Goal: Information Seeking & Learning: Check status

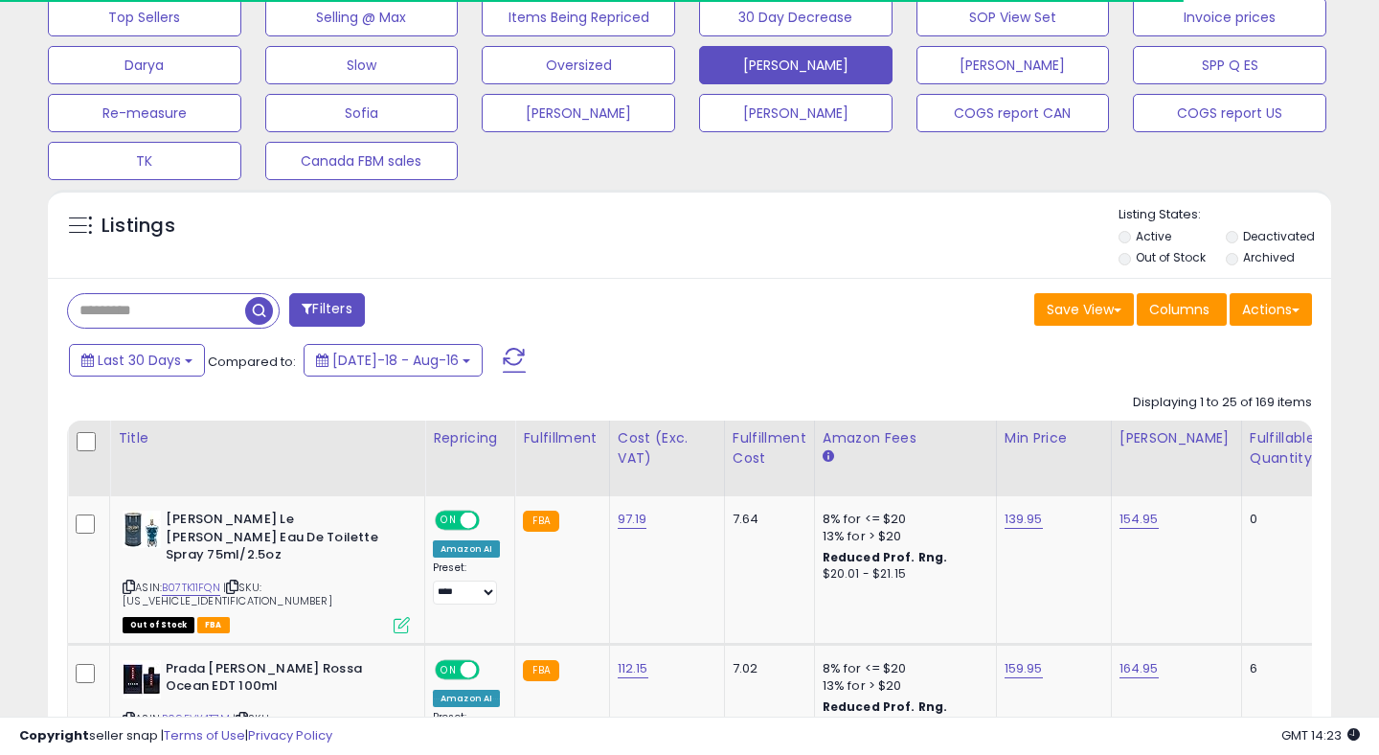
scroll to position [583, 0]
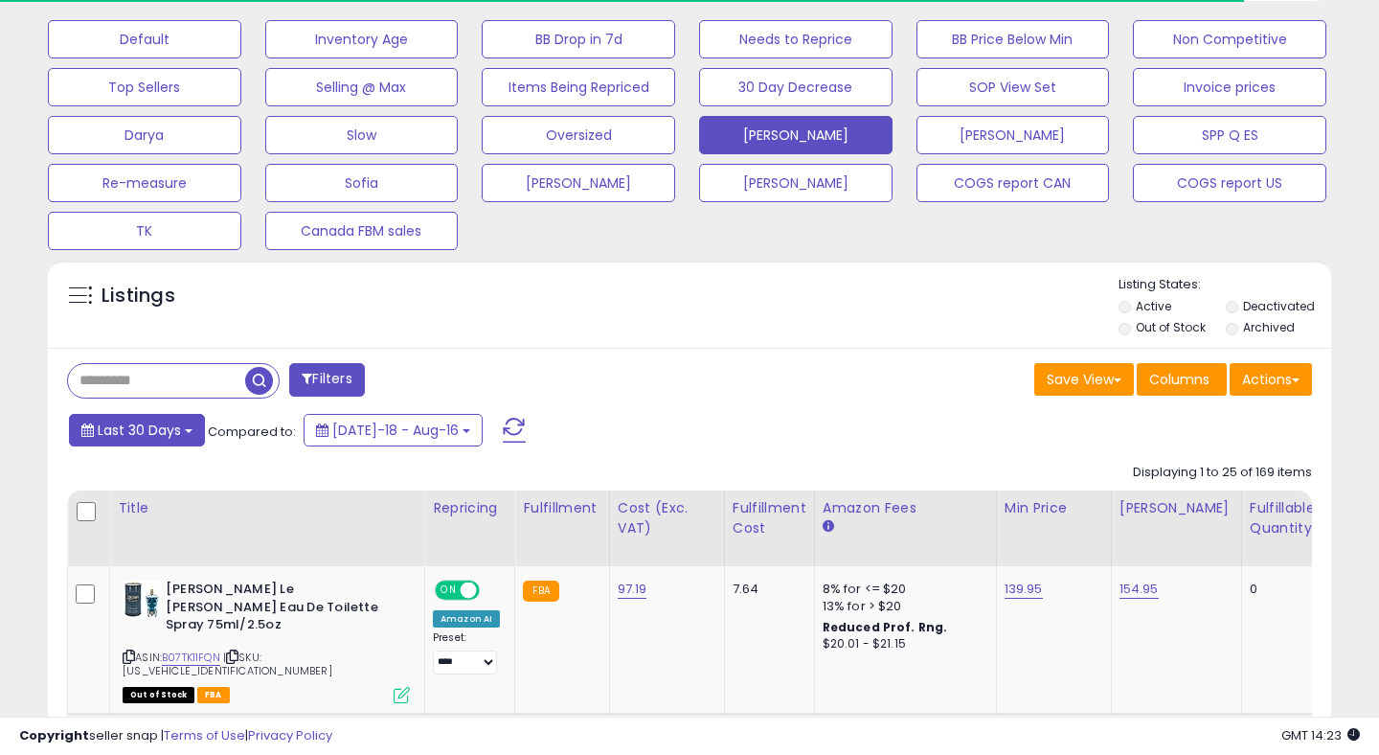
click at [125, 433] on span "Last 30 Days" at bounding box center [139, 430] width 83 height 19
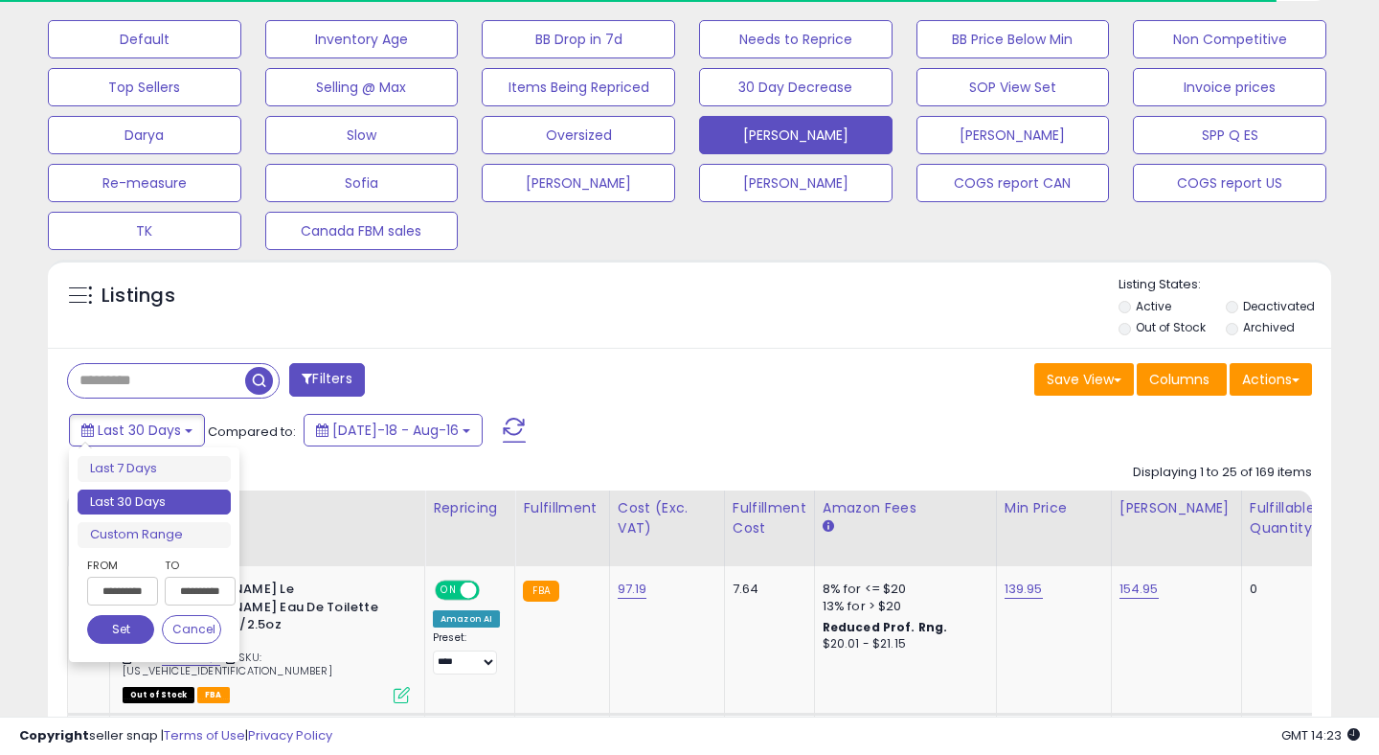
click at [144, 589] on input "**********" at bounding box center [122, 591] width 71 height 29
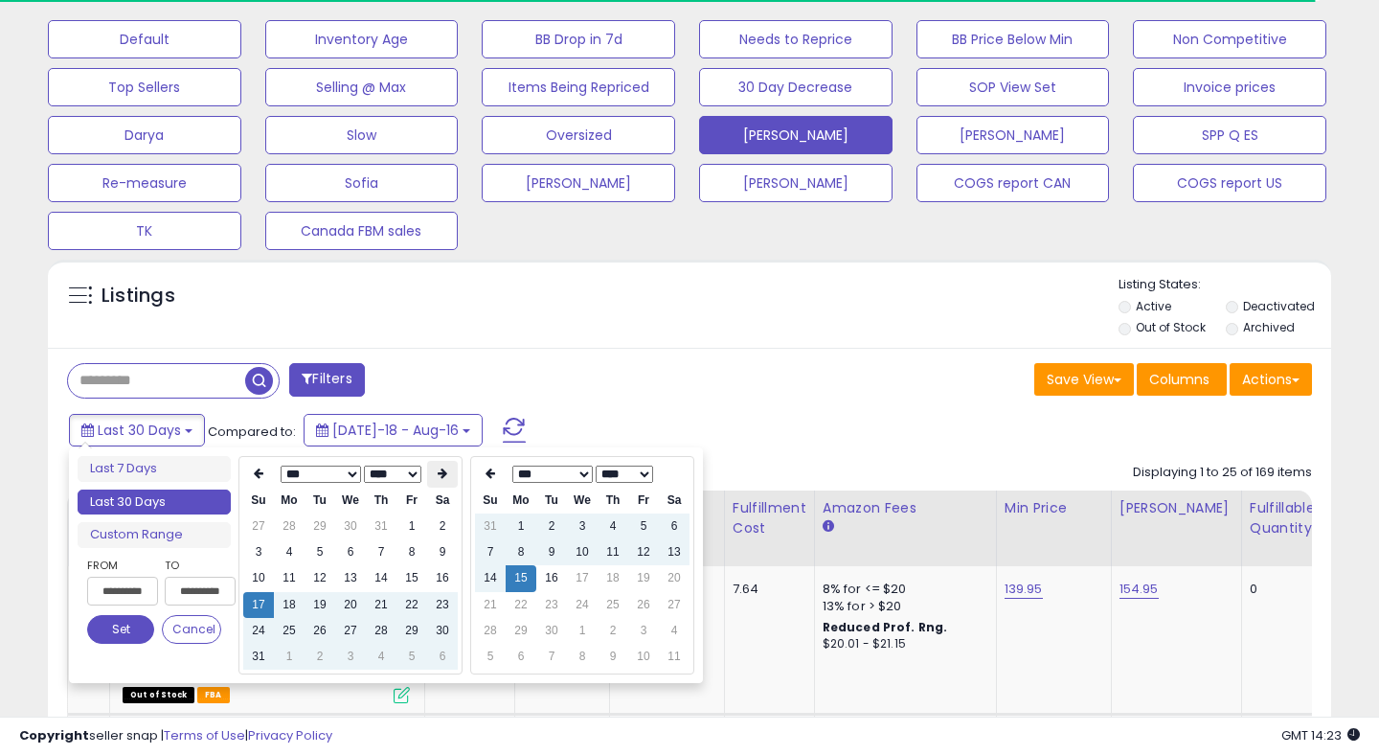
click at [441, 475] on icon at bounding box center [443, 472] width 10 height 11
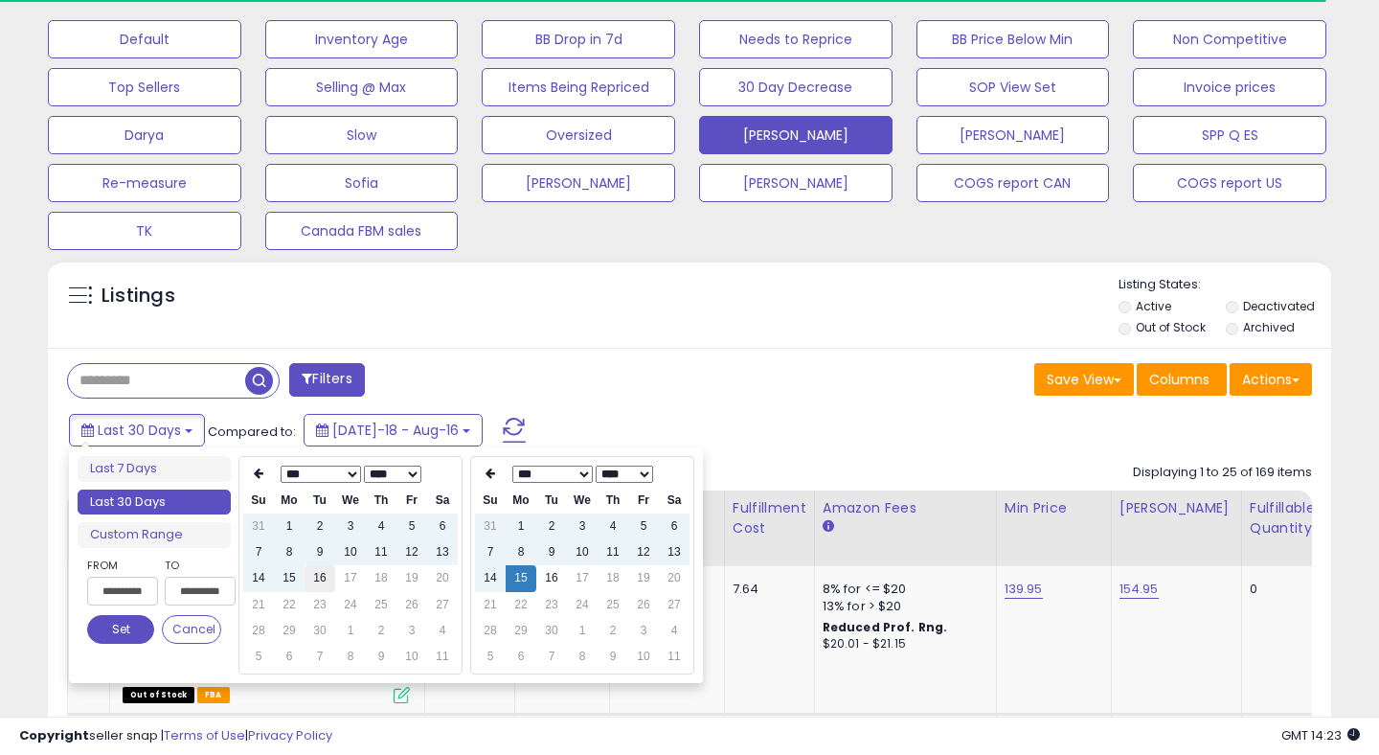
type input "**********"
click at [316, 586] on td "16" at bounding box center [320, 578] width 31 height 26
type input "**********"
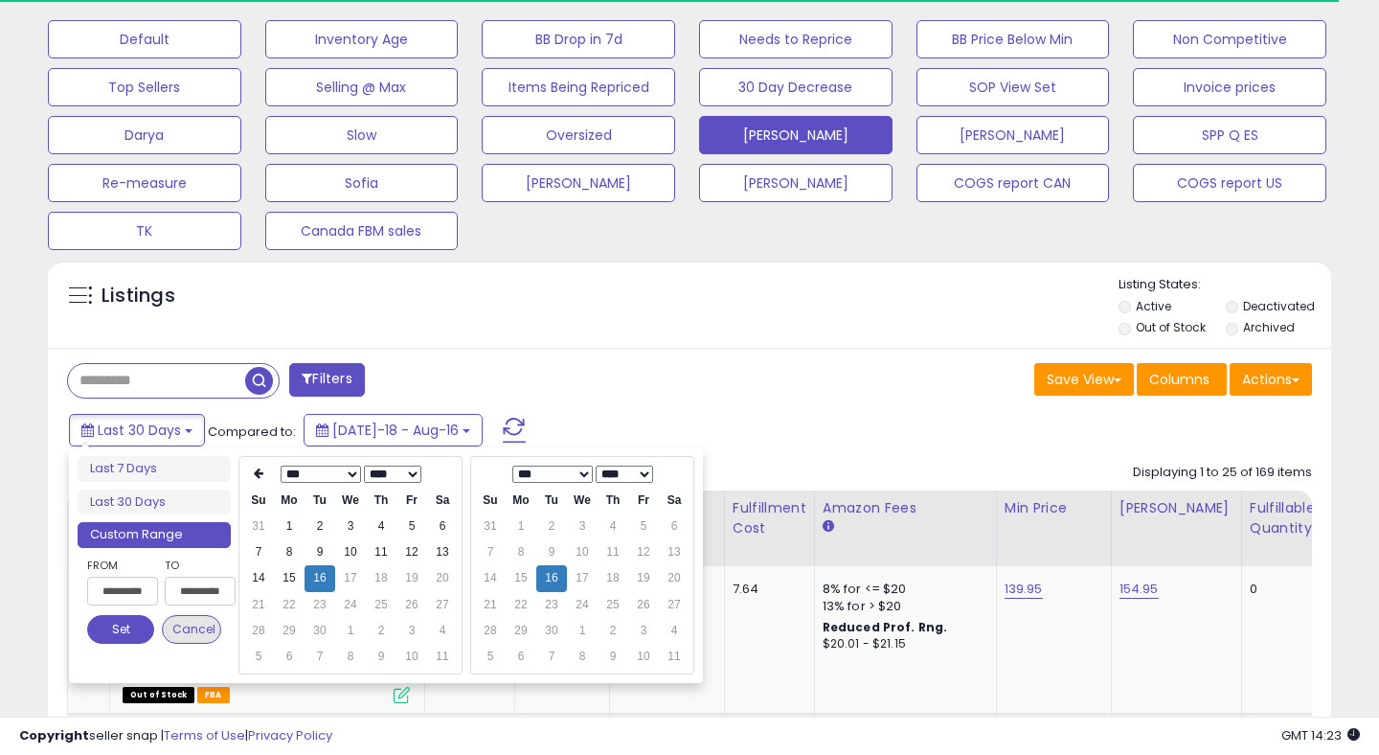
type input "**********"
click at [125, 632] on button "Set" at bounding box center [120, 629] width 67 height 29
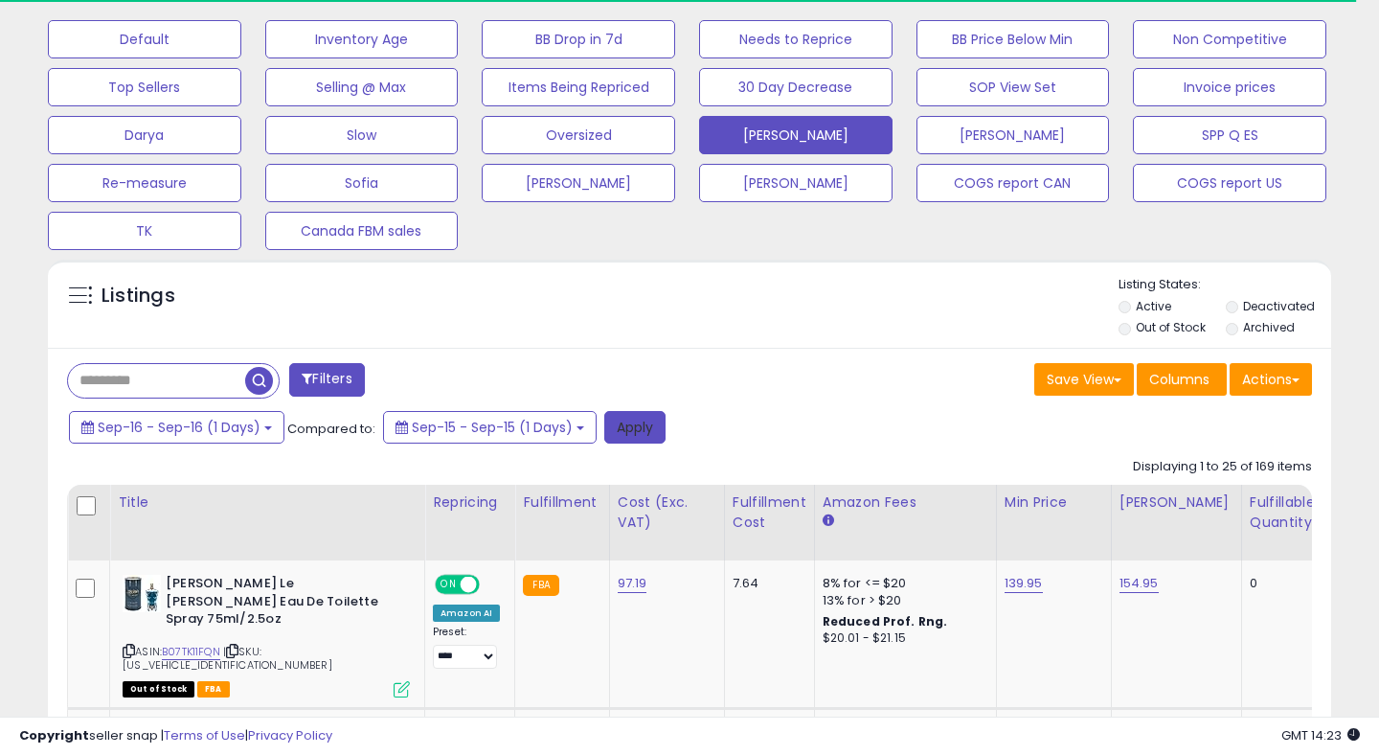
click at [640, 431] on button "Apply" at bounding box center [634, 427] width 61 height 33
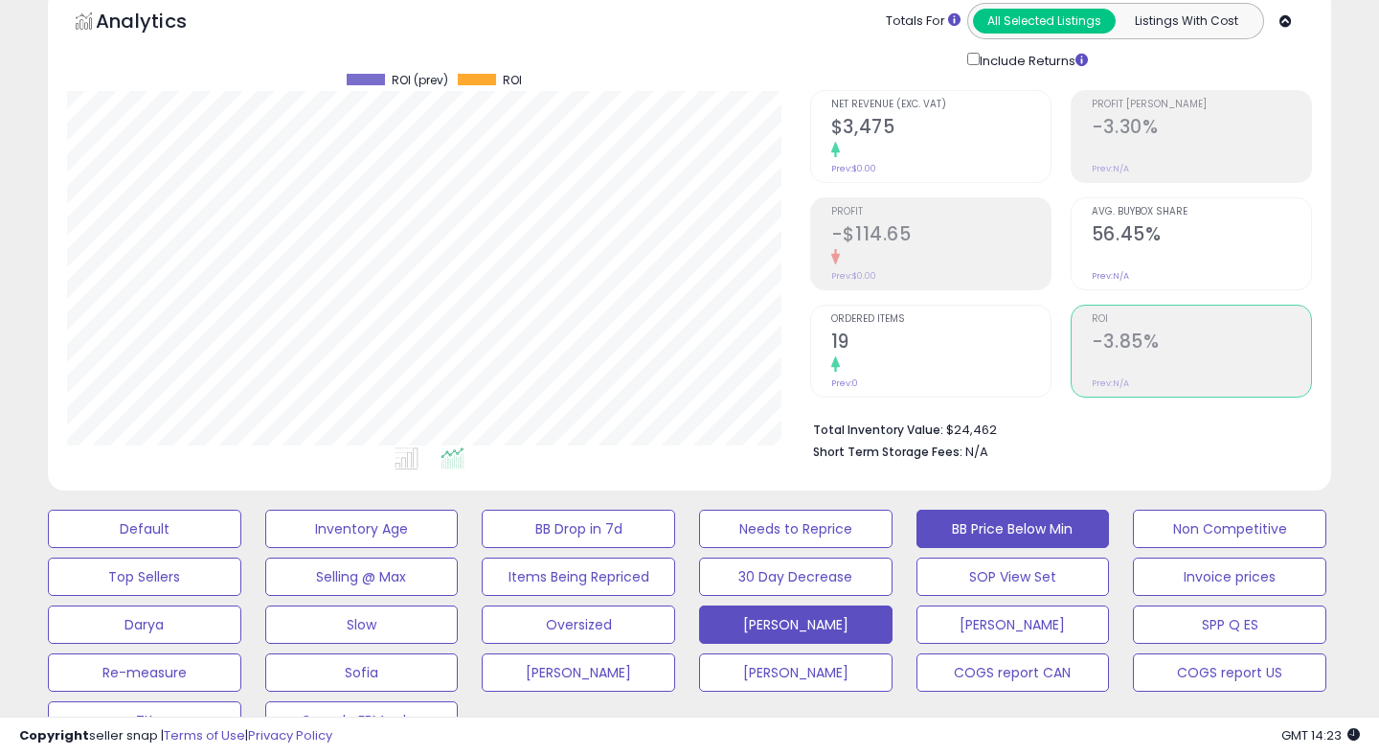
scroll to position [103, 0]
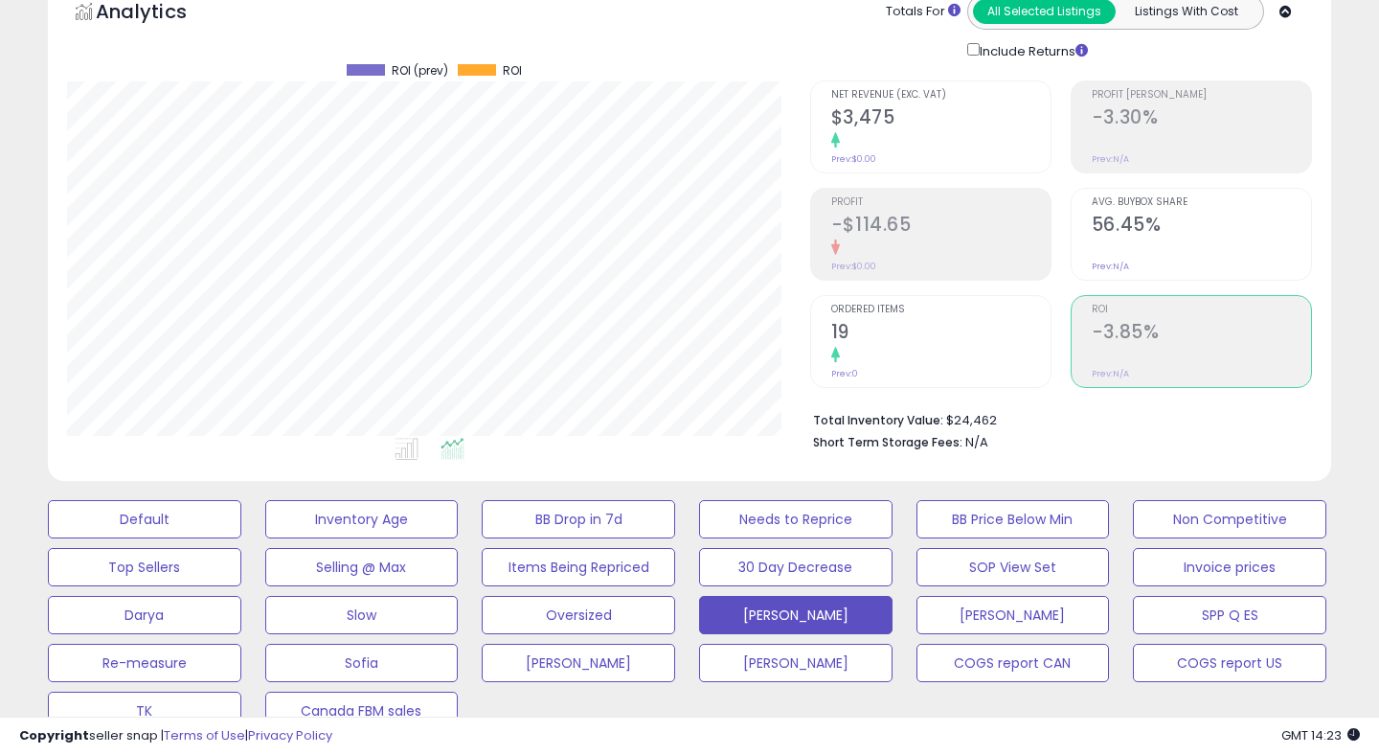
click at [912, 364] on div "Ordered Items 19 Prev: 0" at bounding box center [940, 339] width 219 height 86
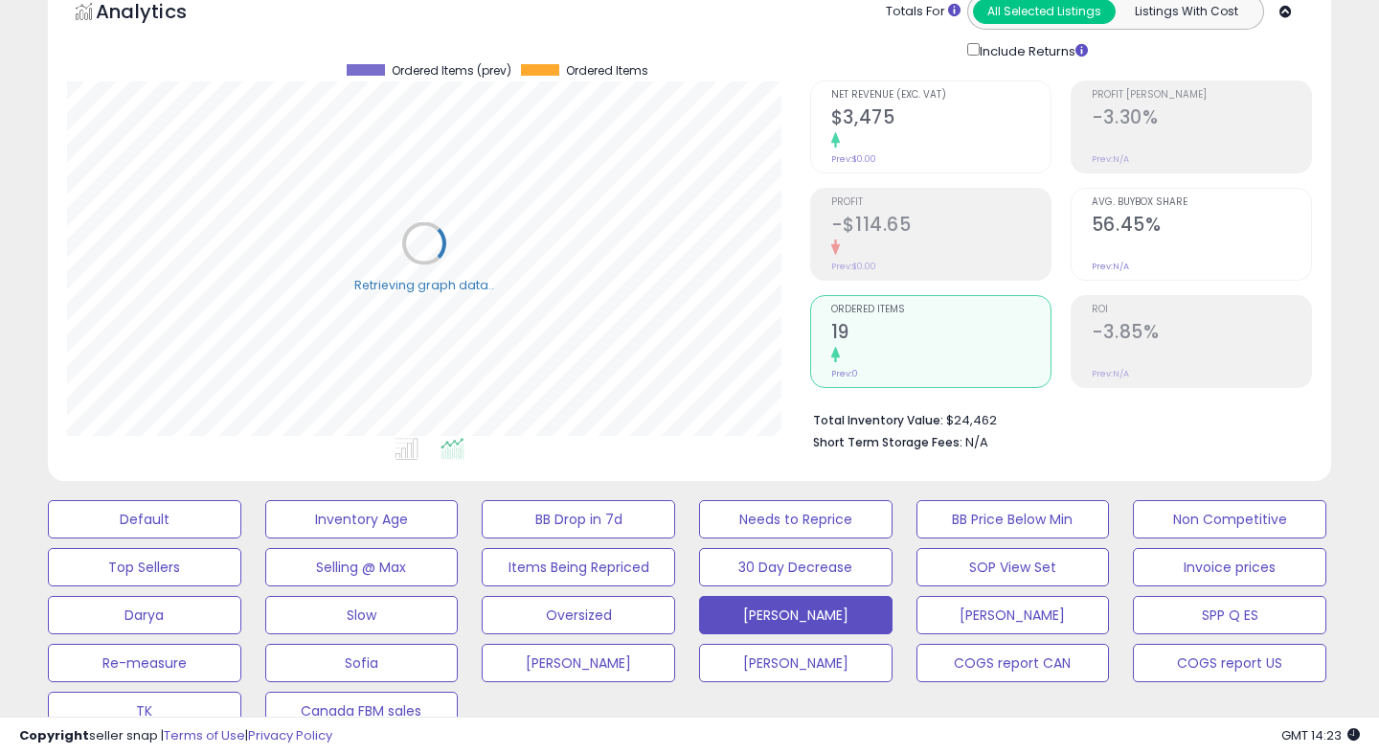
scroll to position [393, 742]
click at [889, 106] on h2 "$3,475" at bounding box center [940, 119] width 219 height 26
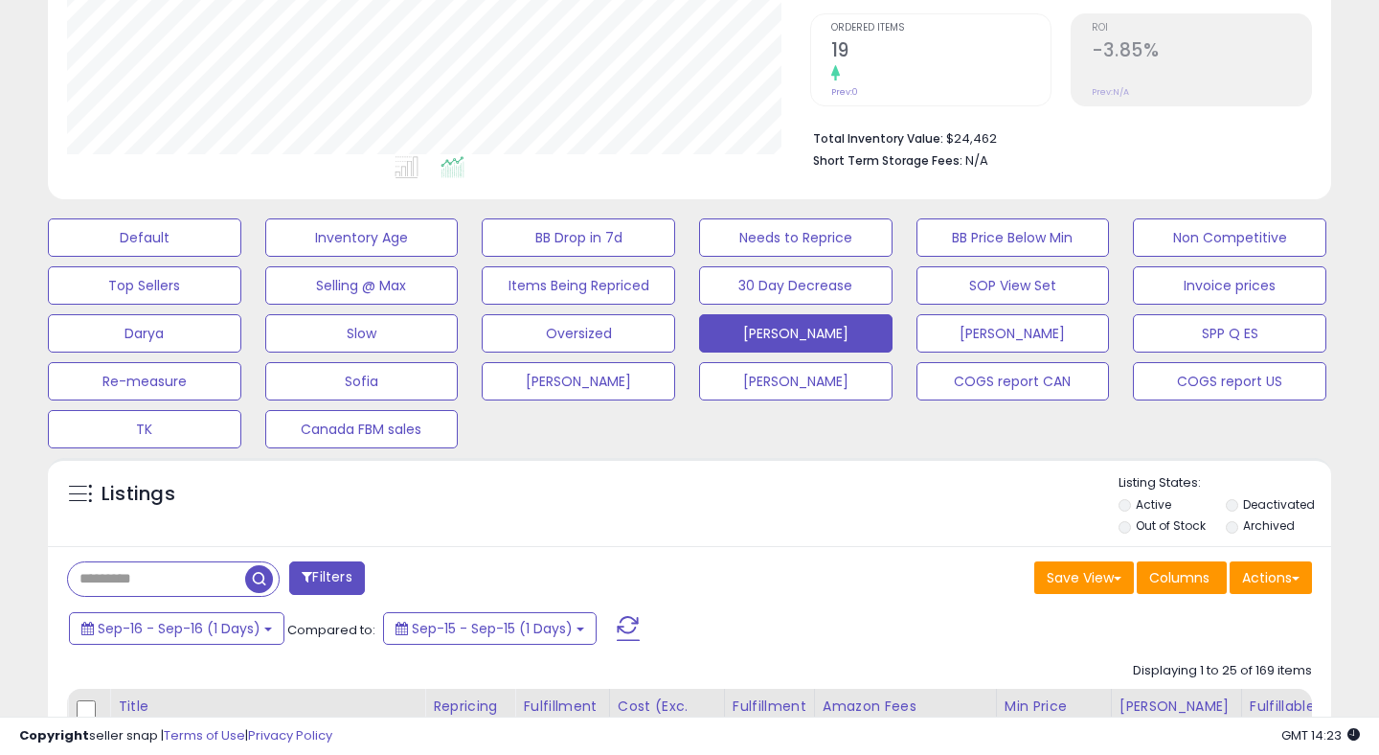
scroll to position [566, 0]
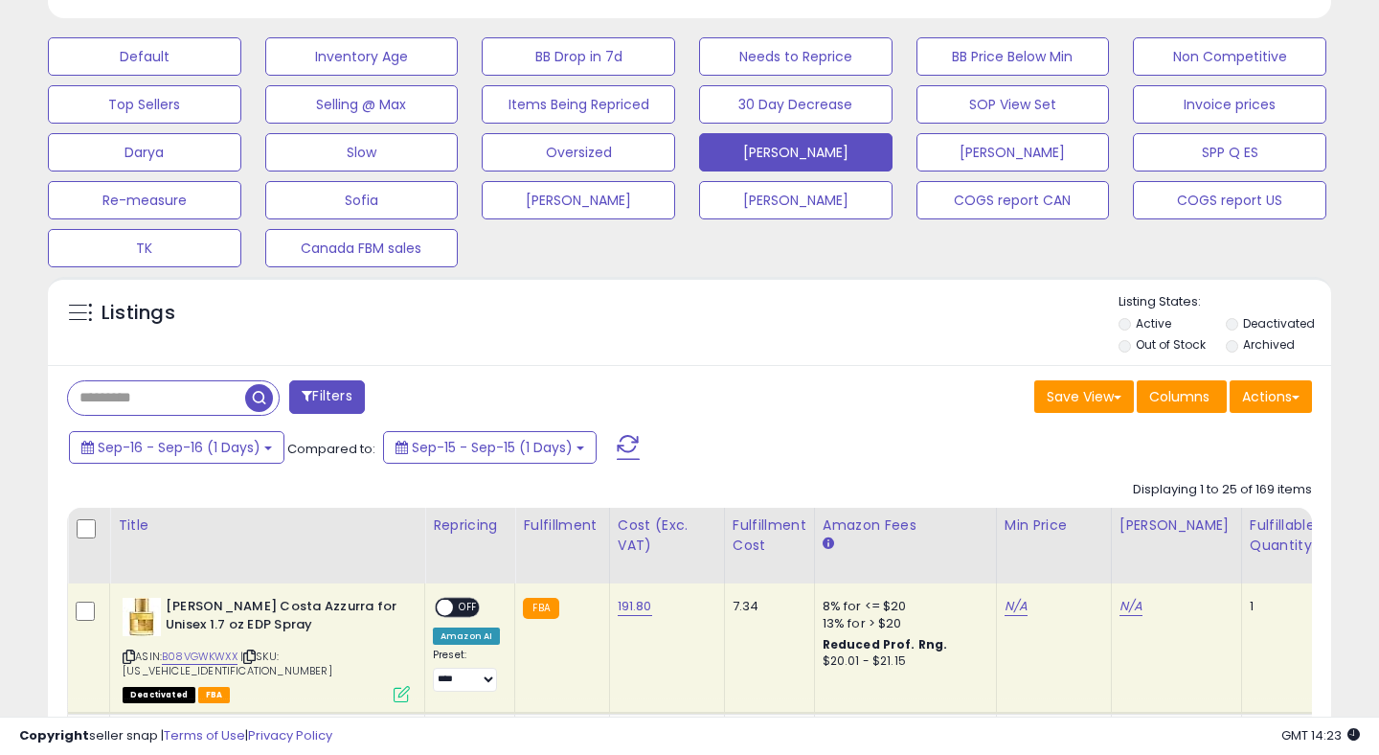
click at [618, 433] on button at bounding box center [628, 447] width 48 height 38
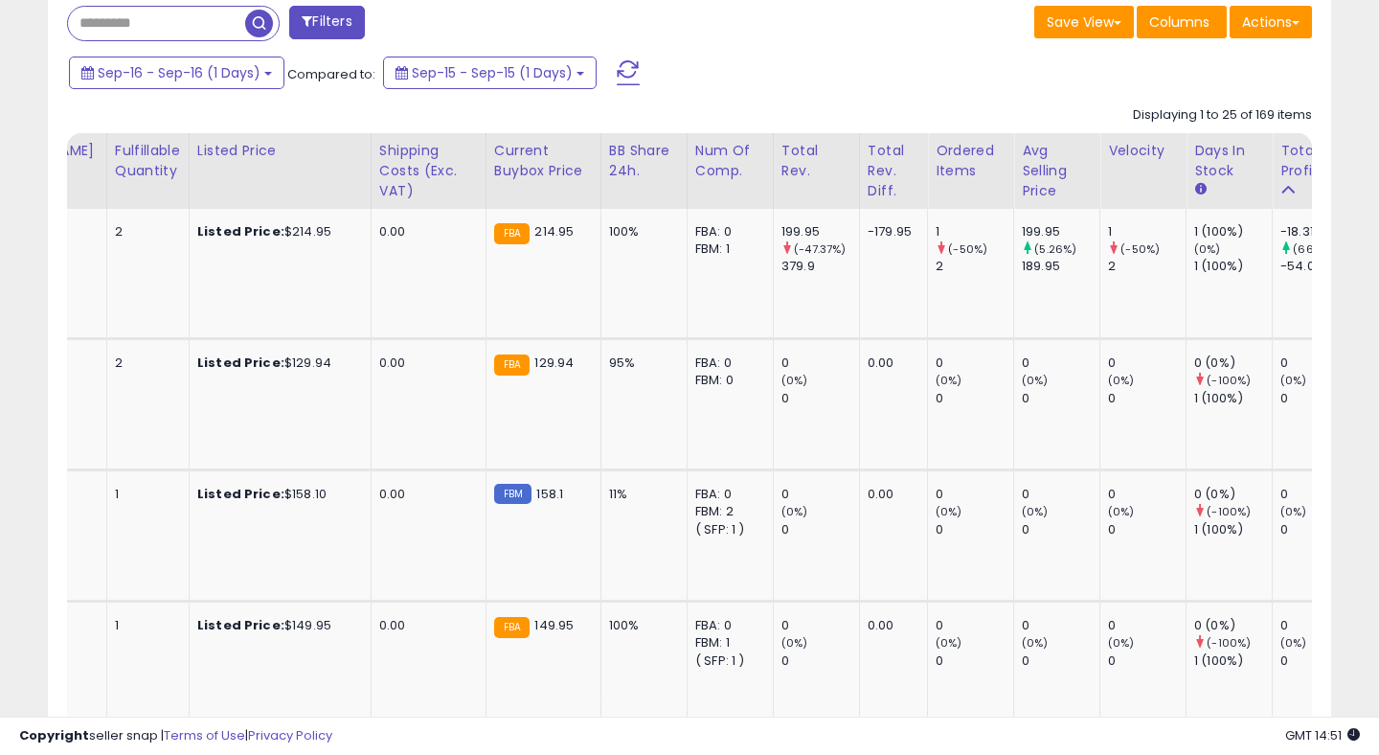
scroll to position [0, 0]
click at [931, 152] on div "Ordered Items" at bounding box center [966, 161] width 70 height 40
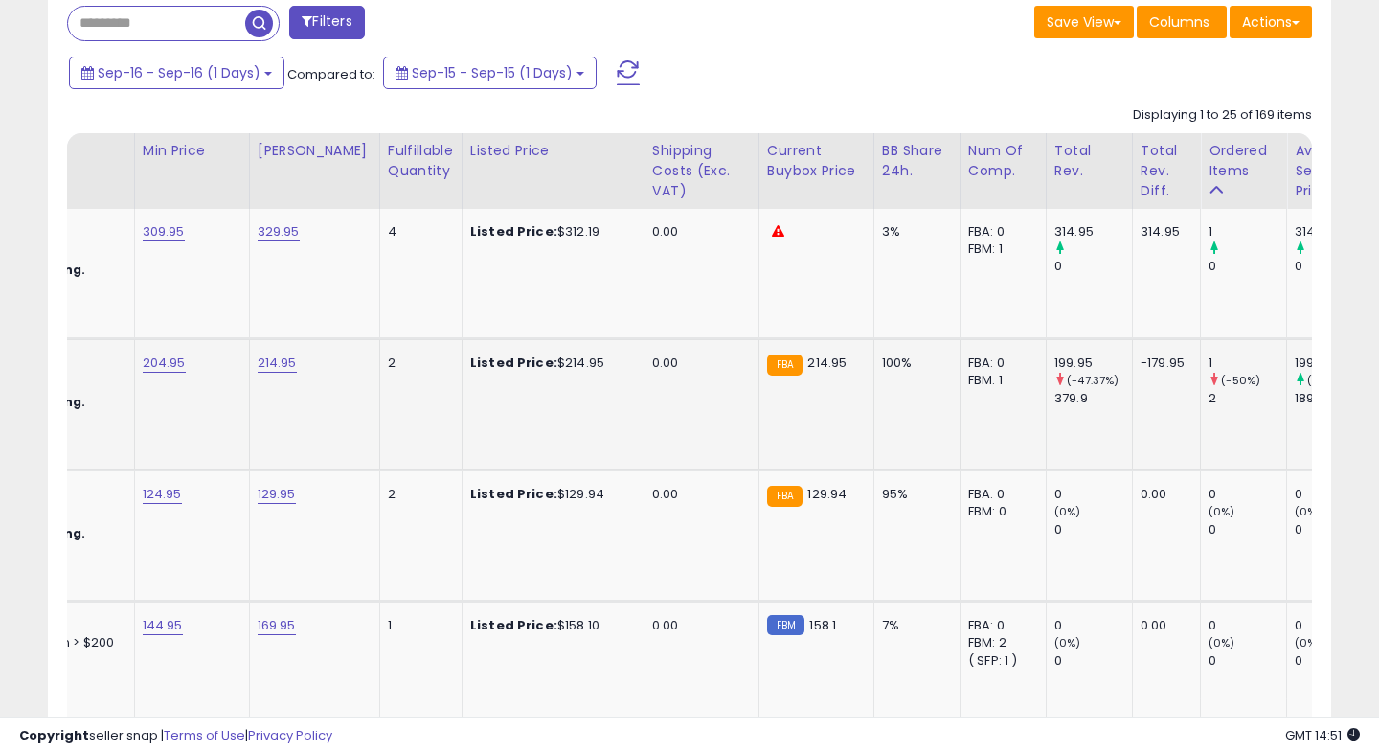
scroll to position [0, 1051]
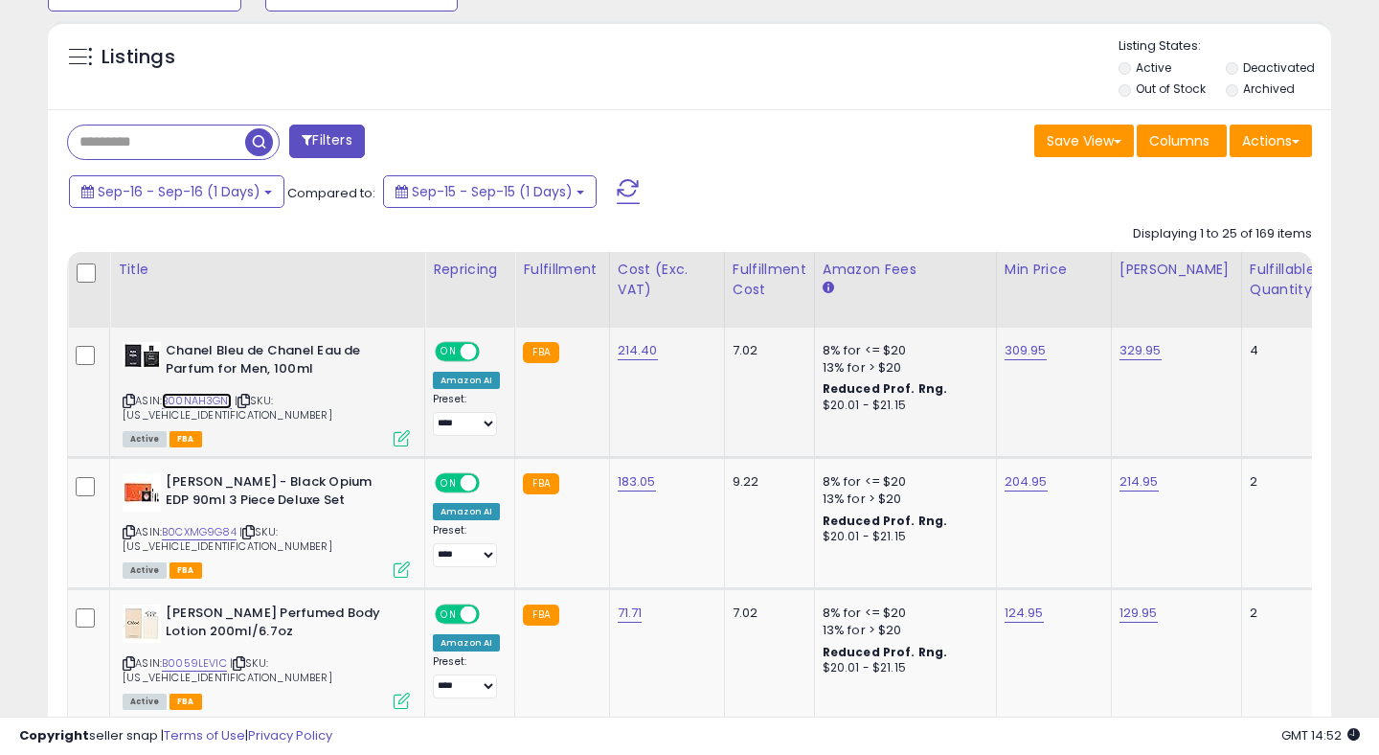
click at [221, 397] on link "B00NAH3GNI" at bounding box center [197, 401] width 70 height 16
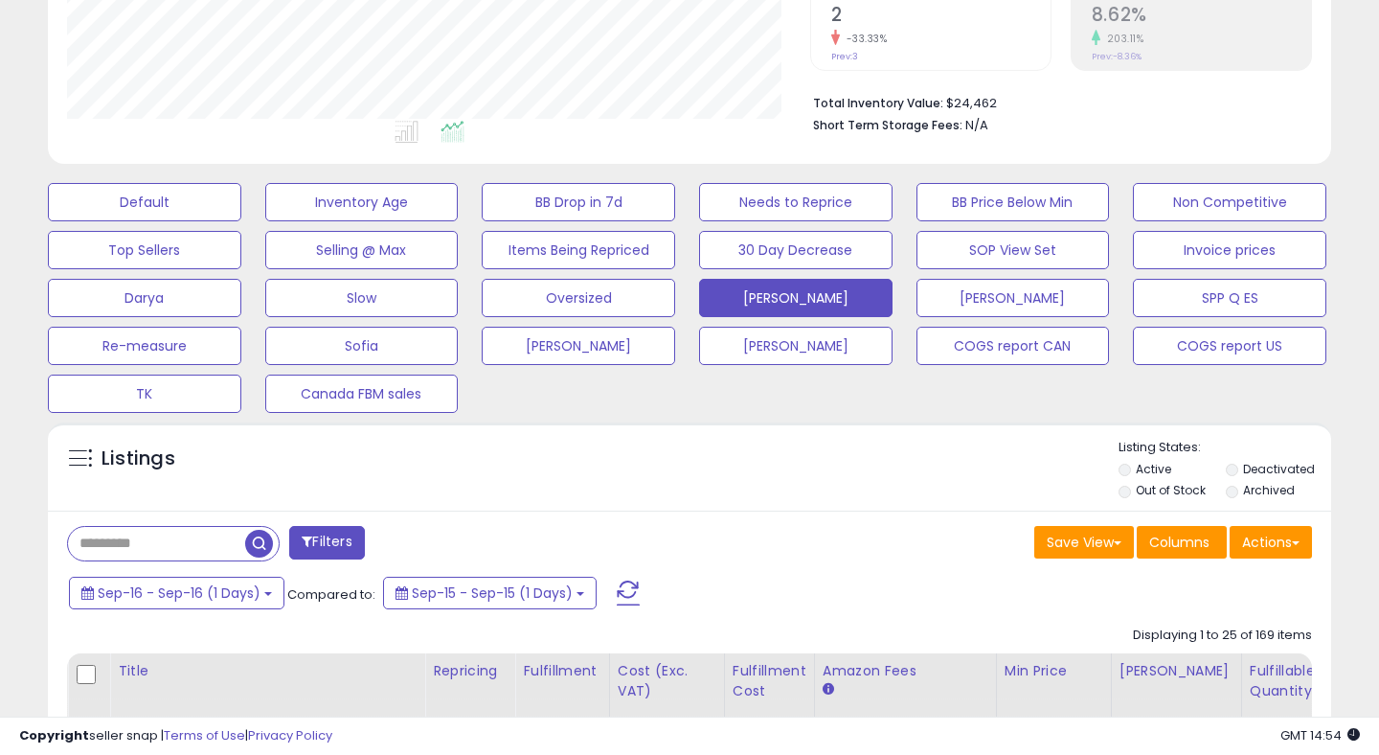
scroll to position [692, 0]
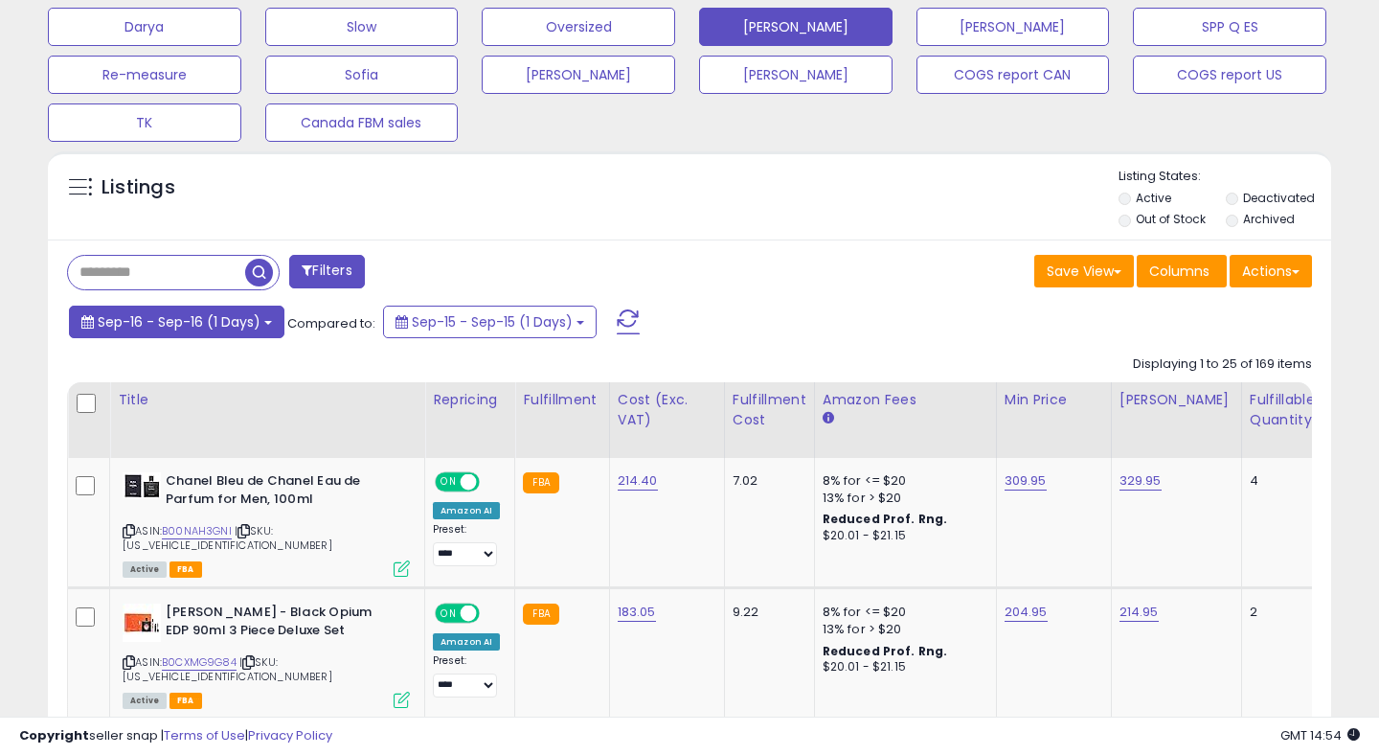
click at [172, 326] on span "Sep-16 - Sep-16 (1 Days)" at bounding box center [179, 321] width 163 height 19
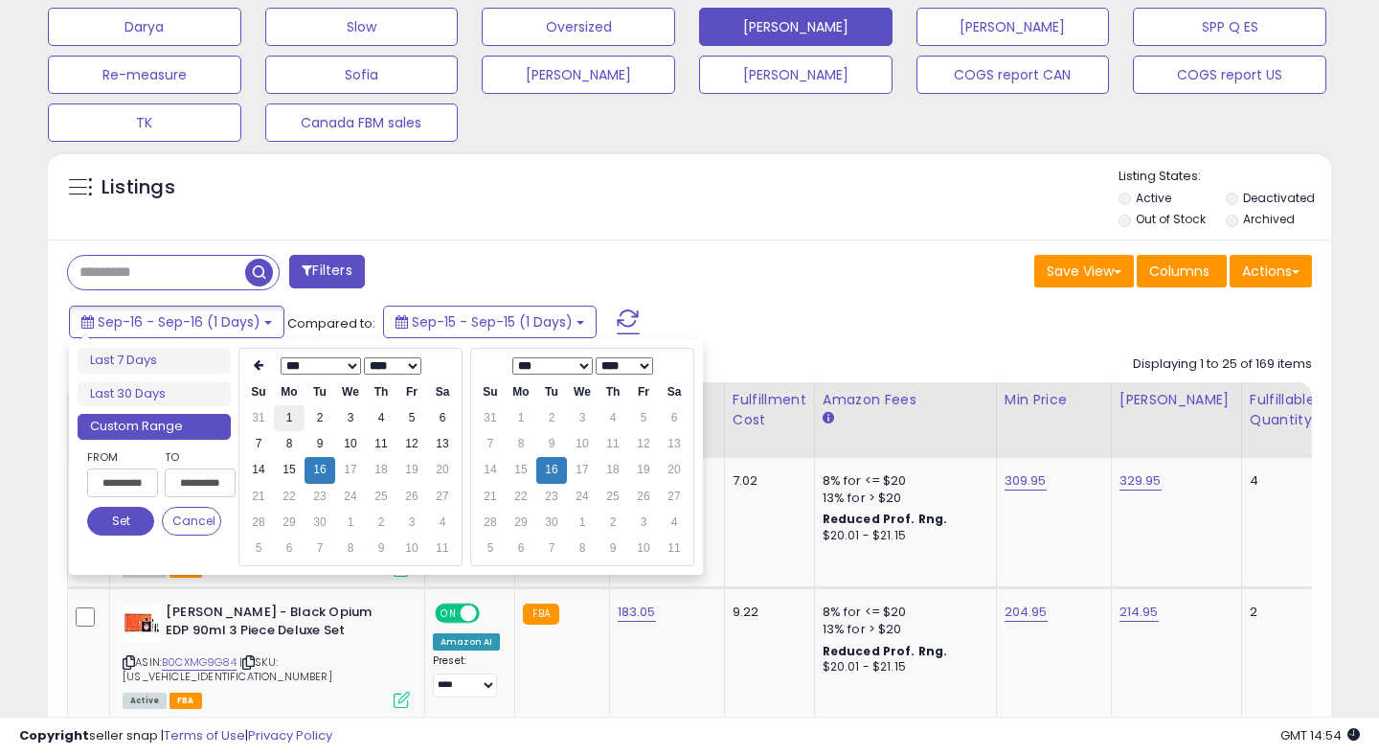
click at [294, 412] on td "1" at bounding box center [289, 418] width 31 height 26
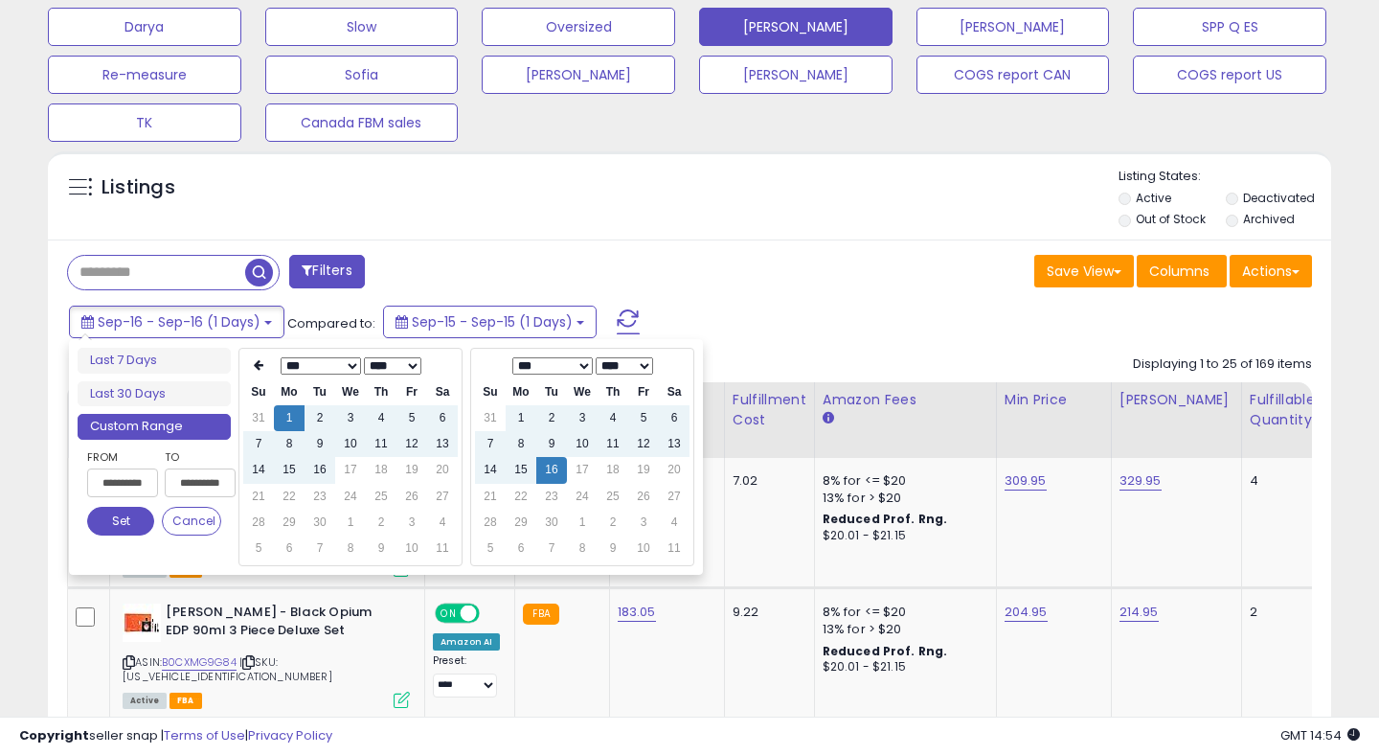
type input "**********"
click at [111, 522] on button "Set" at bounding box center [120, 521] width 67 height 29
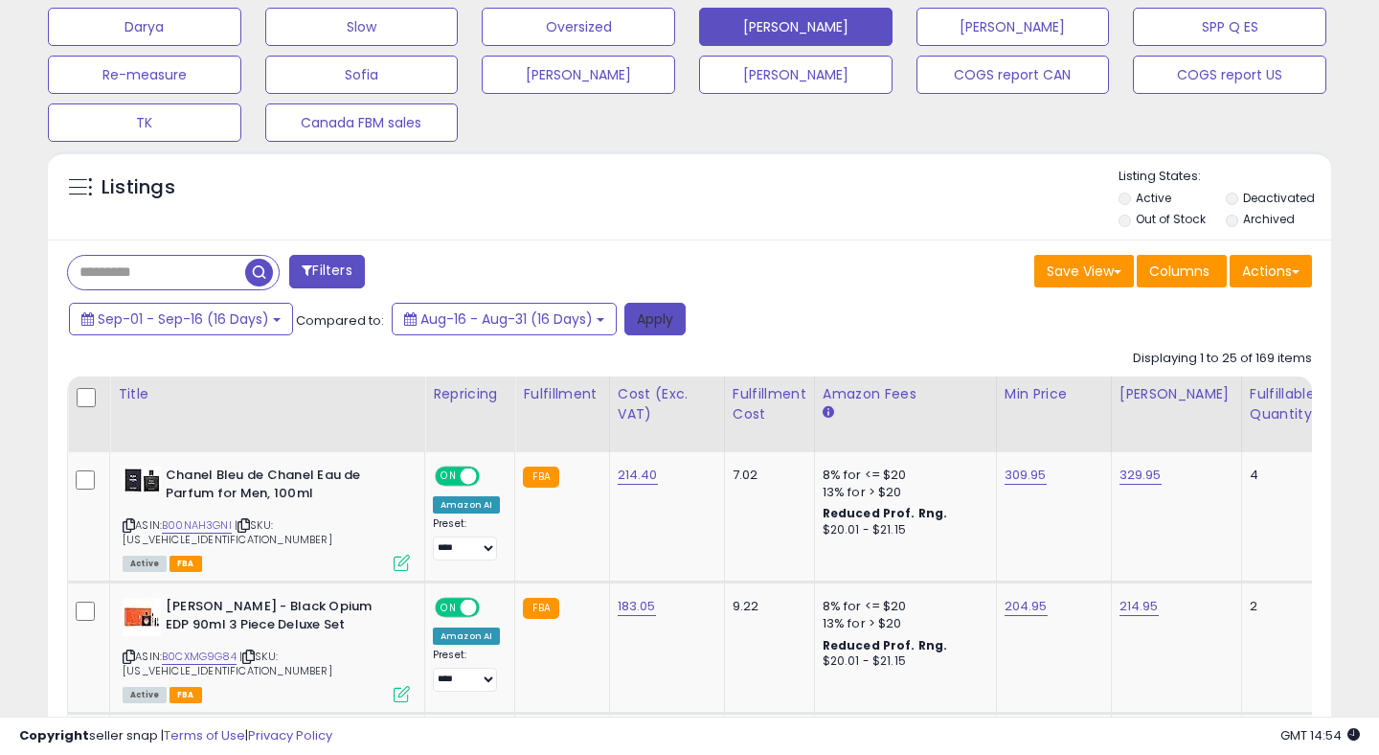
click at [660, 314] on button "Apply" at bounding box center [655, 319] width 61 height 33
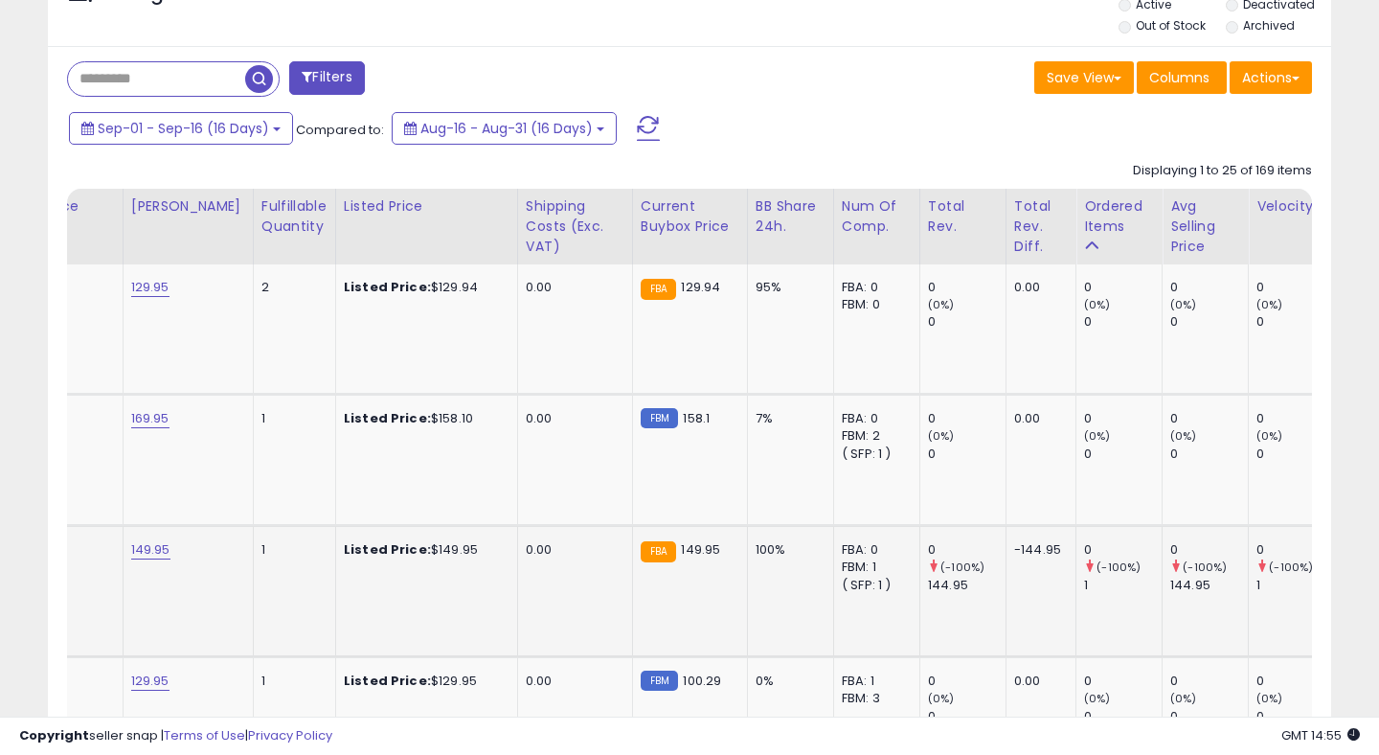
scroll to position [0, 1127]
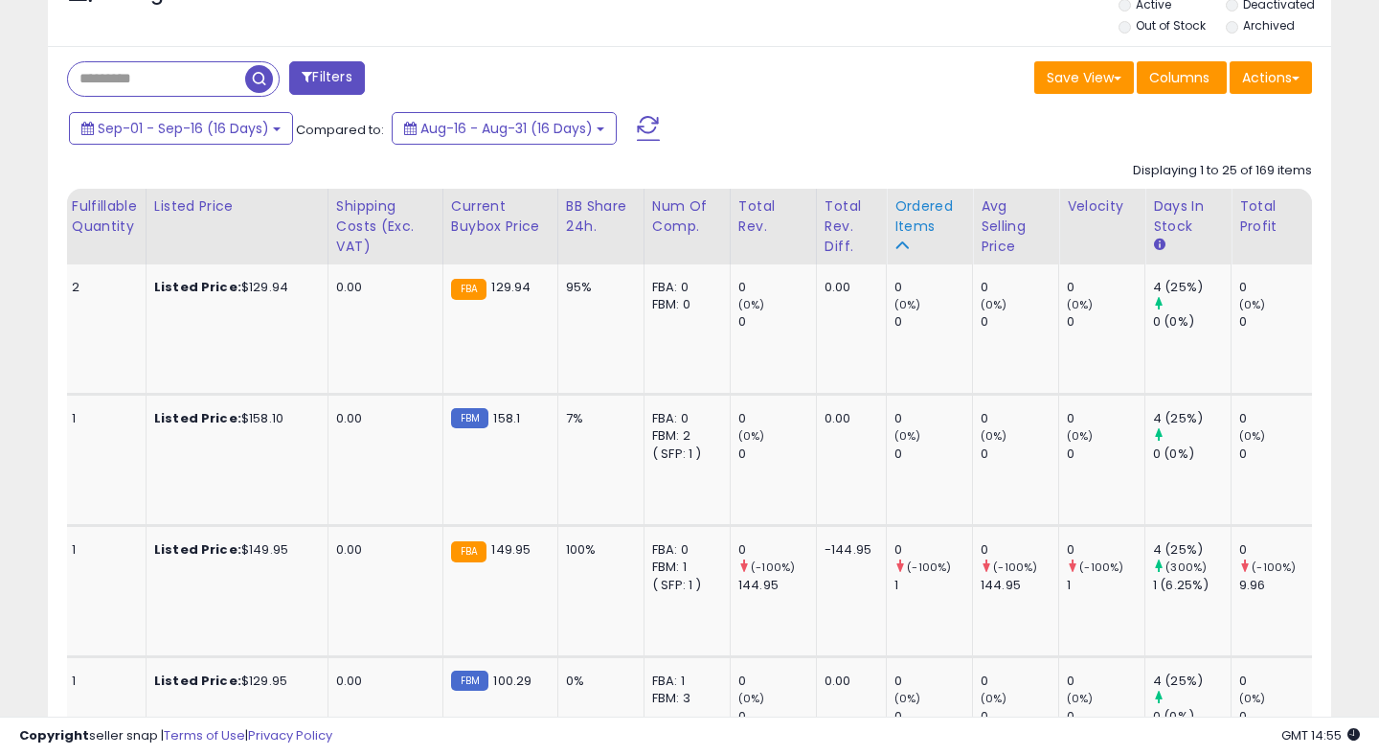
click at [899, 222] on div "Ordered Items" at bounding box center [930, 216] width 70 height 40
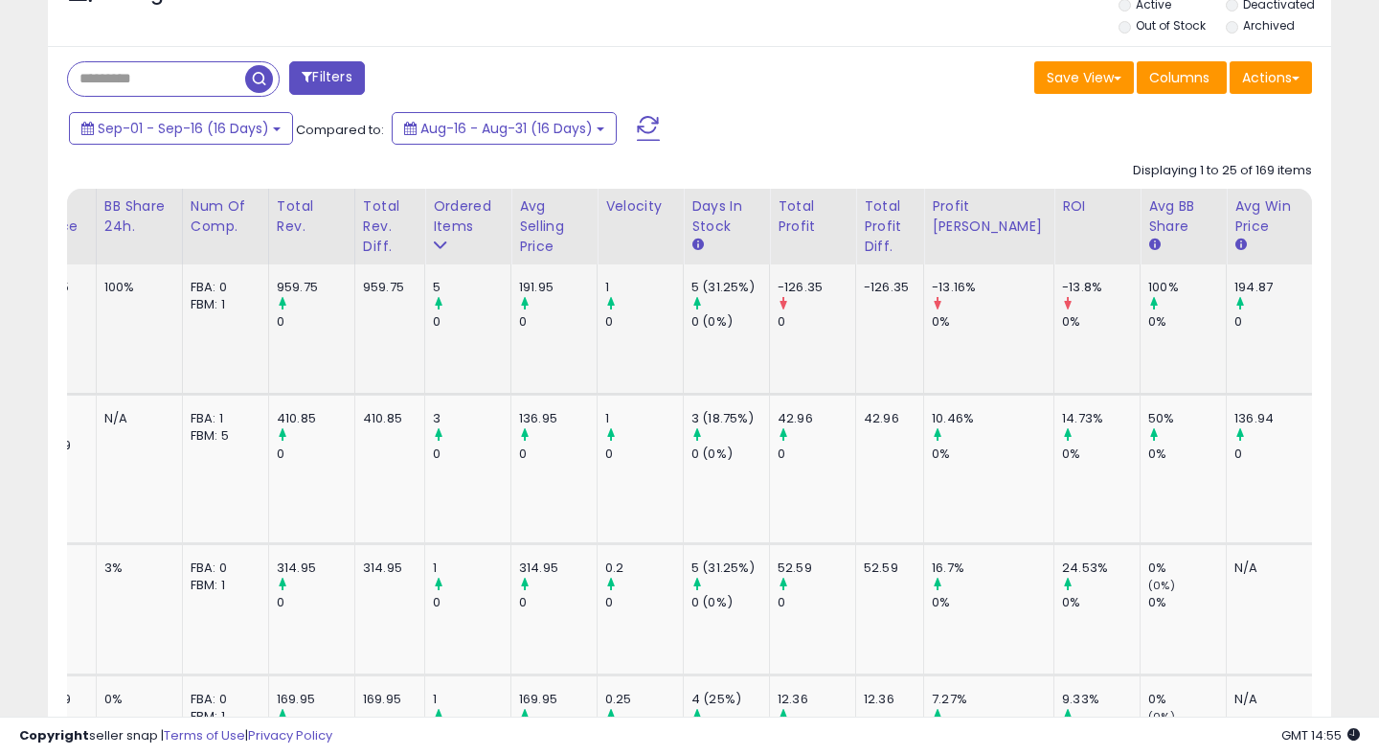
scroll to position [0, 2053]
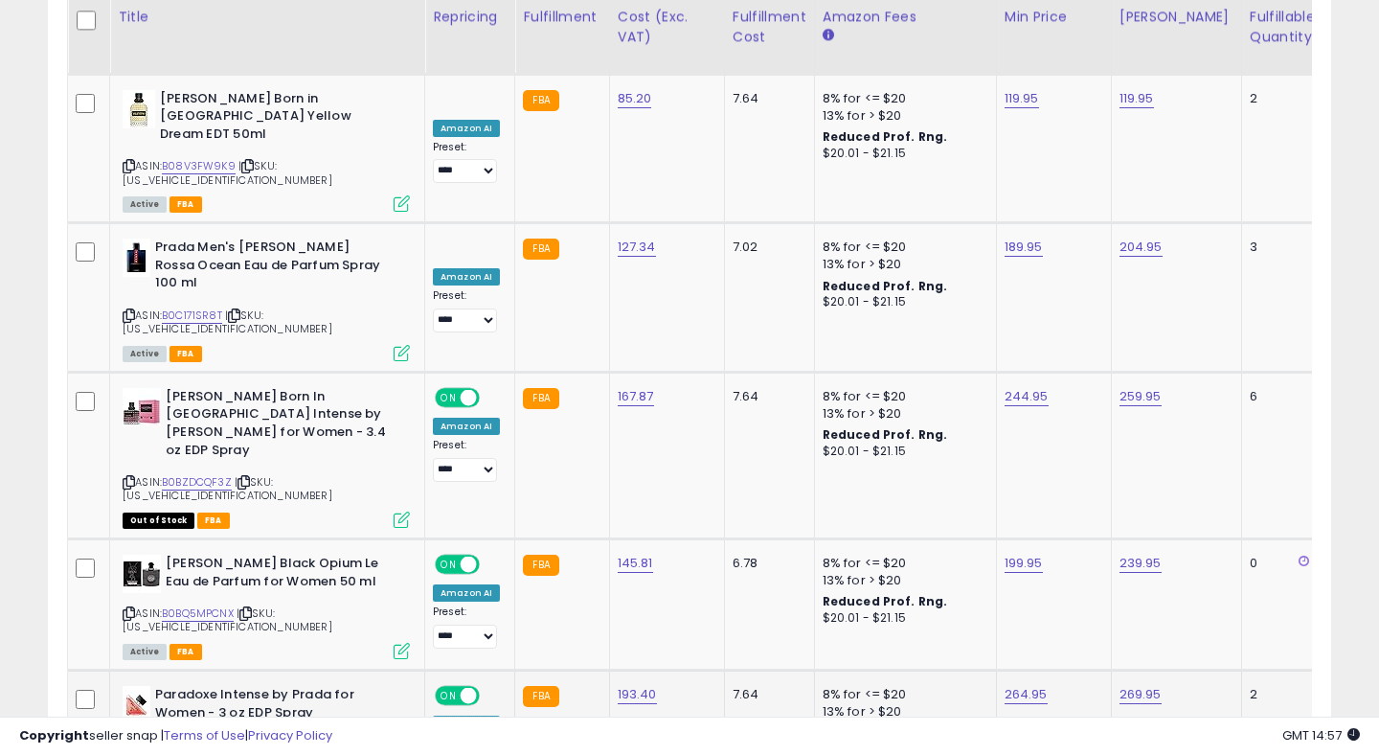
click at [200, 754] on link "B0CG51ZLX5" at bounding box center [194, 763] width 64 height 16
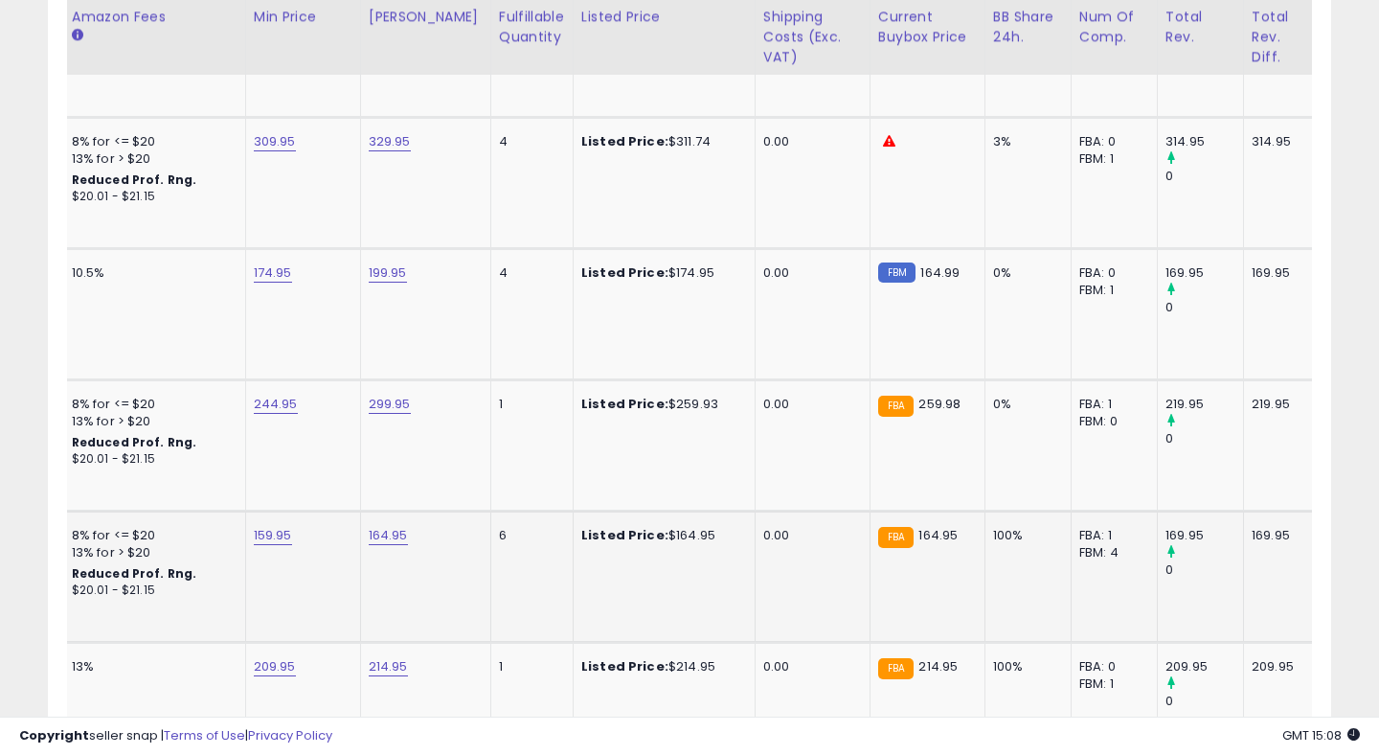
scroll to position [0, 0]
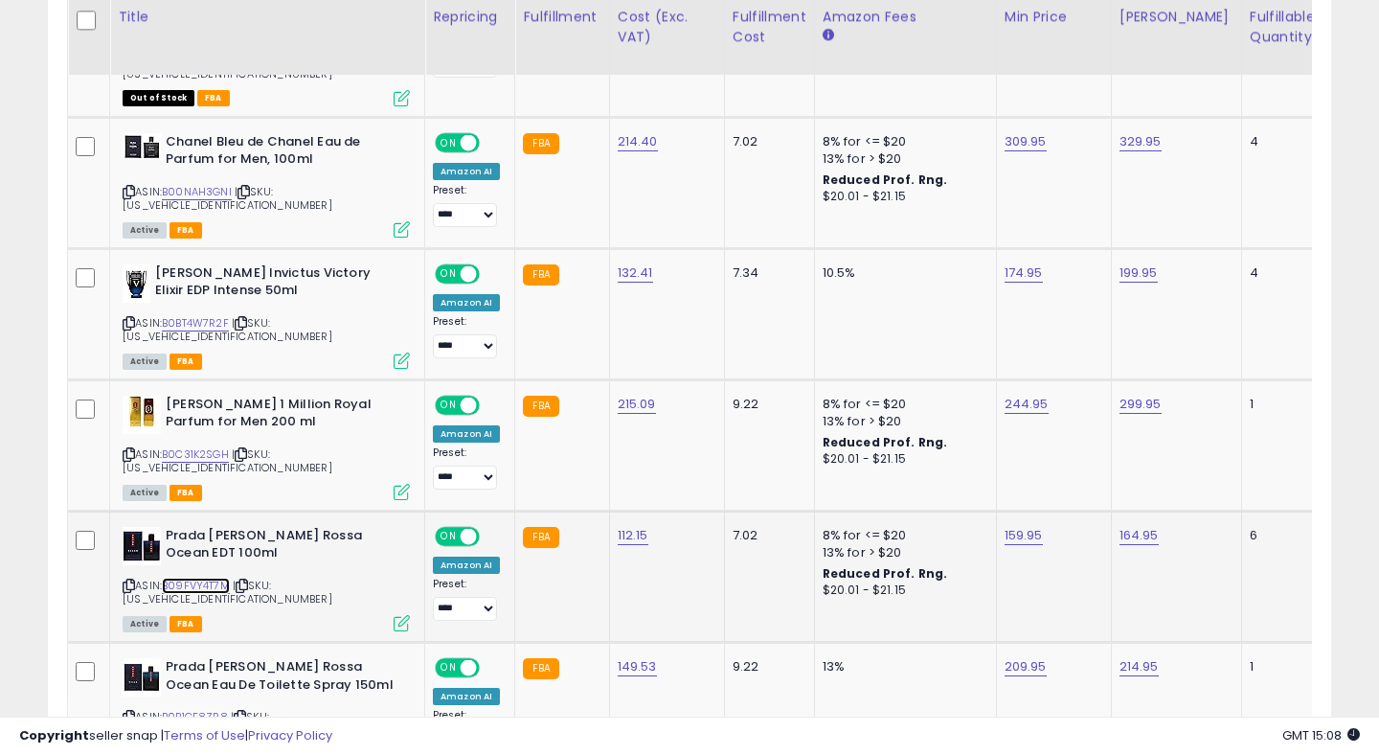
click at [209, 578] on link "B09FVY4T7M" at bounding box center [196, 586] width 68 height 16
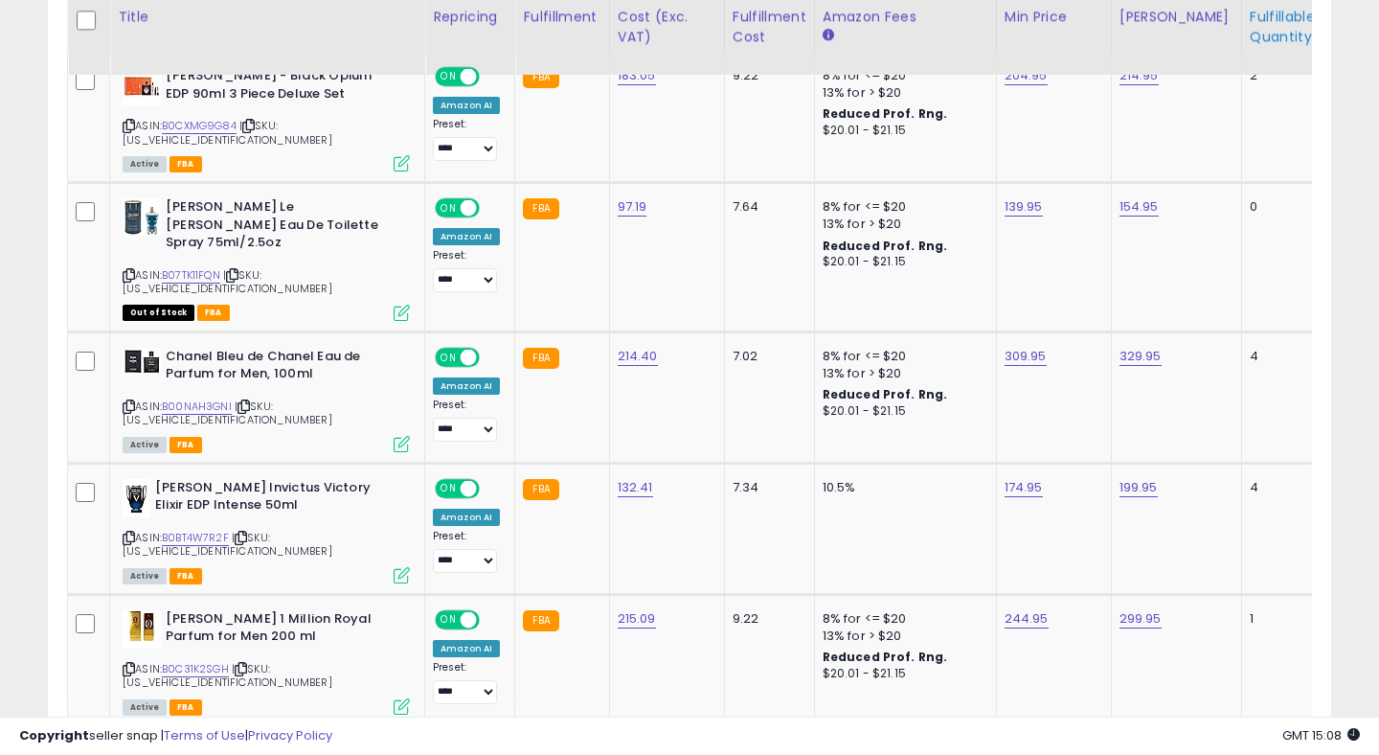
click at [1269, 22] on div "Fulfillable Quantity" at bounding box center [1283, 27] width 66 height 40
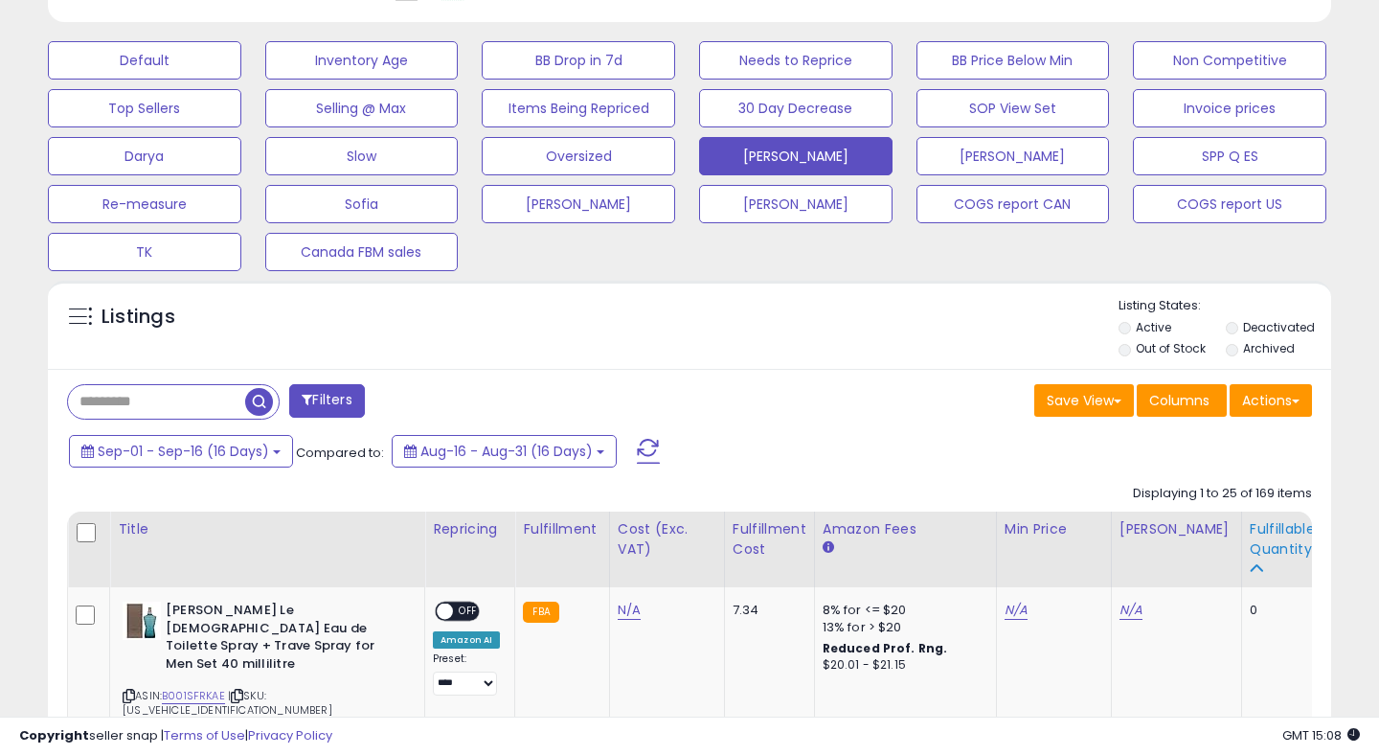
click at [1266, 542] on div "Fulfillable Quantity" at bounding box center [1283, 539] width 66 height 40
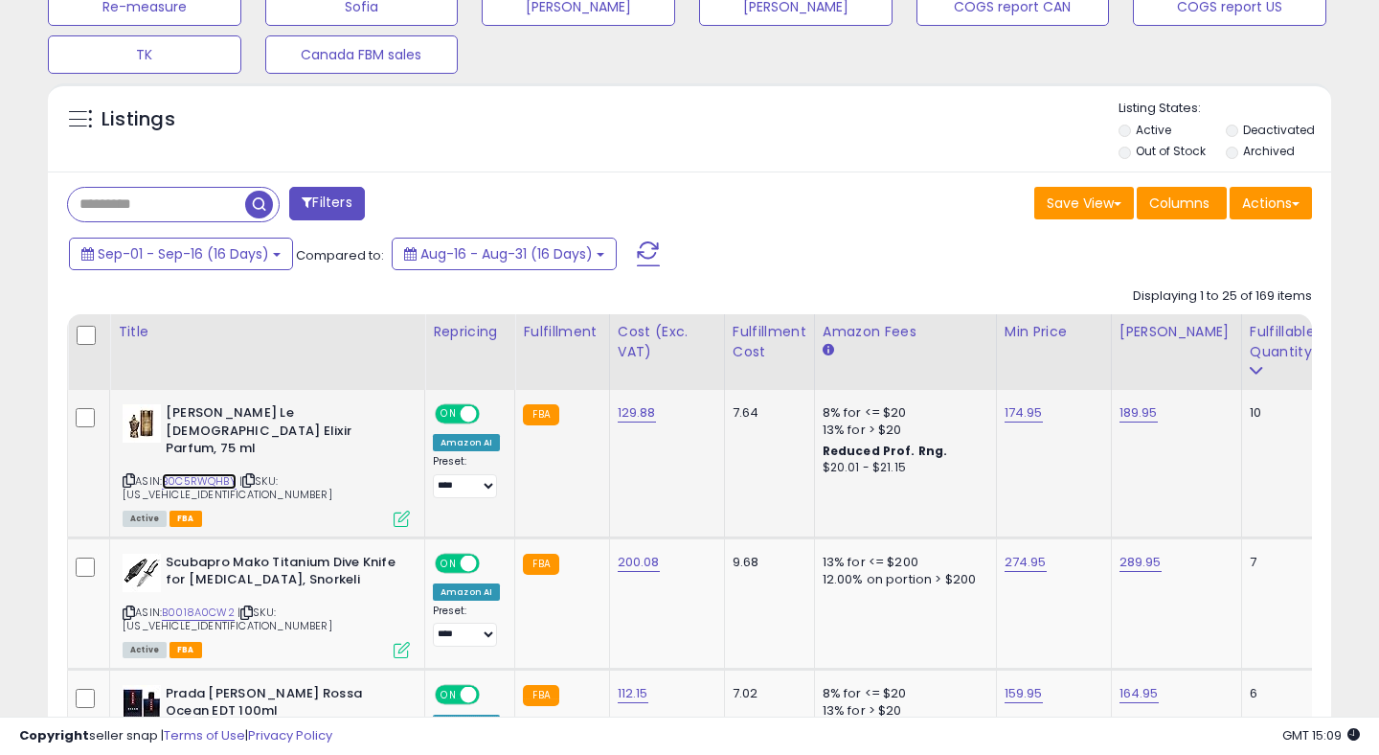
click at [178, 473] on link "B0C5RWQHBY" at bounding box center [199, 481] width 75 height 16
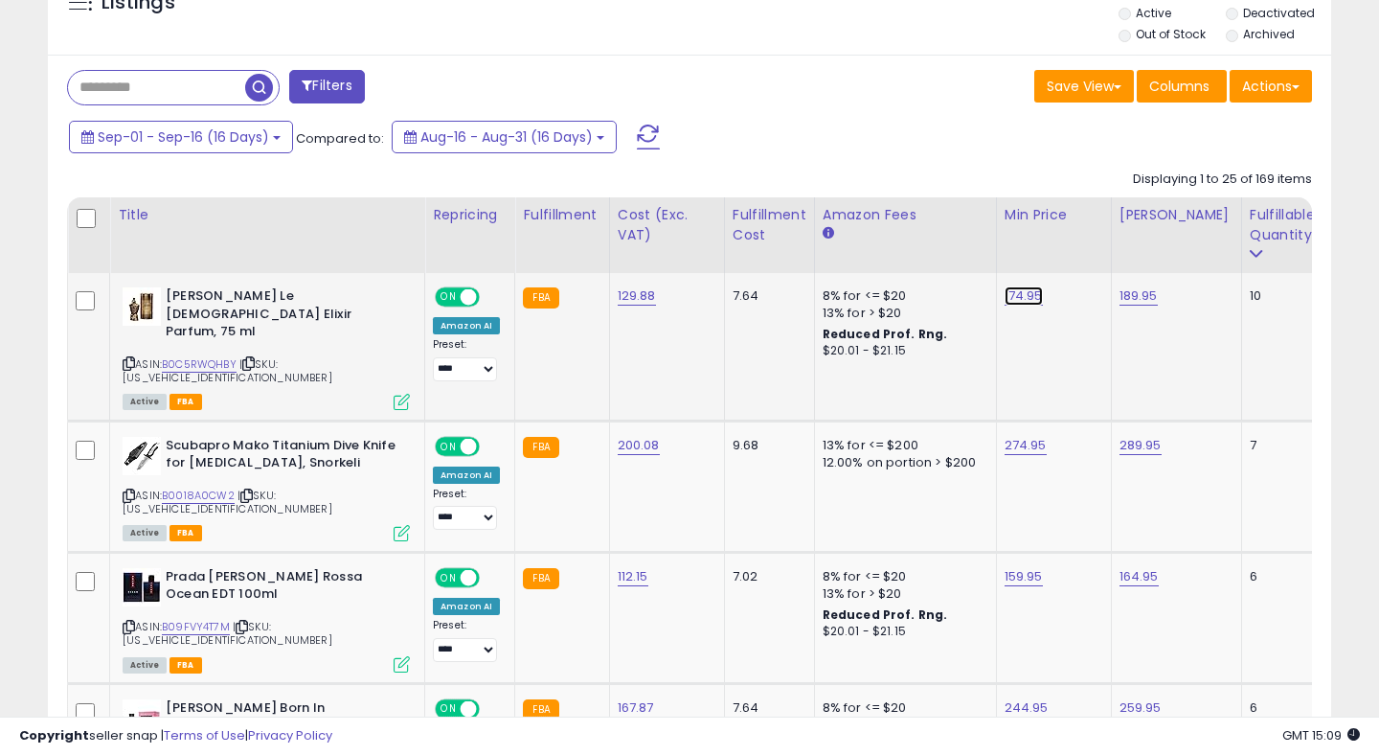
click at [1025, 289] on link "174.95" at bounding box center [1024, 295] width 38 height 19
click at [921, 243] on input "******" at bounding box center [970, 250] width 171 height 33
type input "******"
click at [1084, 248] on icon "submit" at bounding box center [1078, 246] width 11 height 11
click at [212, 356] on link "B0C5RWQHBY" at bounding box center [199, 364] width 75 height 16
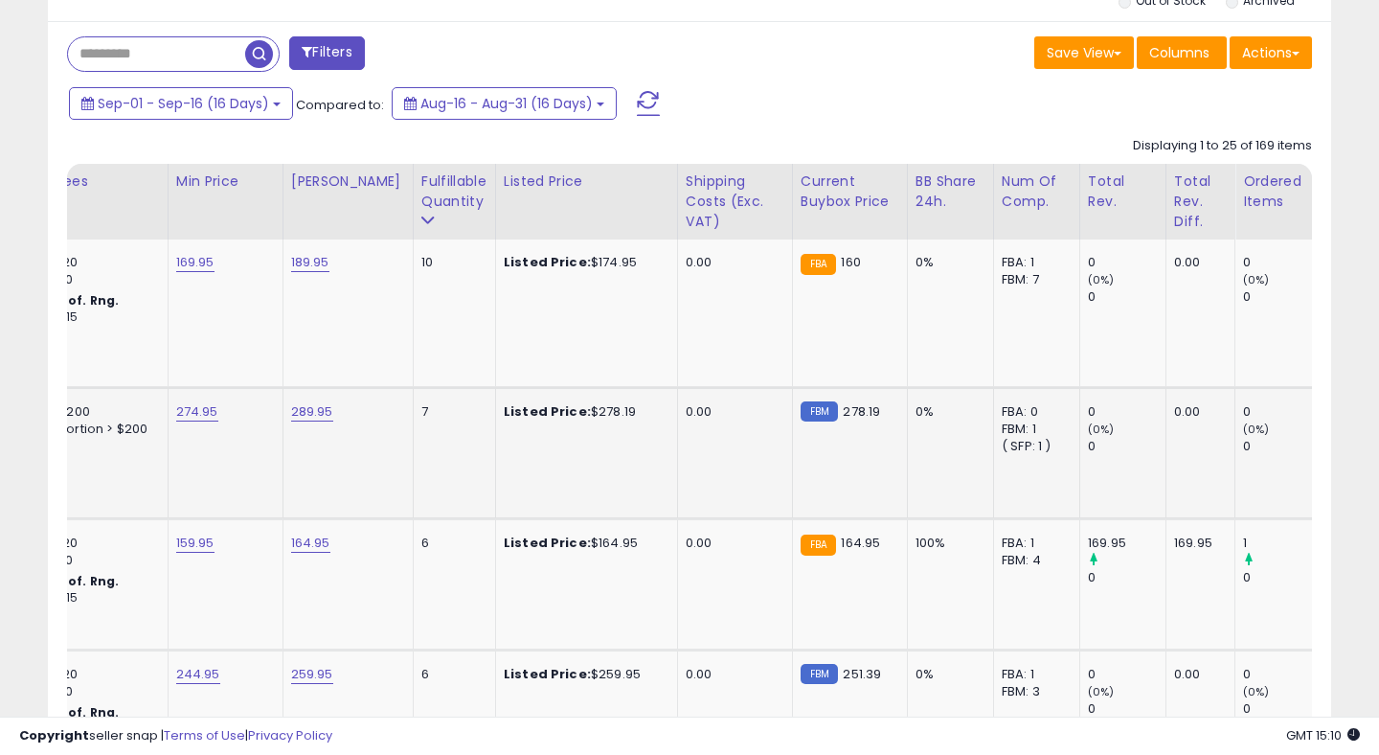
scroll to position [0, 848]
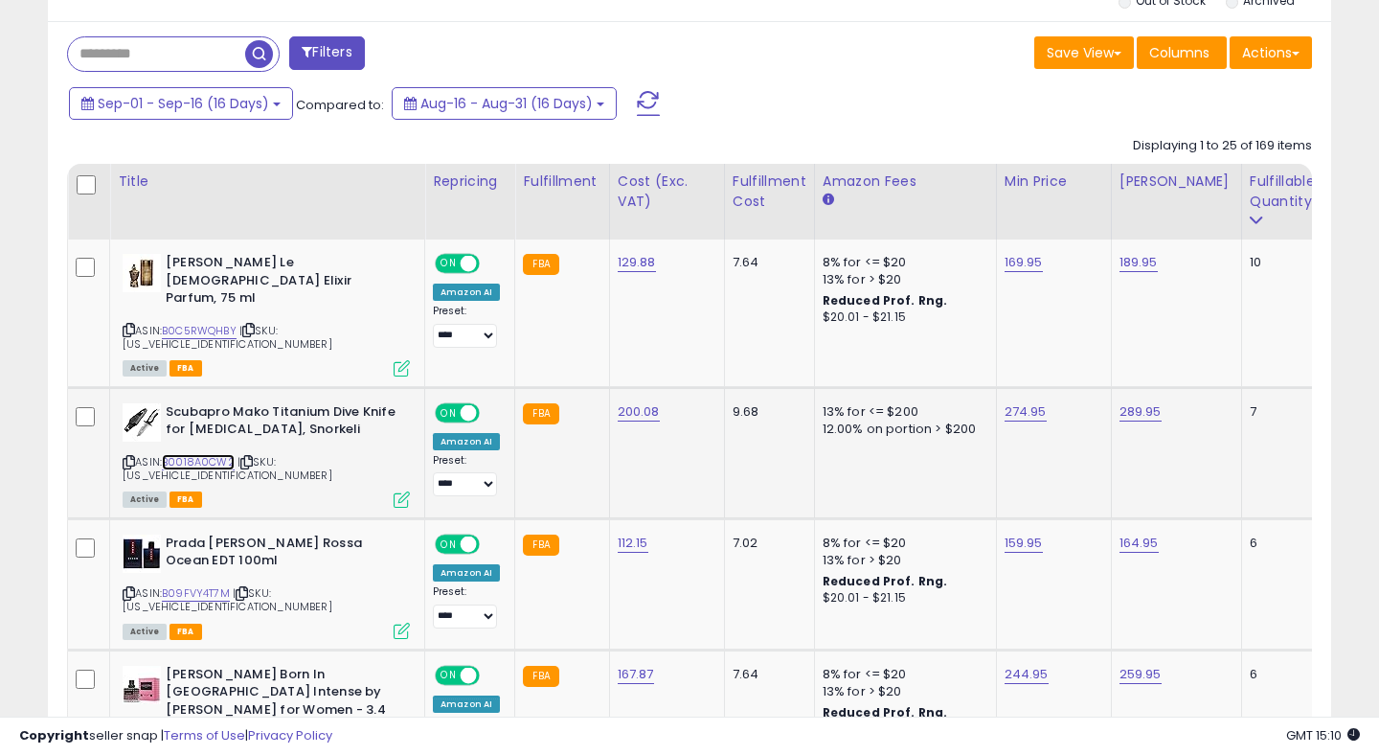
click at [201, 454] on link "B0018A0CW2" at bounding box center [198, 462] width 73 height 16
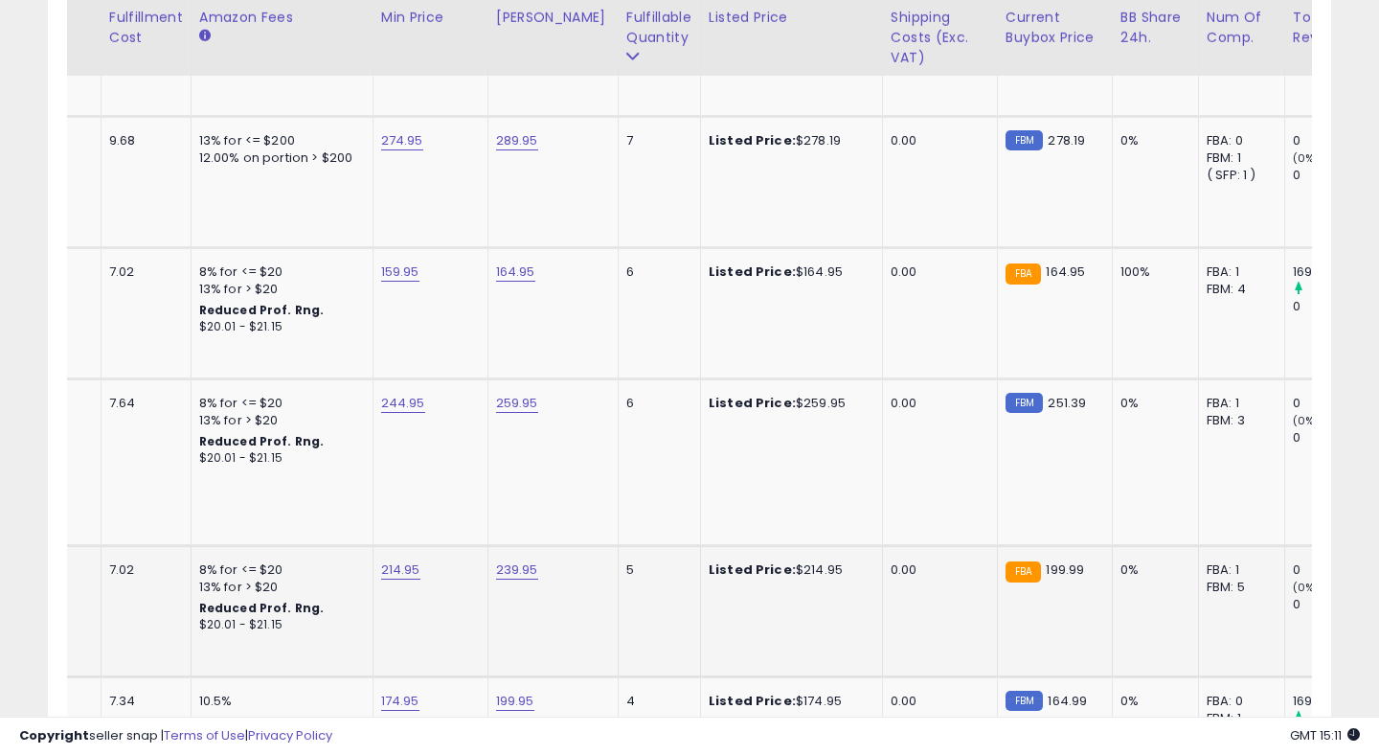
scroll to position [0, 671]
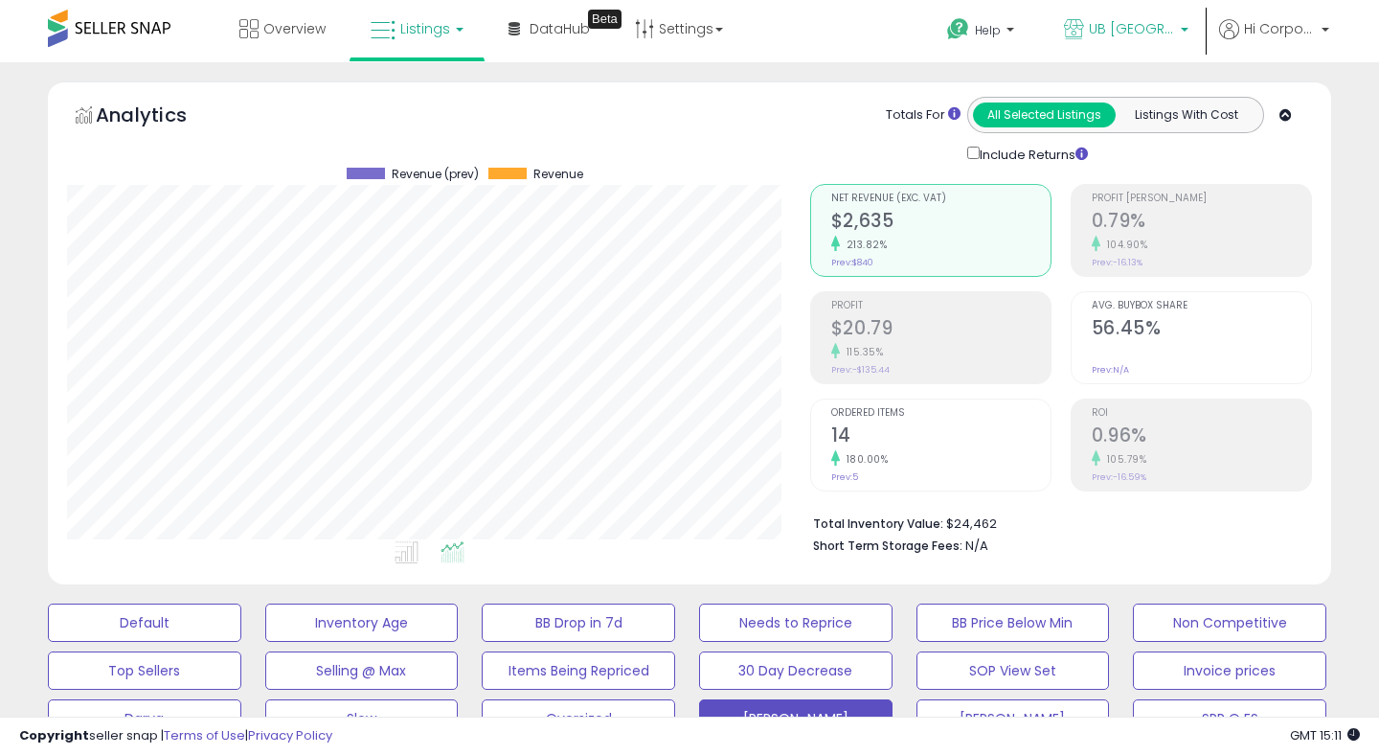
click at [1144, 19] on span "UB [GEOGRAPHIC_DATA]" at bounding box center [1132, 28] width 86 height 19
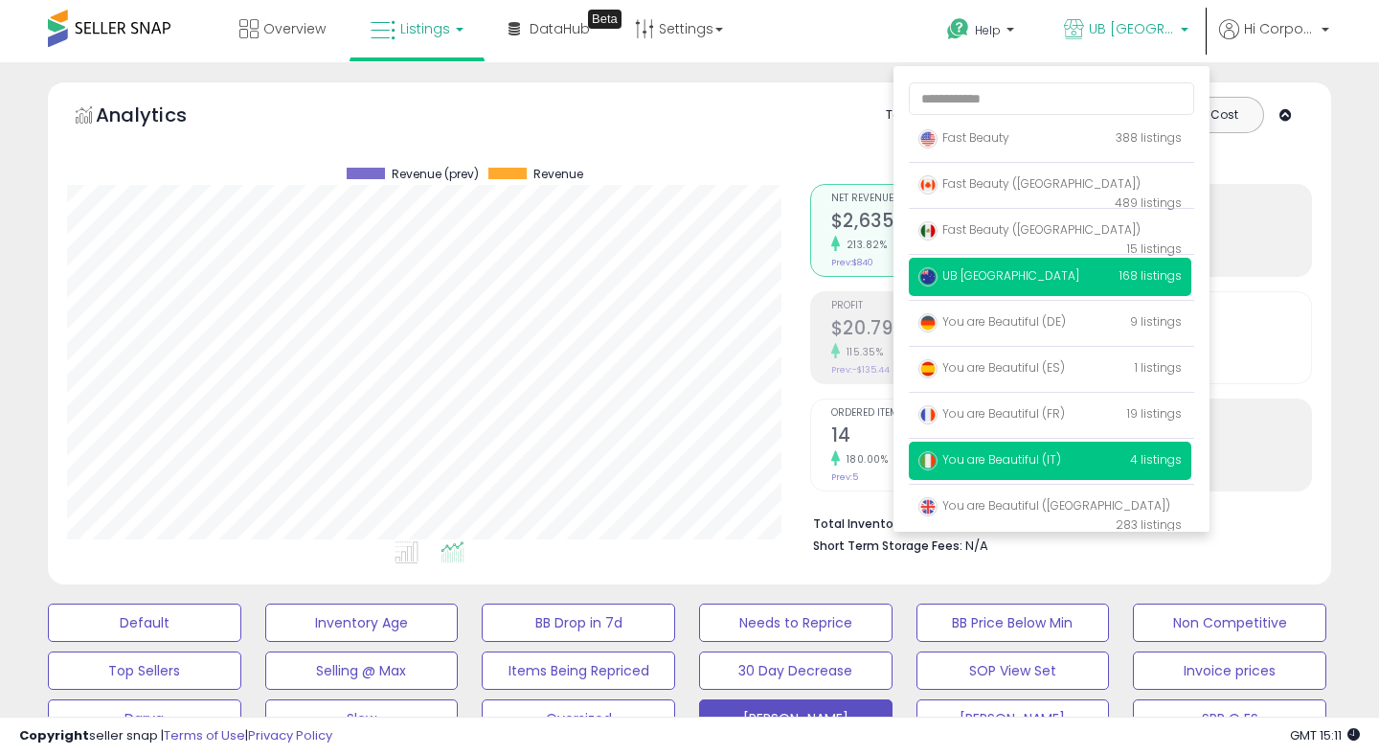
click at [951, 465] on span "You are Beautiful (IT)" at bounding box center [990, 459] width 143 height 16
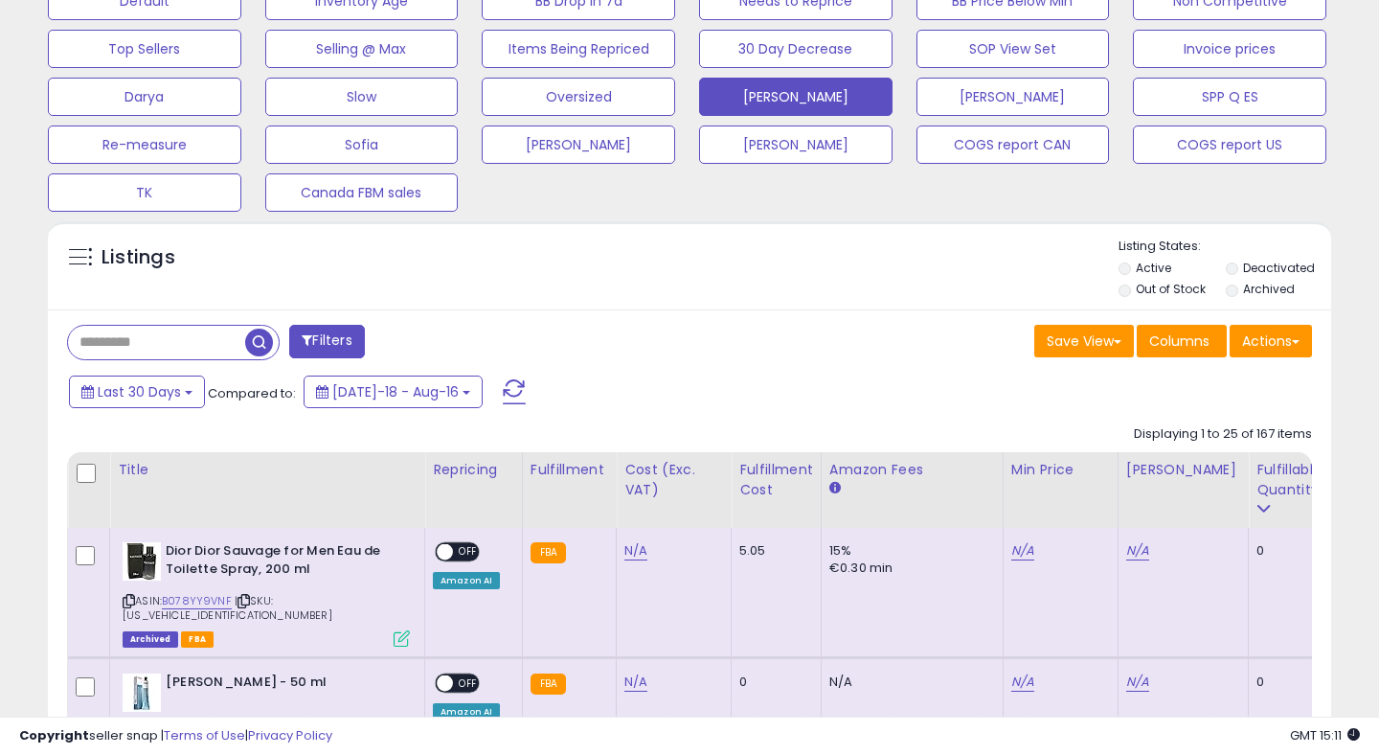
scroll to position [678, 0]
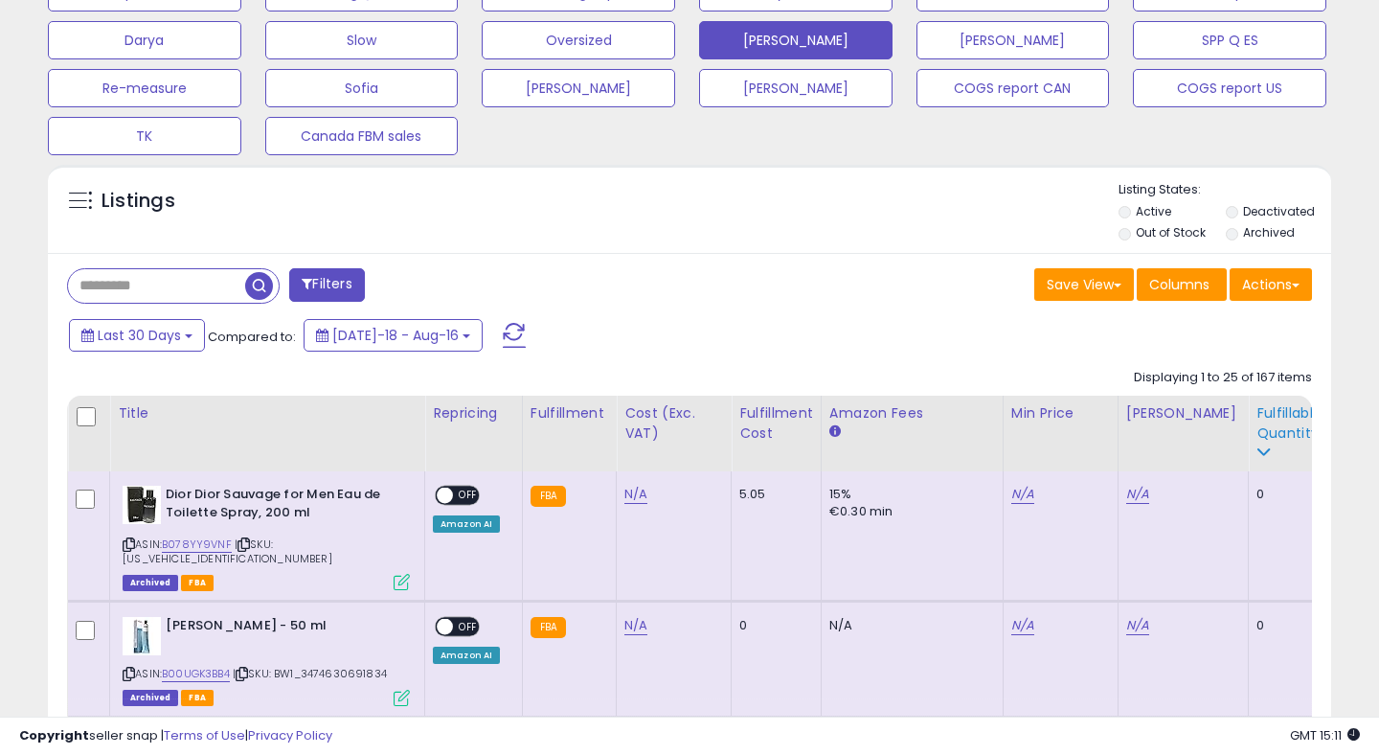
click at [1257, 428] on div "Fulfillable Quantity" at bounding box center [1290, 423] width 66 height 40
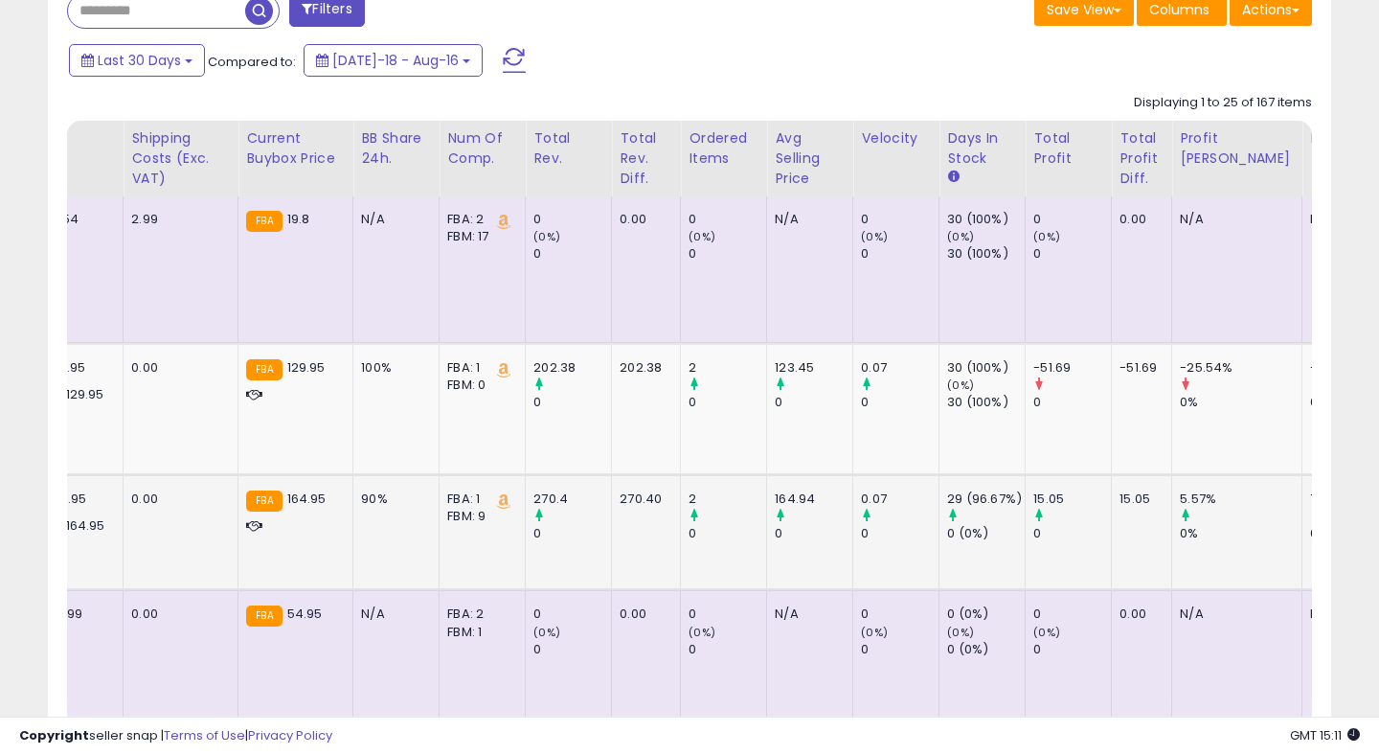
scroll to position [0, 1577]
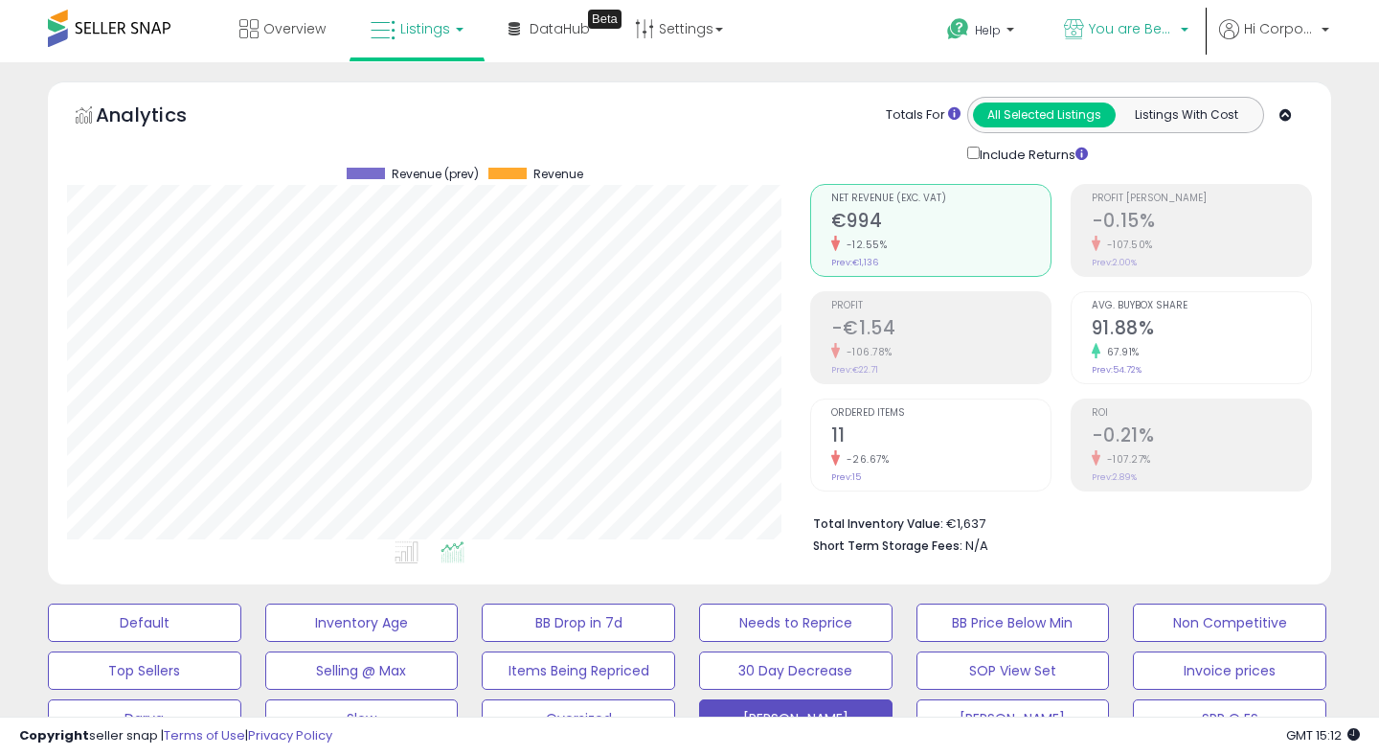
click at [1094, 30] on span "You are Beautiful (IT)" at bounding box center [1132, 28] width 86 height 19
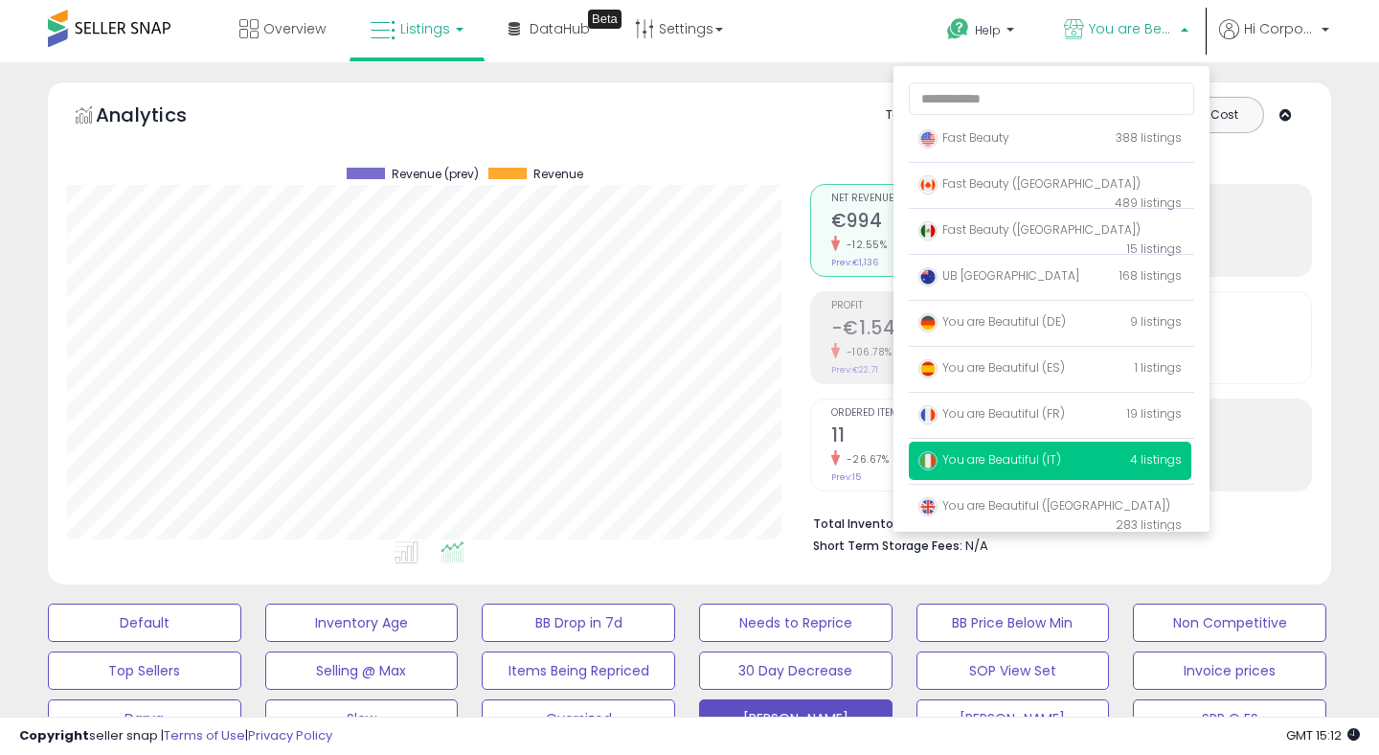
click at [1043, 553] on li "Short Term Storage Fees: N/A" at bounding box center [1055, 544] width 485 height 23
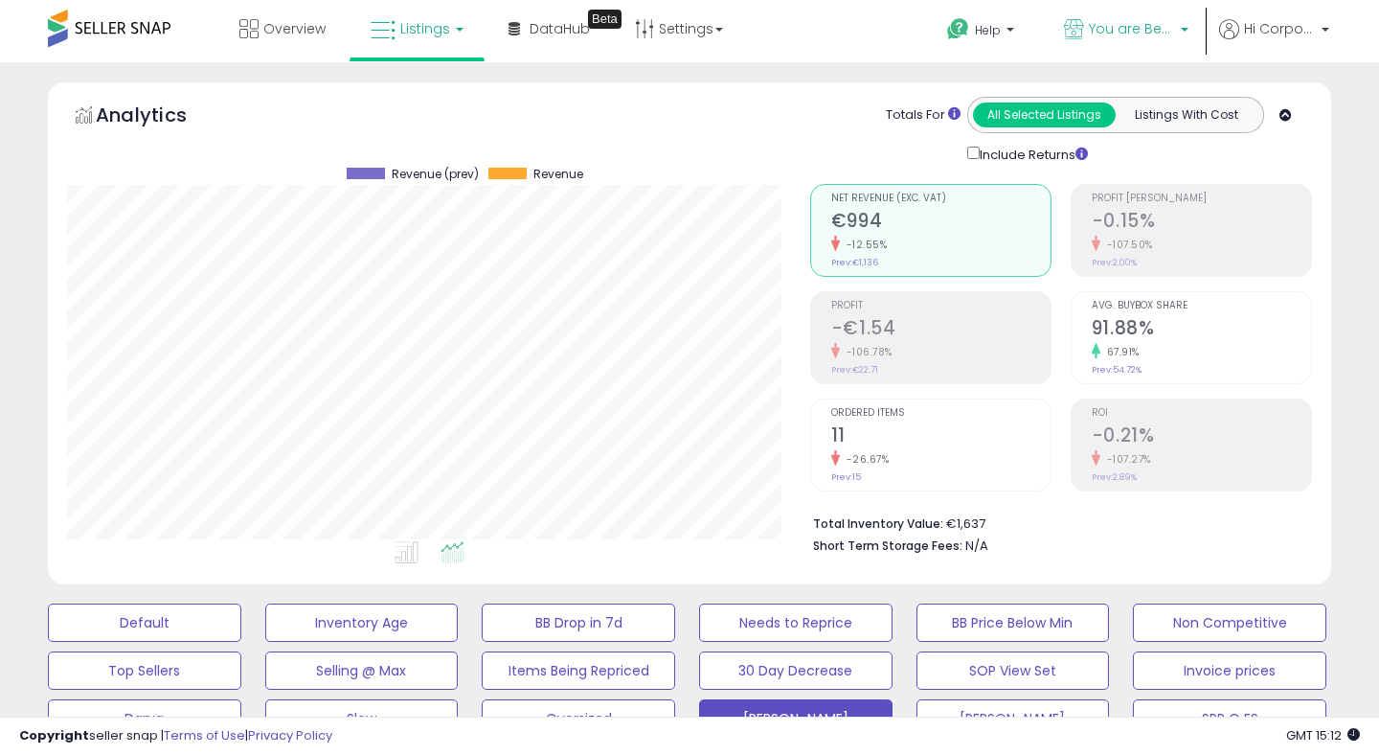
click at [1104, 16] on link "You are Beautiful (IT)" at bounding box center [1126, 31] width 153 height 62
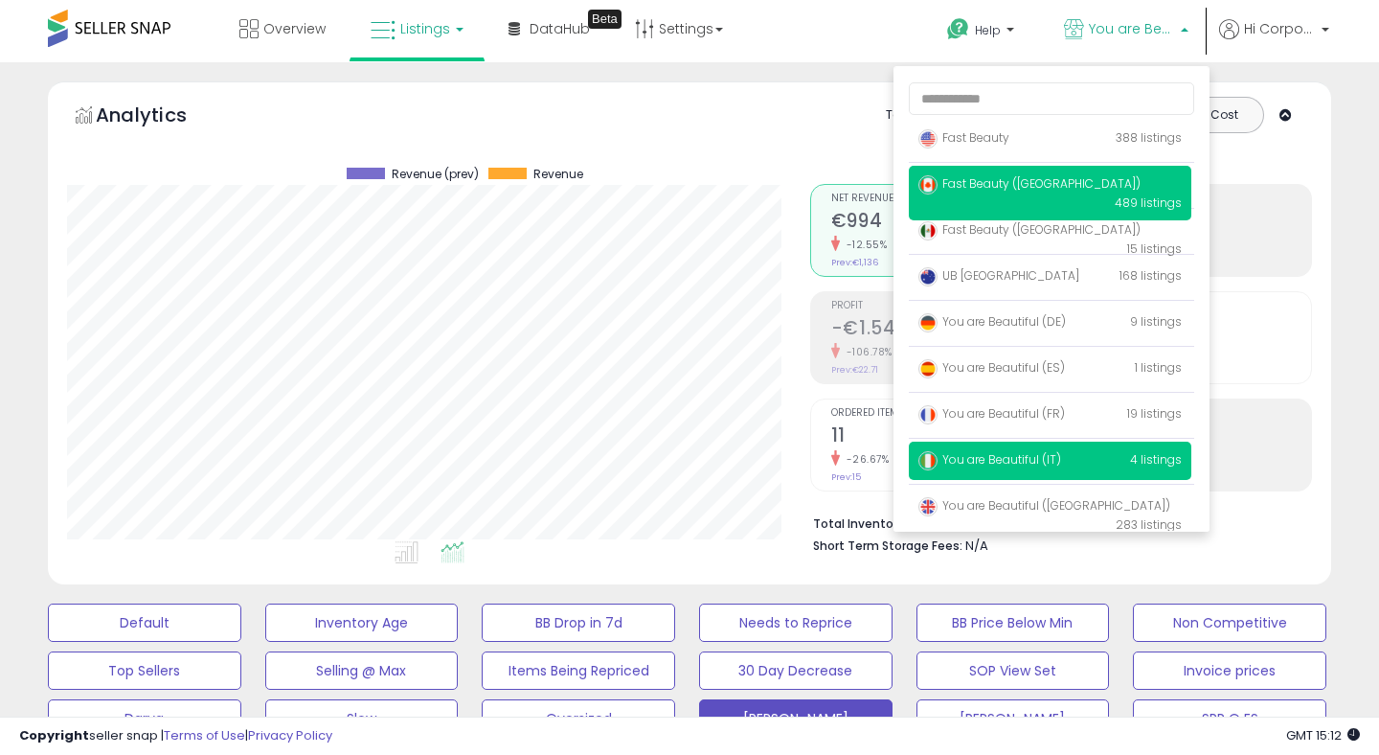
click at [995, 173] on p "Fast Beauty (Canada) 489 listings" at bounding box center [1050, 193] width 283 height 55
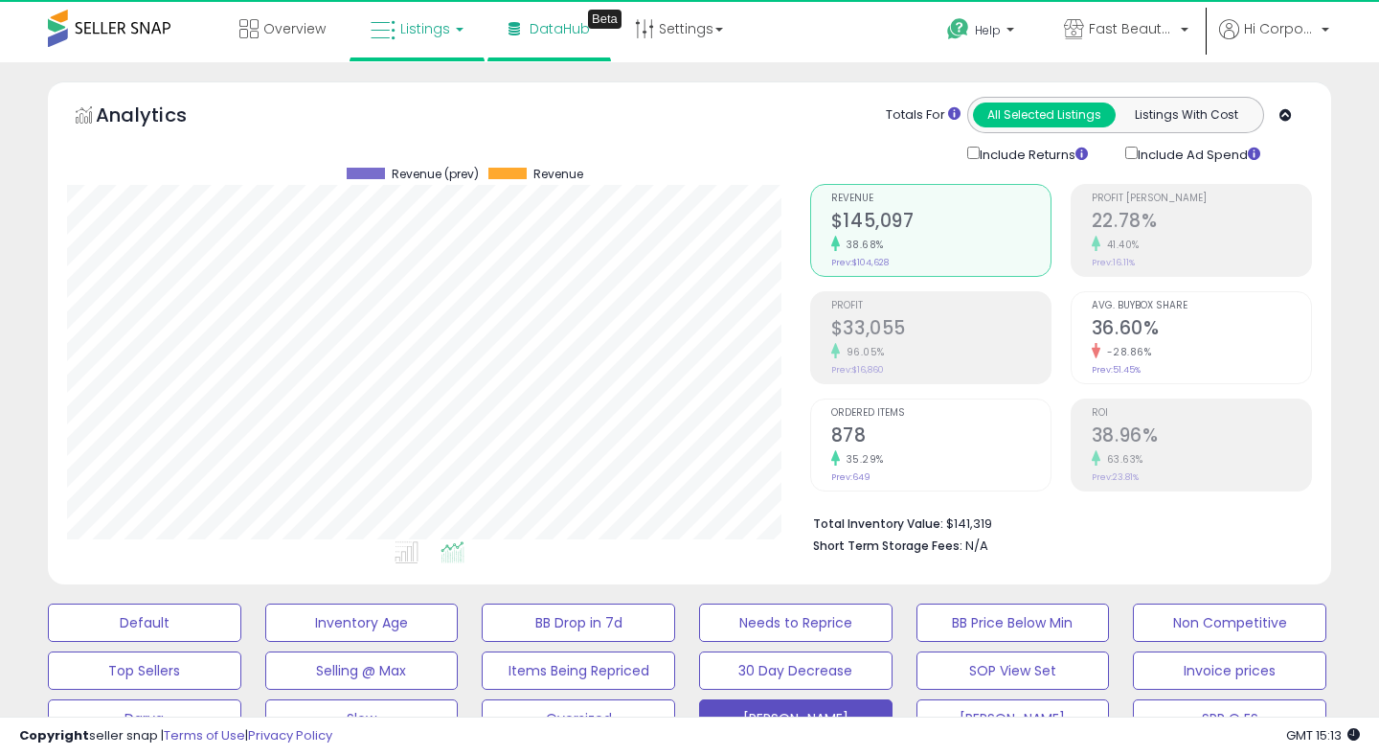
scroll to position [393, 742]
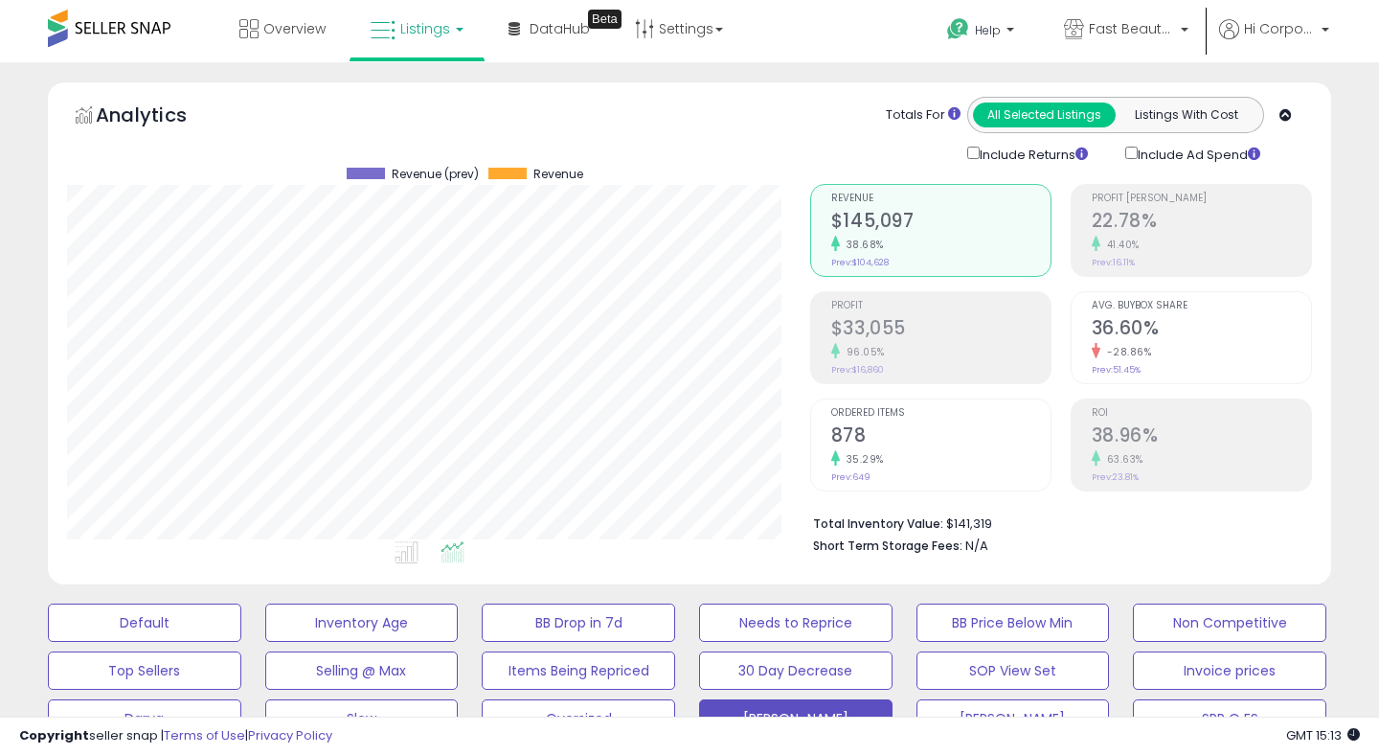
click at [927, 311] on div "Profit $33,055 96.05% Prev: $16,860" at bounding box center [940, 335] width 219 height 86
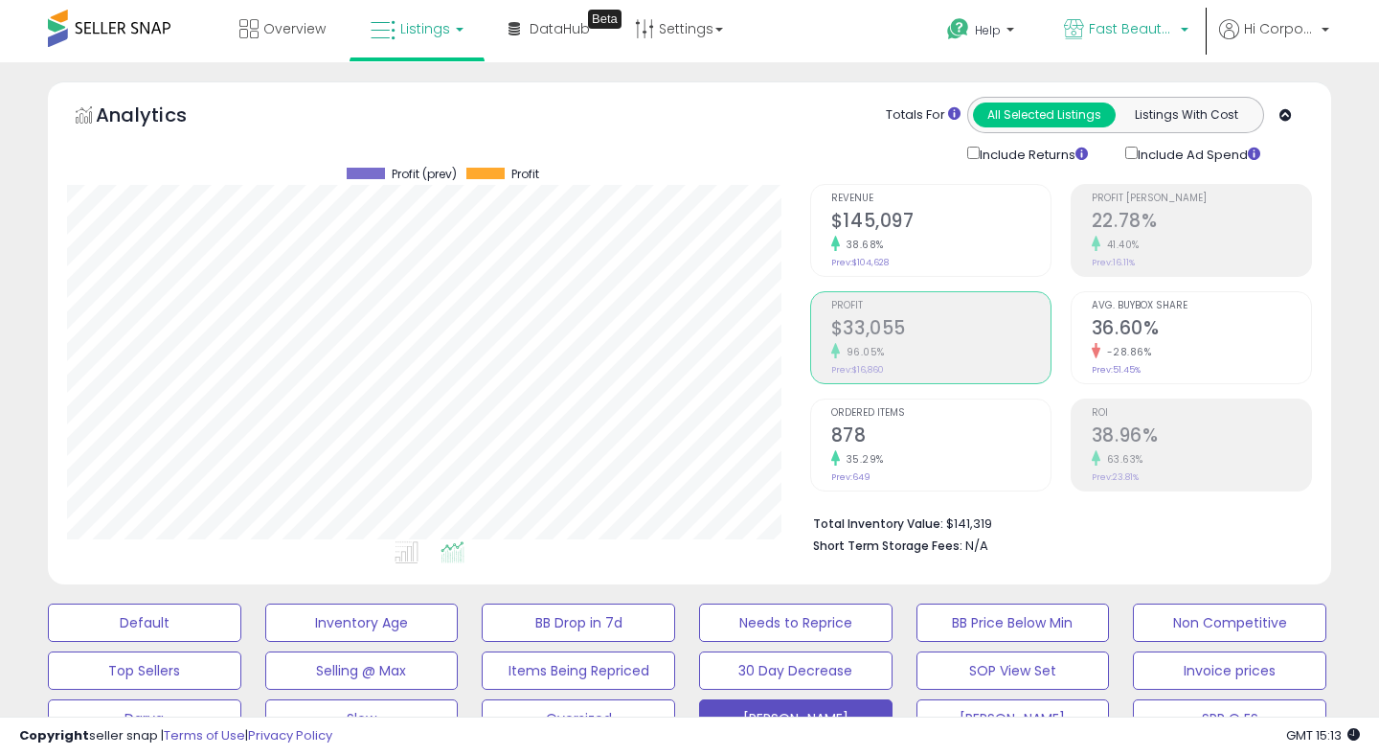
click at [1106, 22] on span "Fast Beauty ([GEOGRAPHIC_DATA])" at bounding box center [1132, 28] width 86 height 19
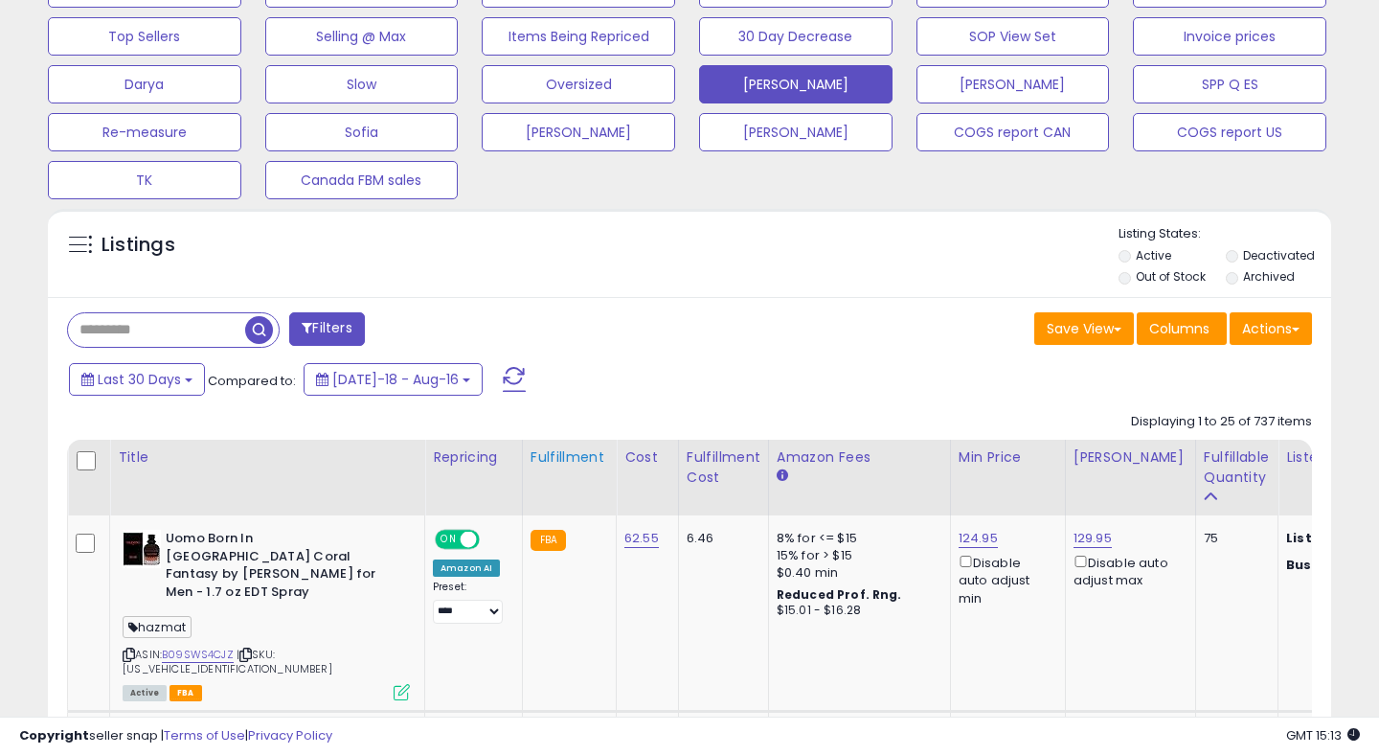
scroll to position [682, 0]
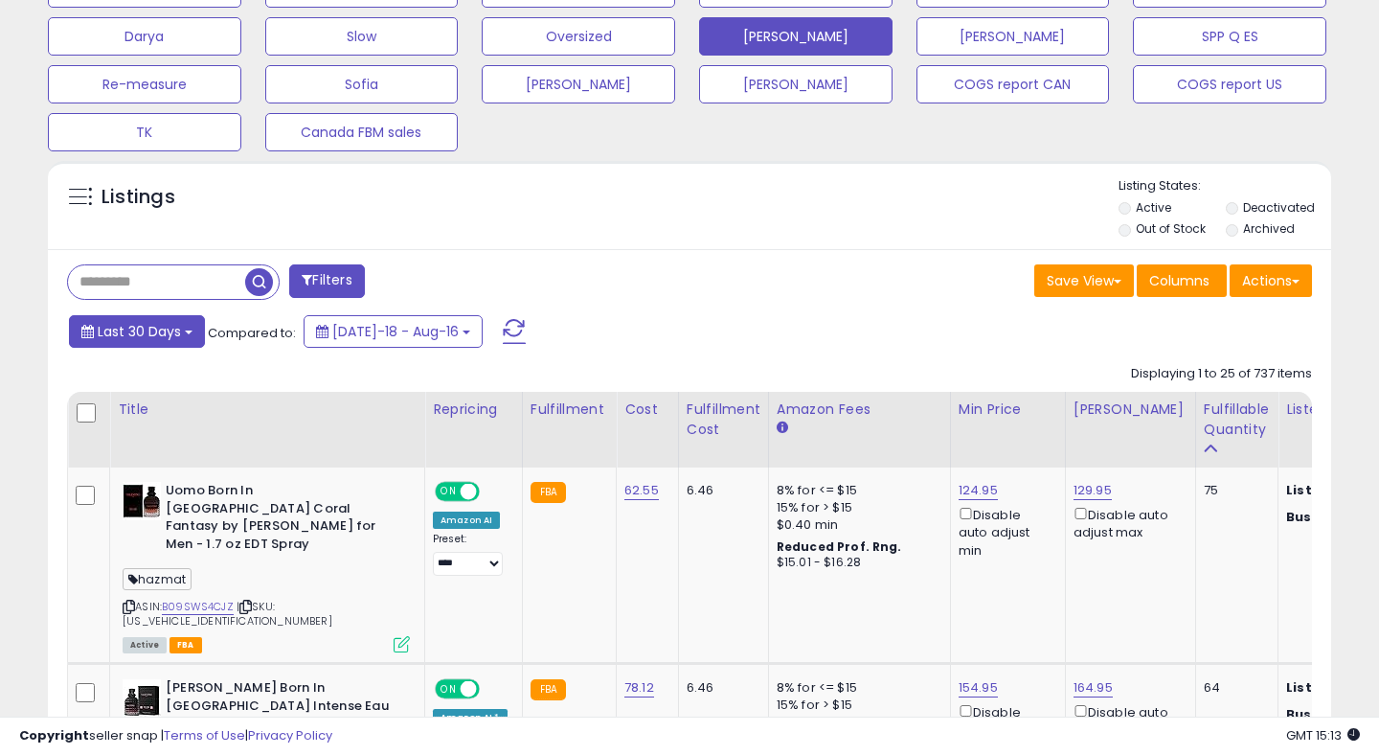
click at [132, 338] on span "Last 30 Days" at bounding box center [139, 331] width 83 height 19
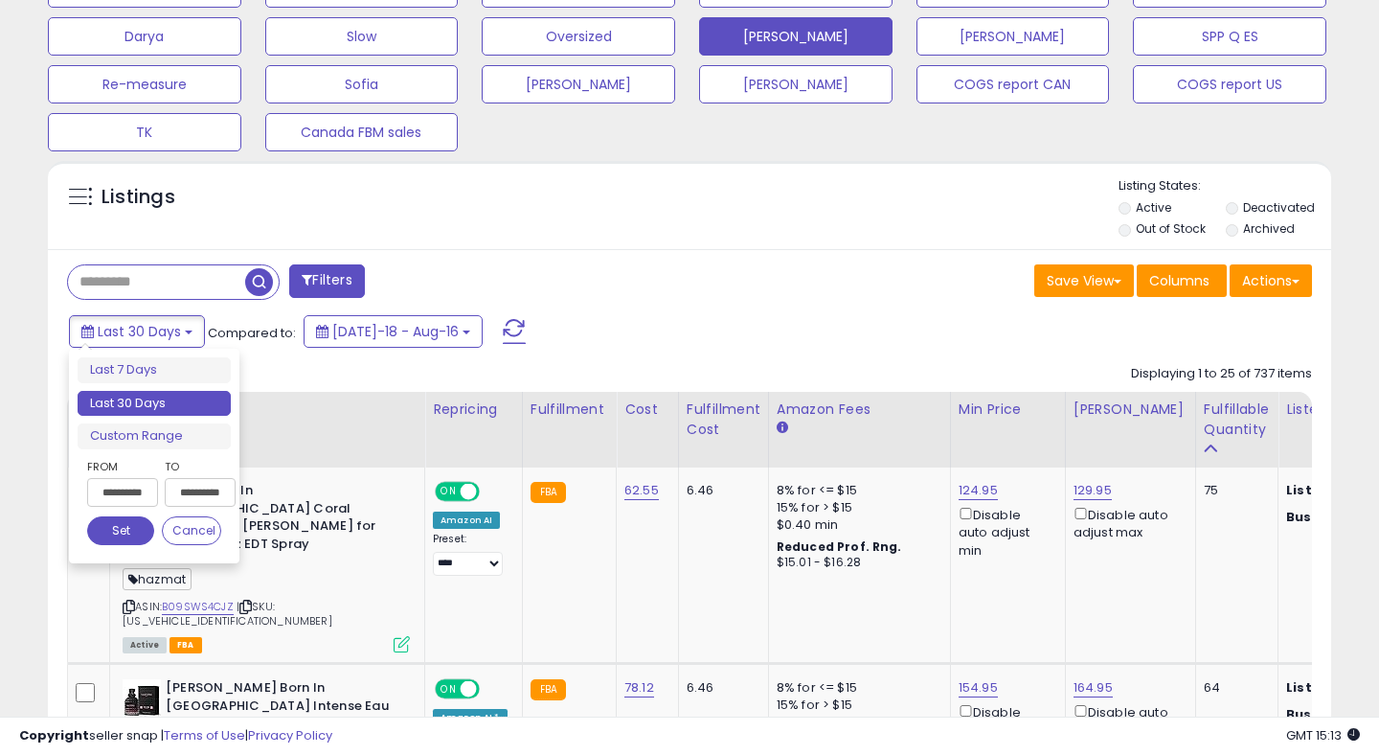
click at [120, 488] on input "**********" at bounding box center [122, 492] width 71 height 29
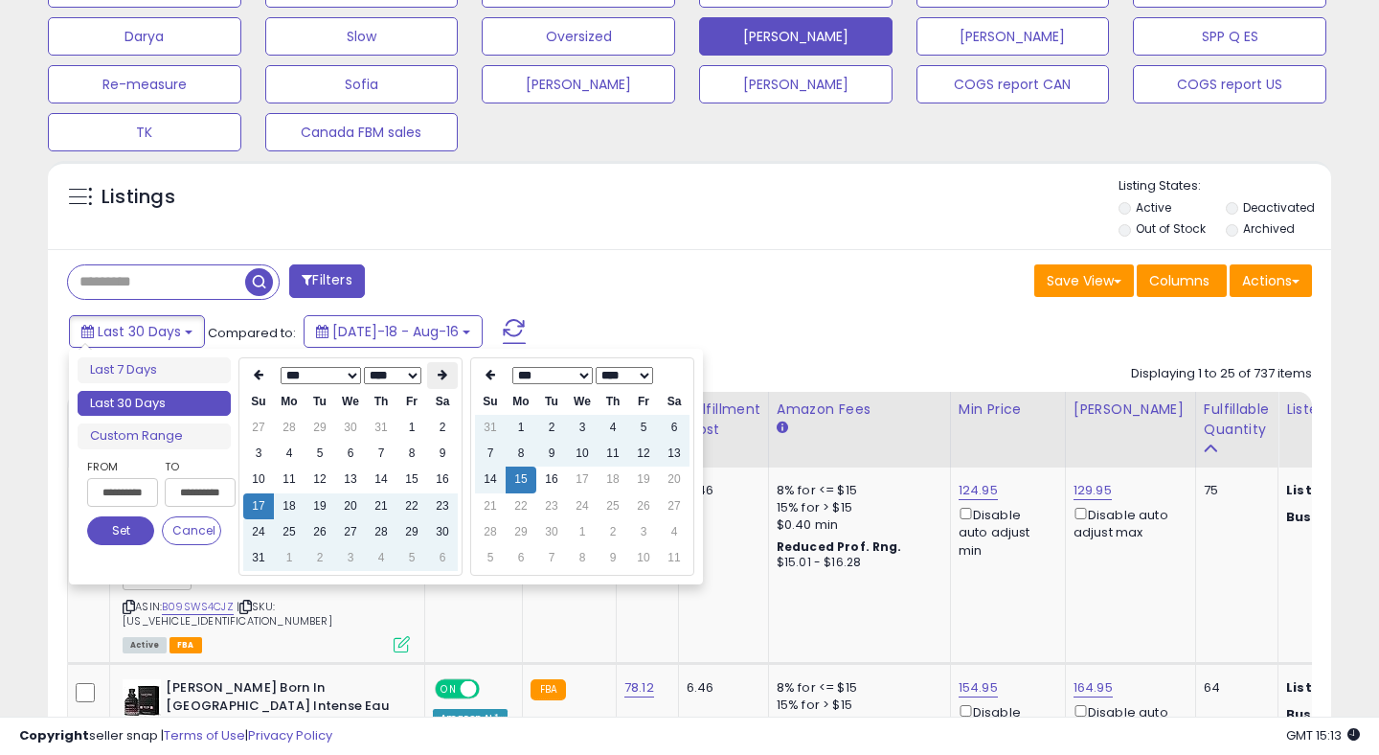
click at [440, 370] on icon at bounding box center [443, 374] width 10 height 11
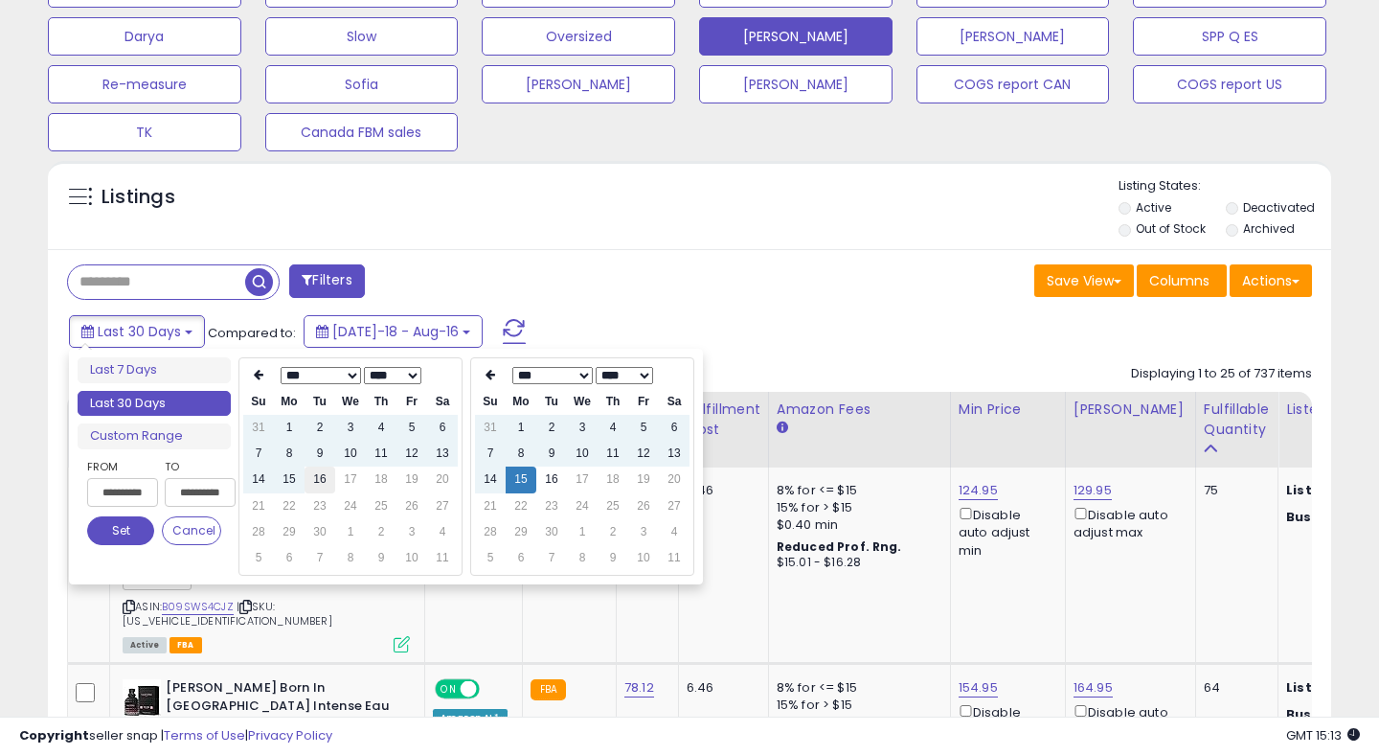
type input "**********"
click at [323, 480] on td "16" at bounding box center [320, 480] width 31 height 26
type input "**********"
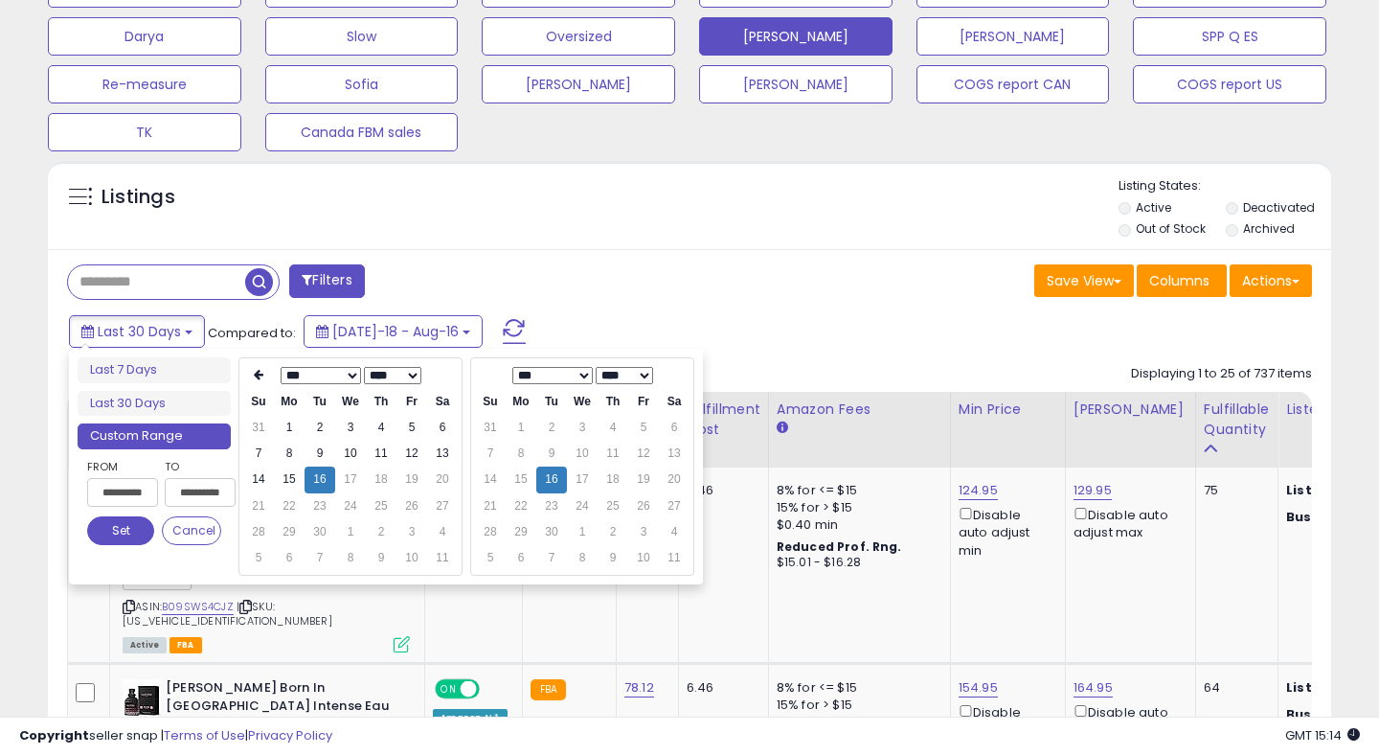
click at [122, 536] on button "Set" at bounding box center [120, 530] width 67 height 29
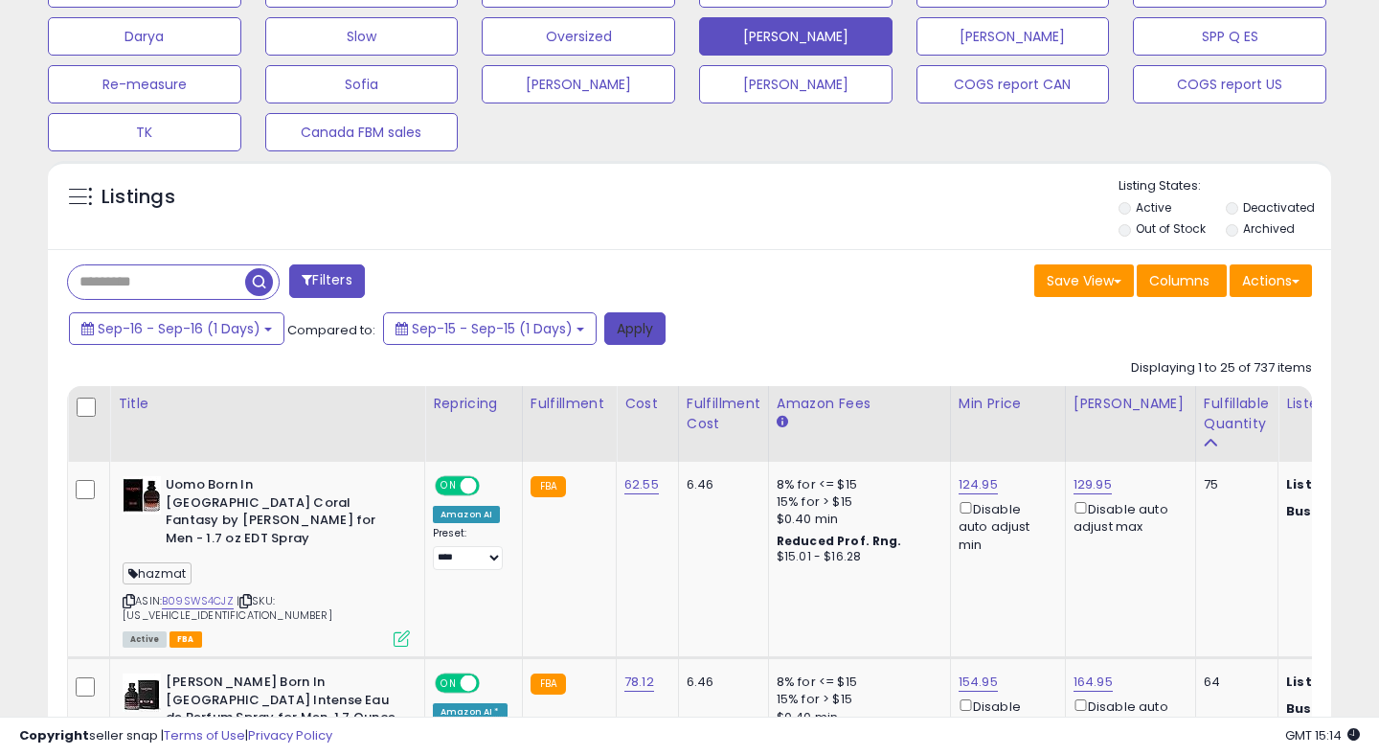
click at [636, 315] on button "Apply" at bounding box center [634, 328] width 61 height 33
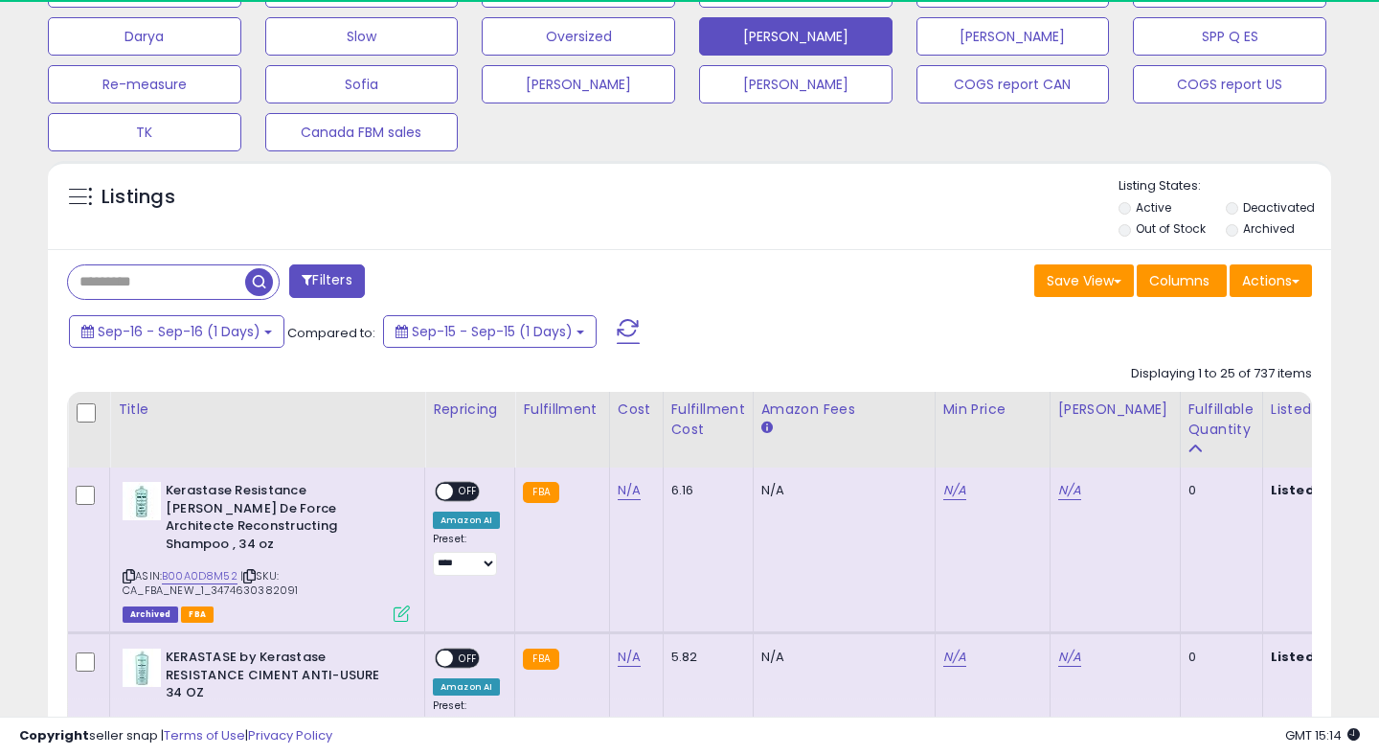
scroll to position [393, 742]
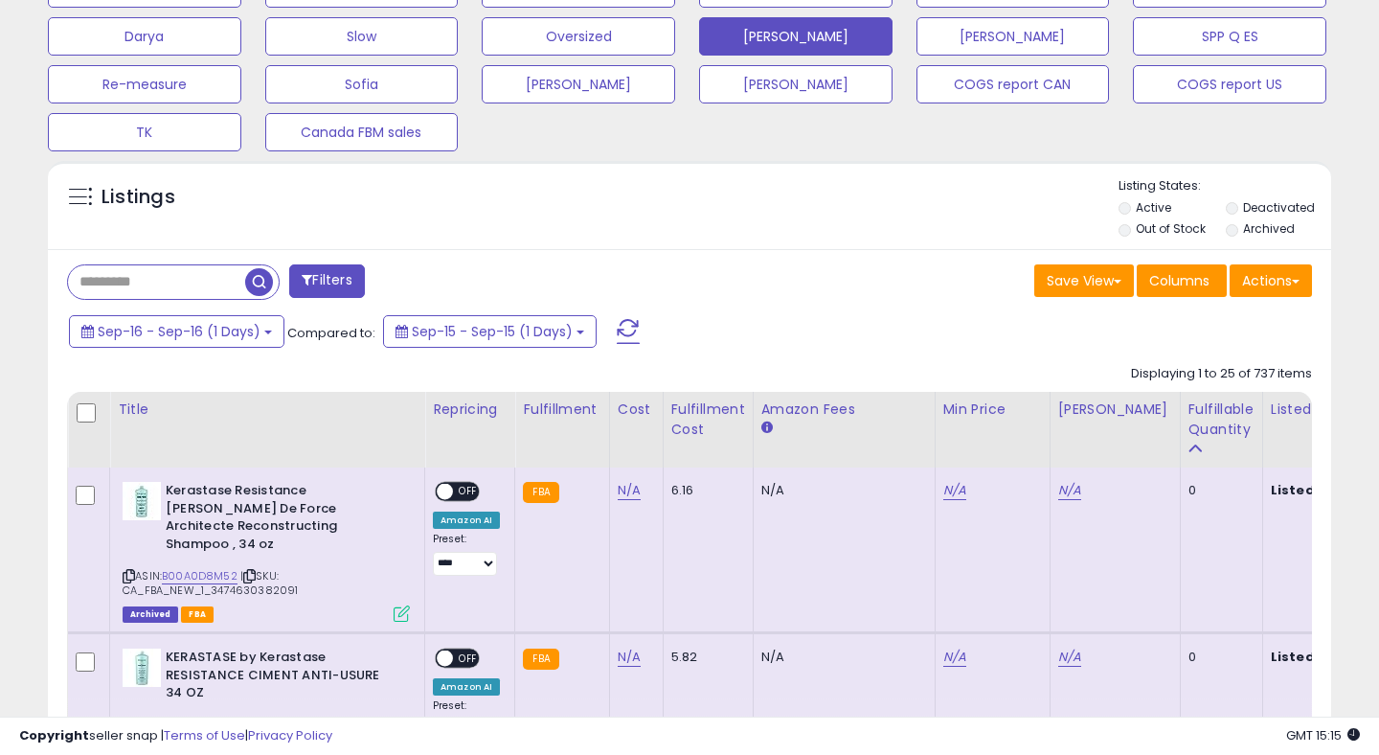
click at [1189, 420] on div "Fulfillable Quantity" at bounding box center [1222, 419] width 66 height 40
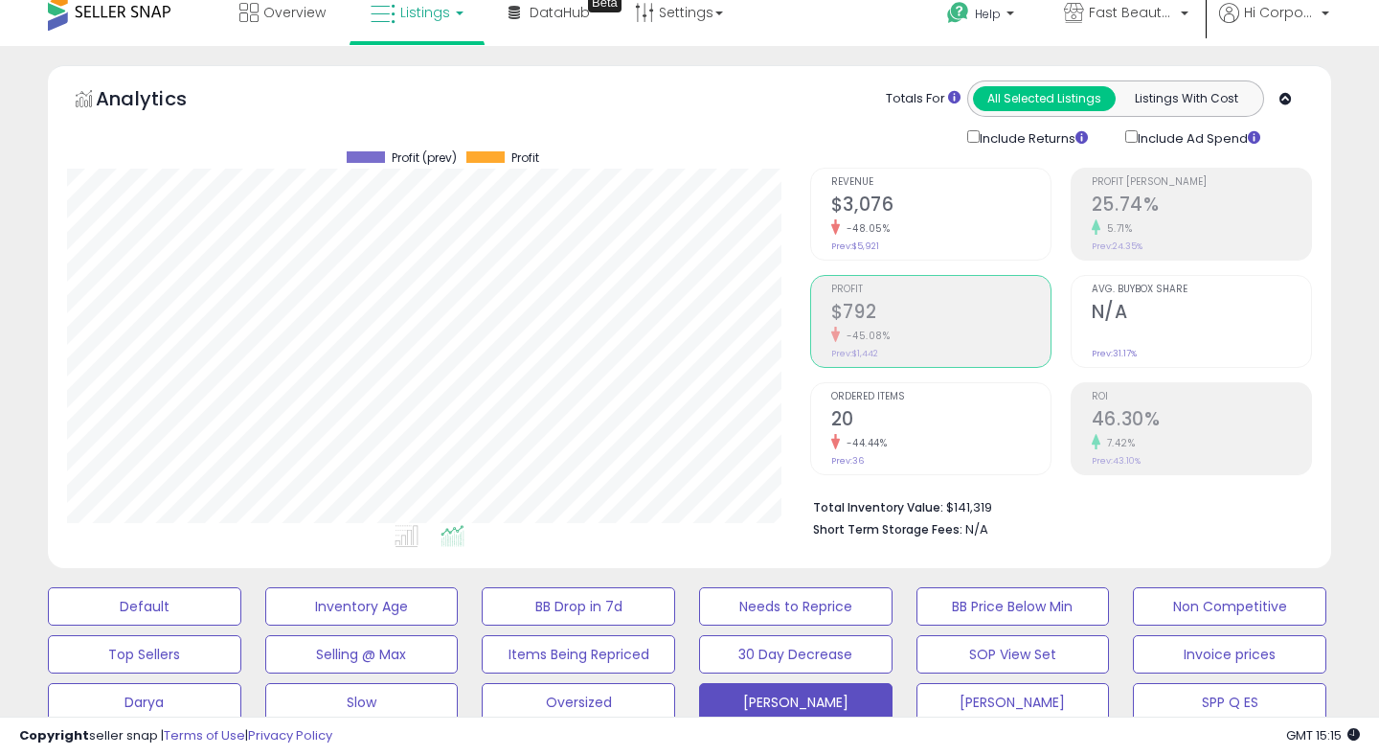
scroll to position [25, 0]
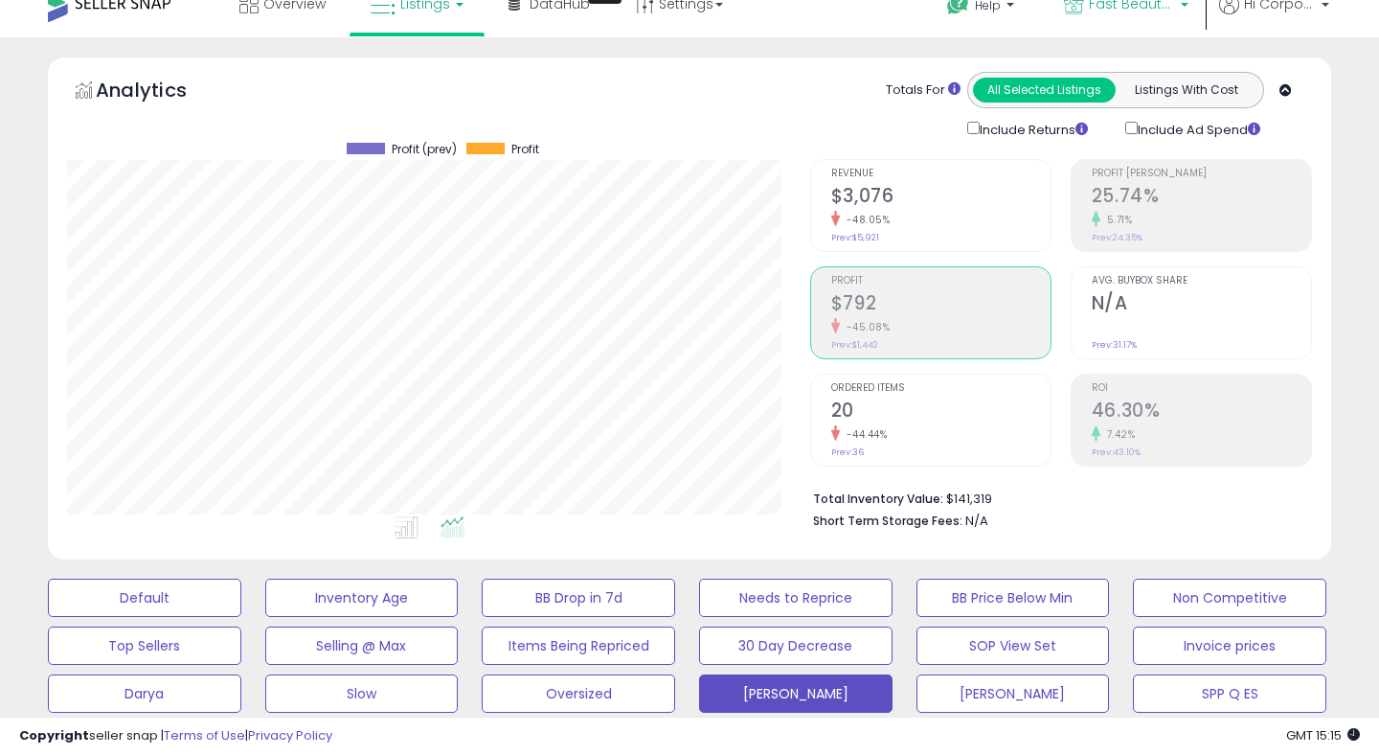
click at [1126, 8] on span "Fast Beauty ([GEOGRAPHIC_DATA])" at bounding box center [1132, 3] width 86 height 19
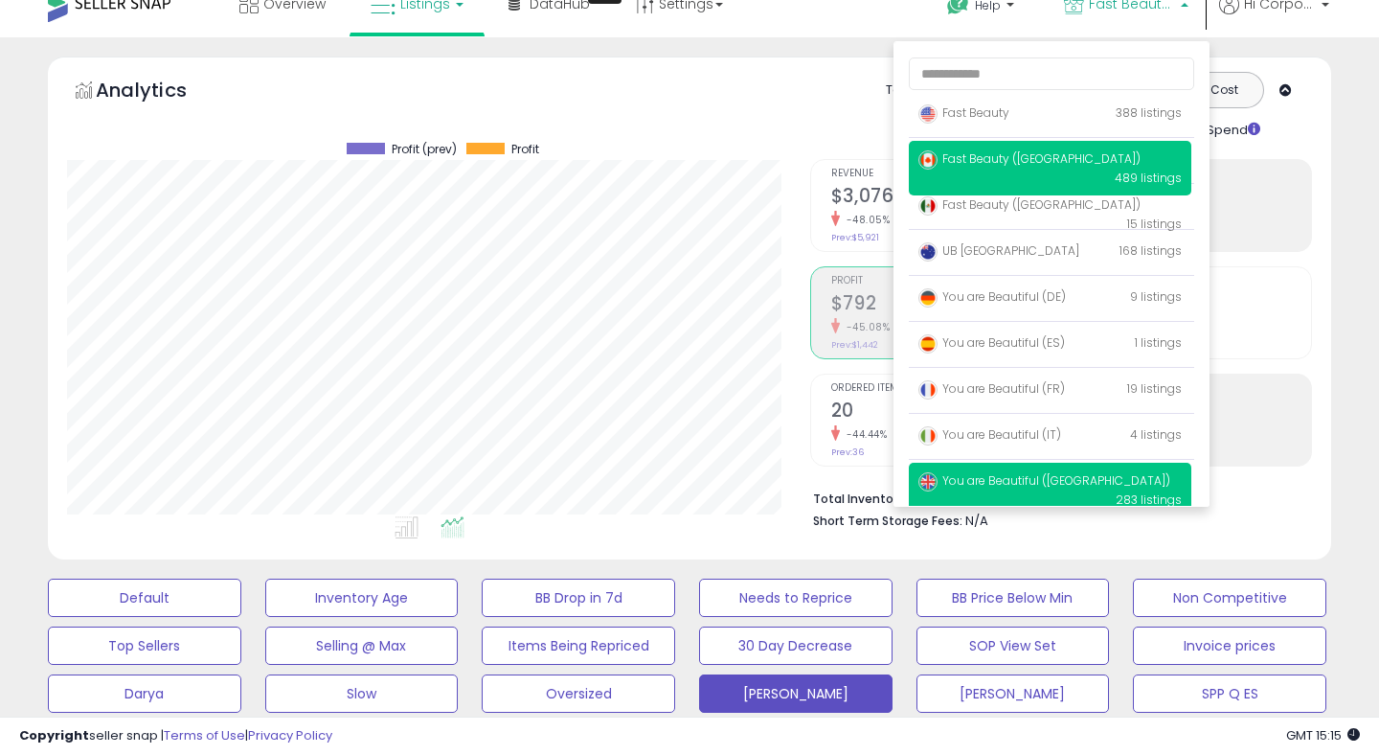
click at [963, 481] on span "You are Beautiful ([GEOGRAPHIC_DATA])" at bounding box center [1045, 480] width 252 height 16
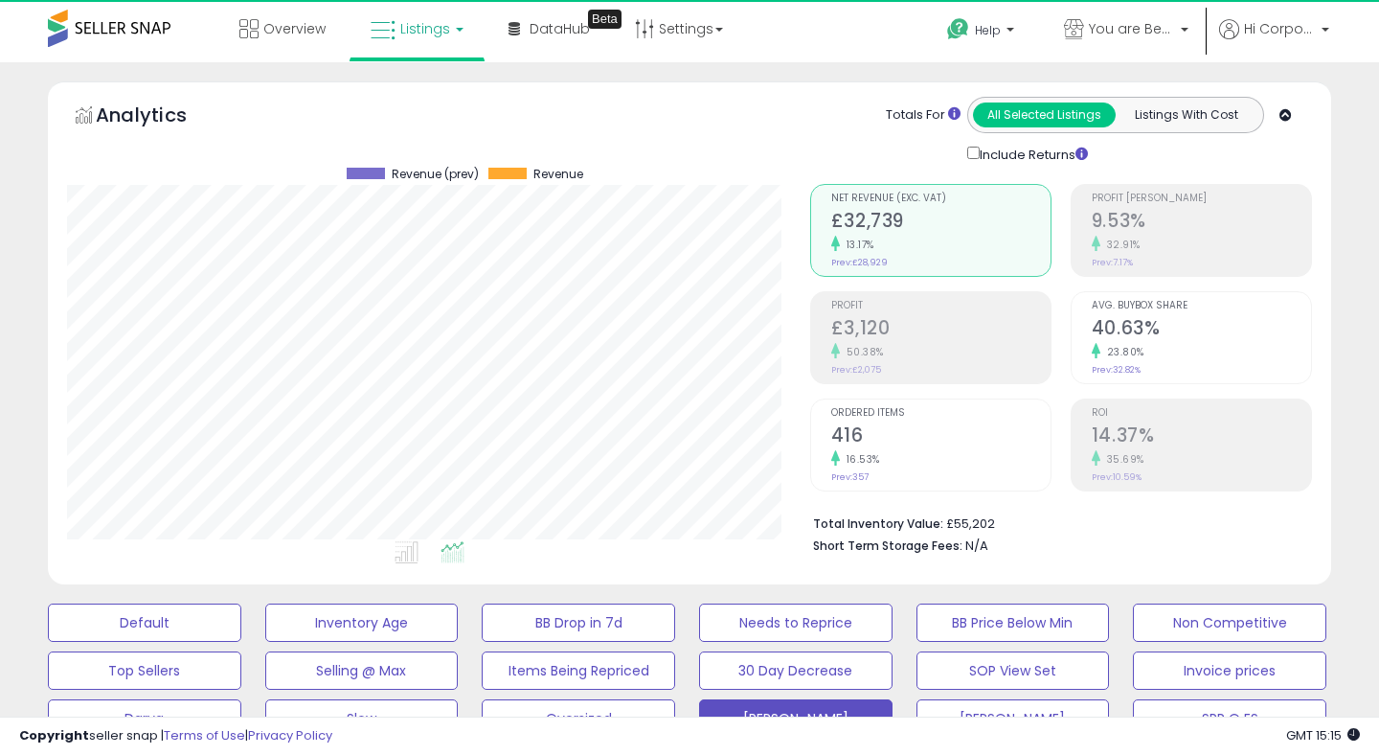
scroll to position [393, 742]
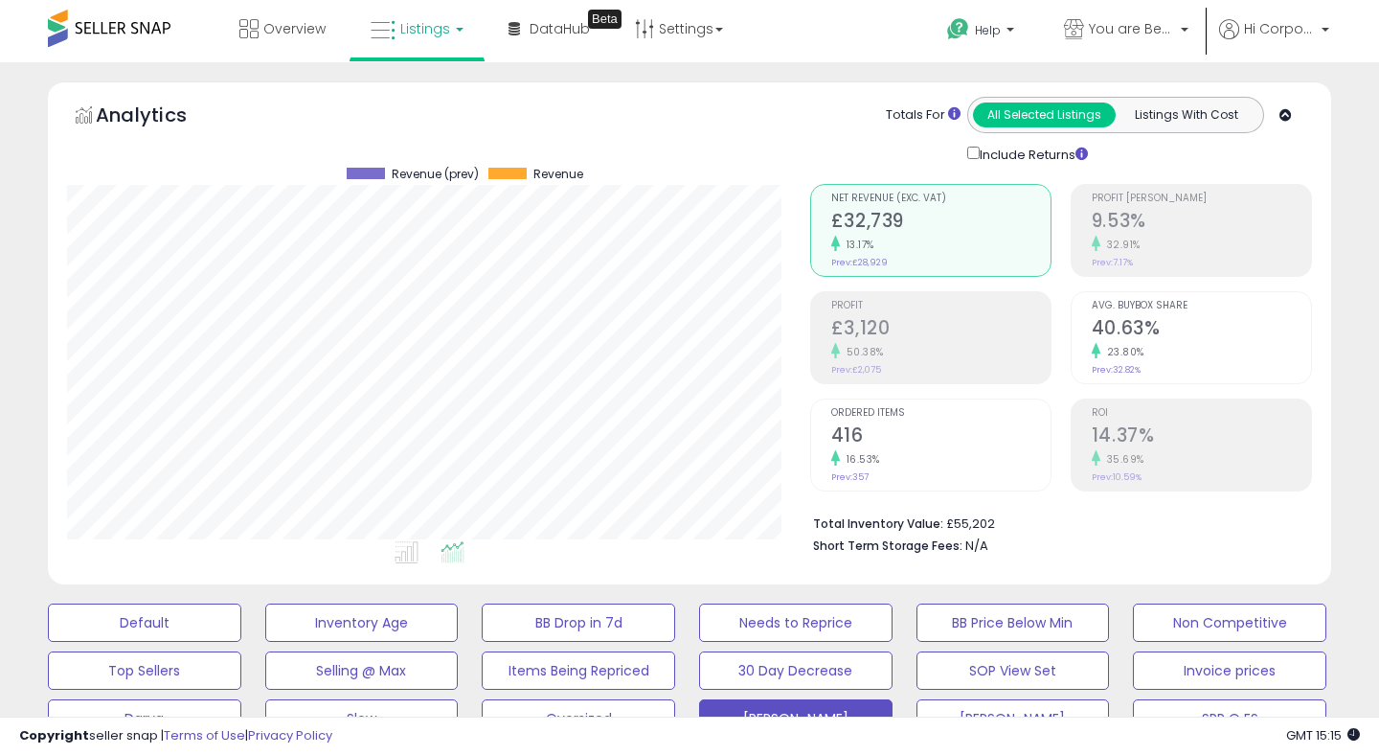
click at [885, 330] on h2 "£3,120" at bounding box center [940, 330] width 219 height 26
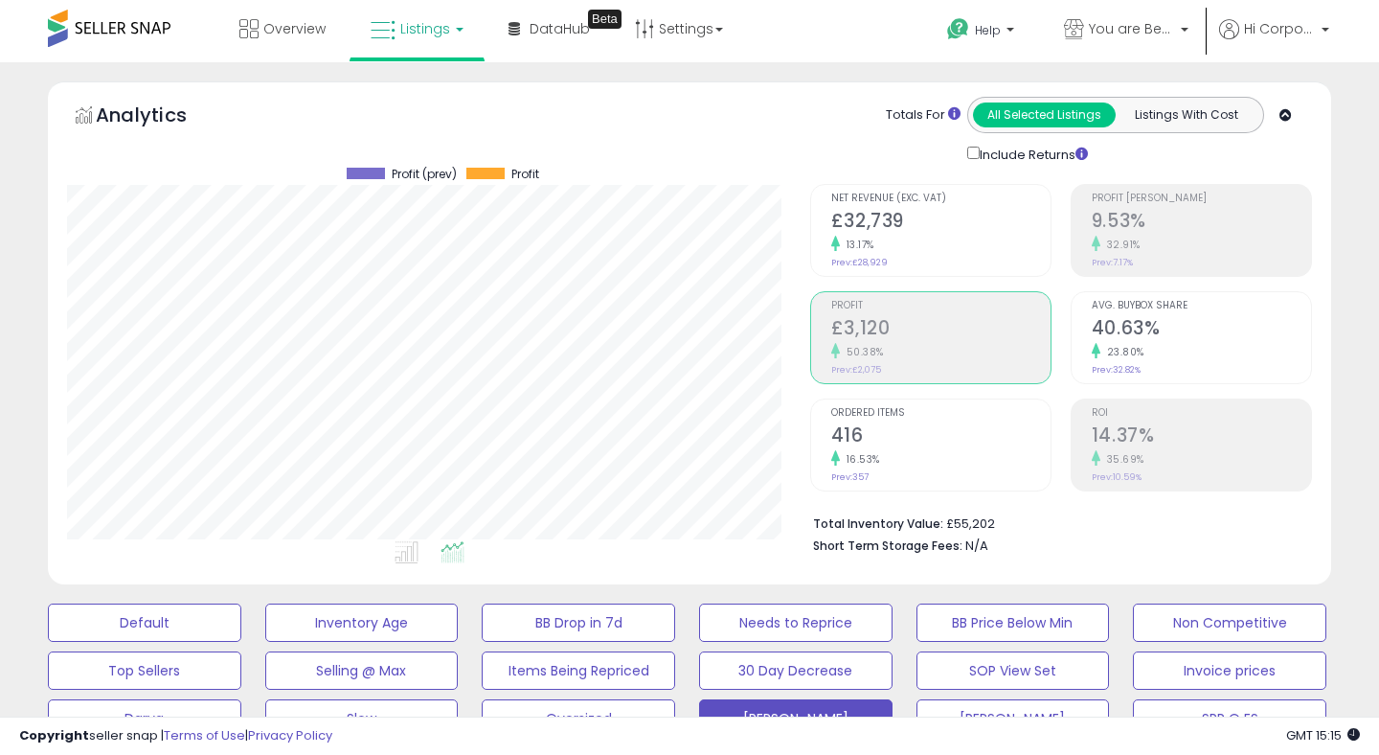
click at [1096, 430] on h2 "14.37%" at bounding box center [1201, 437] width 219 height 26
click at [905, 347] on div "50.38%" at bounding box center [940, 352] width 219 height 18
click at [838, 424] on h2 "416" at bounding box center [940, 437] width 219 height 26
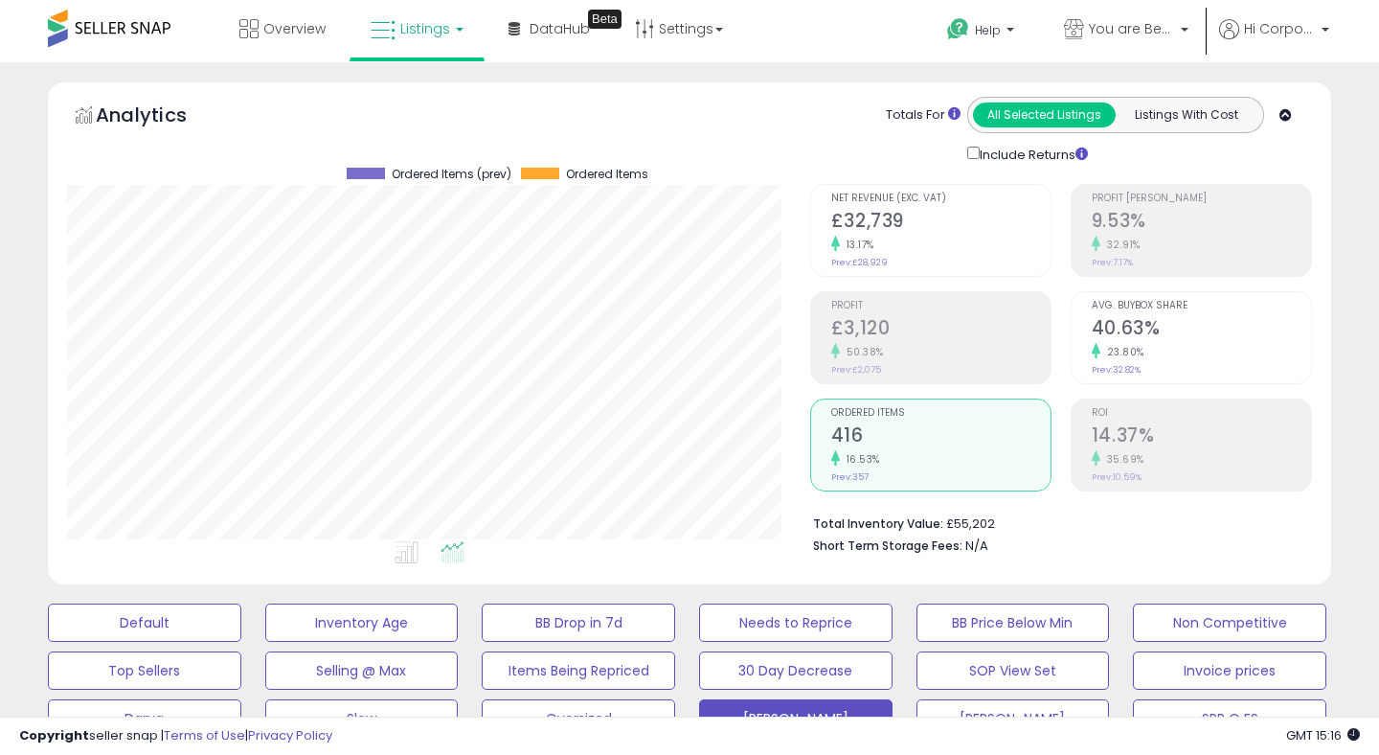
click at [876, 311] on div "Profit £3,120 50.38% Prev: £2,075" at bounding box center [940, 335] width 219 height 86
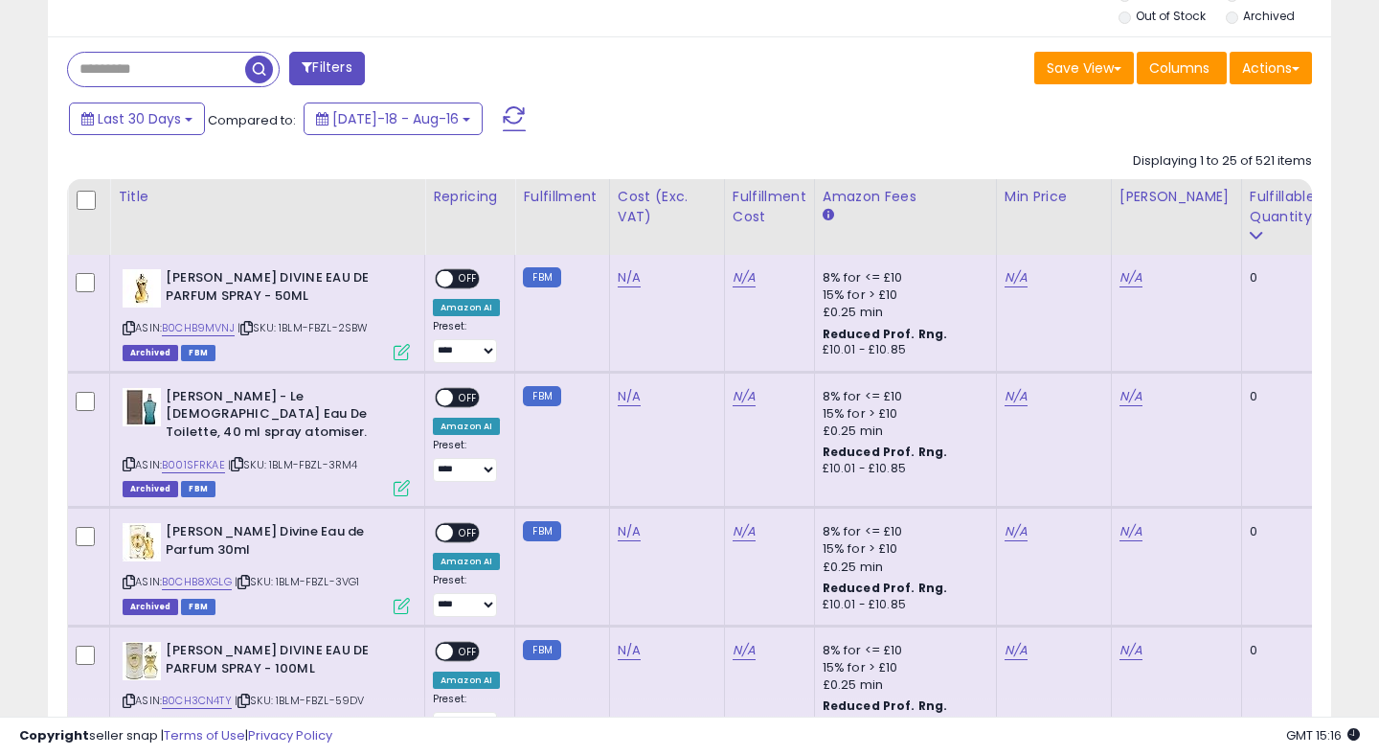
scroll to position [883, 0]
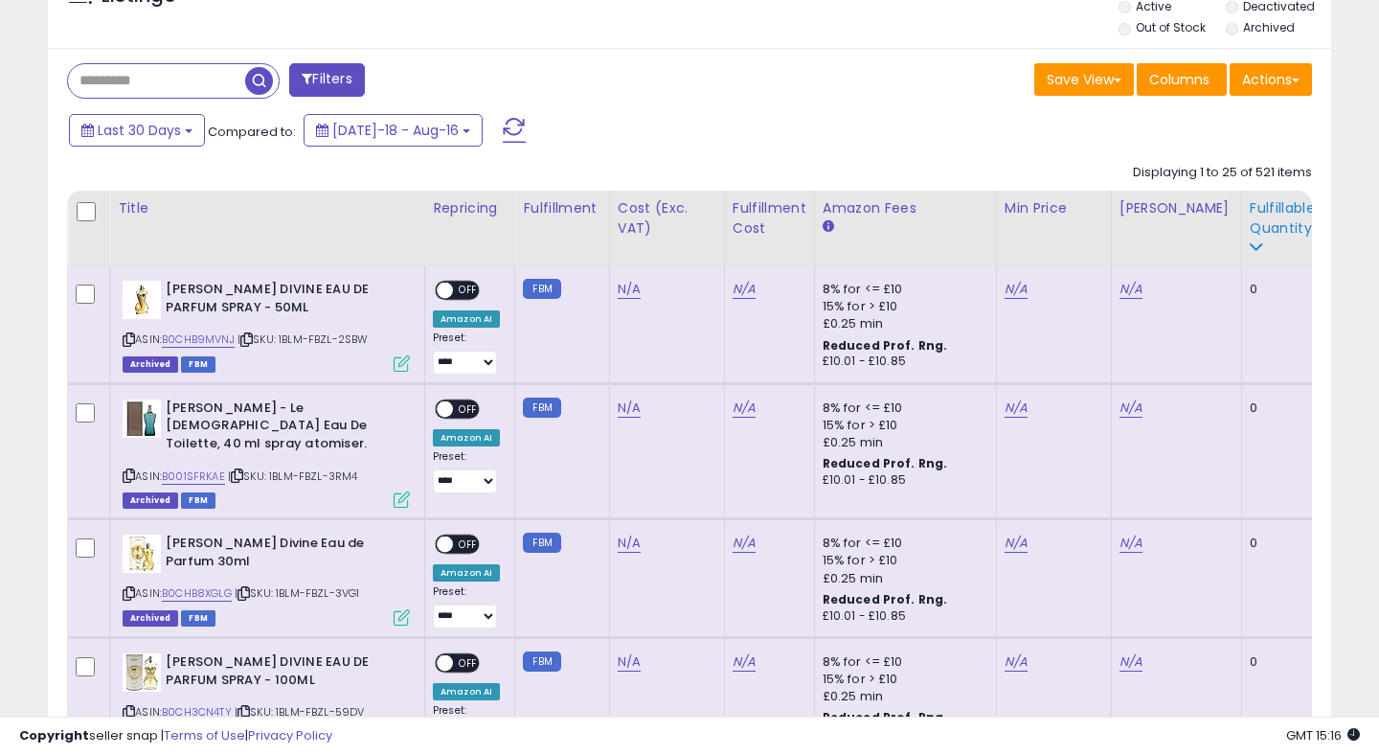
click at [1277, 216] on div "Fulfillable Quantity" at bounding box center [1283, 218] width 66 height 40
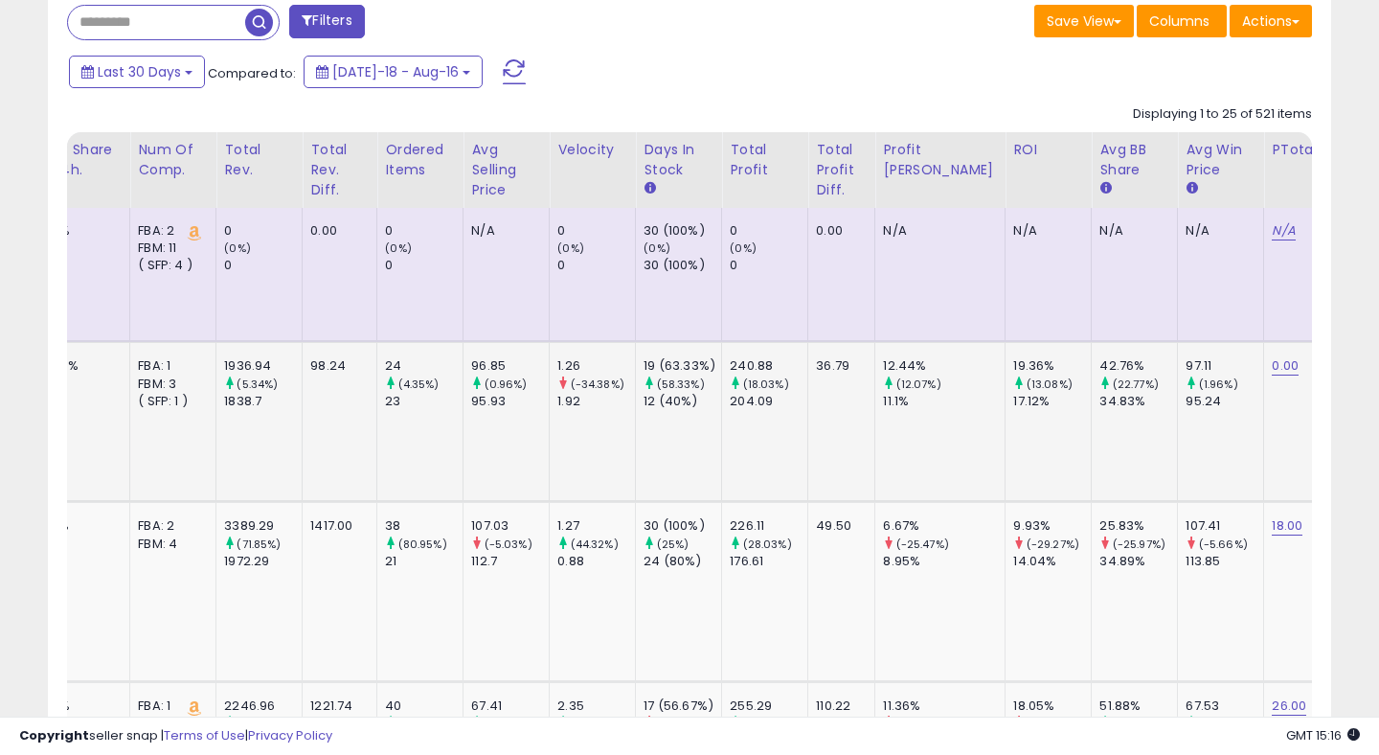
scroll to position [0, 0]
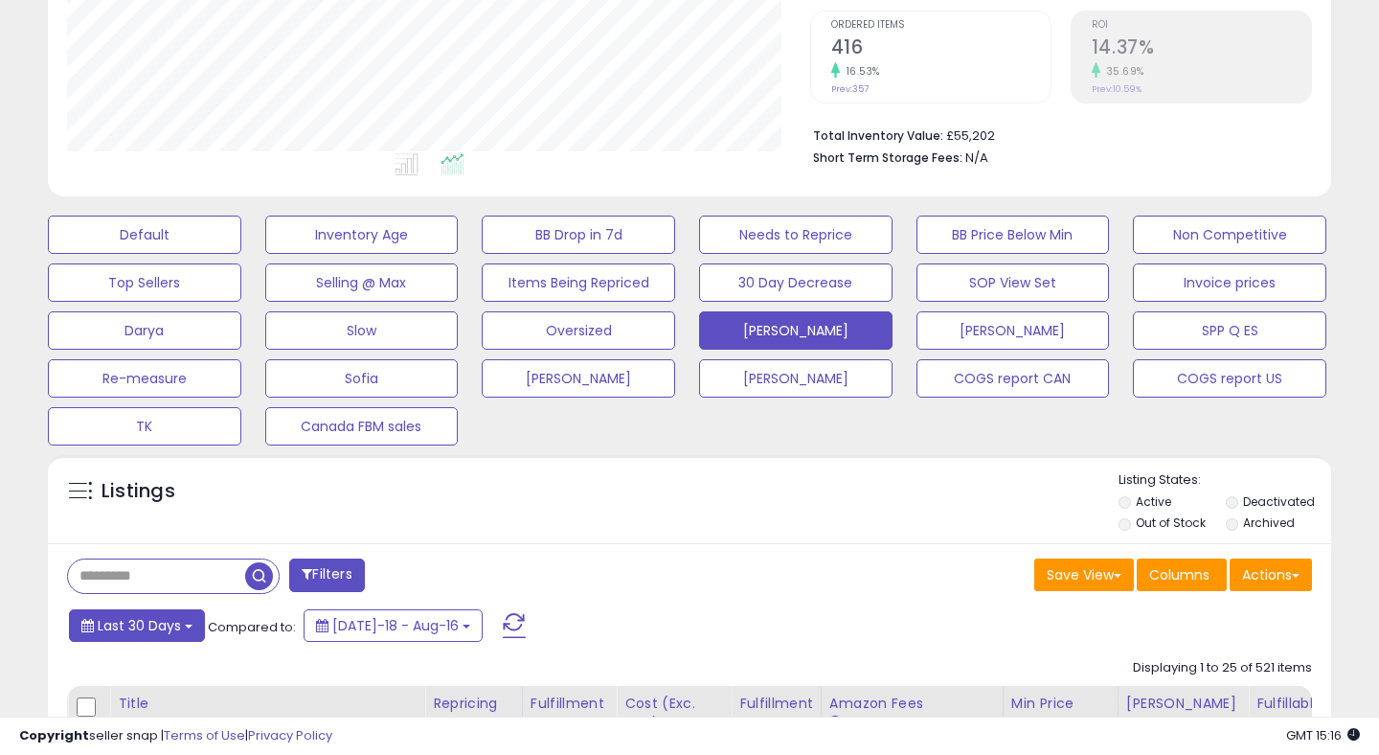
click at [125, 627] on span "Last 30 Days" at bounding box center [139, 625] width 83 height 19
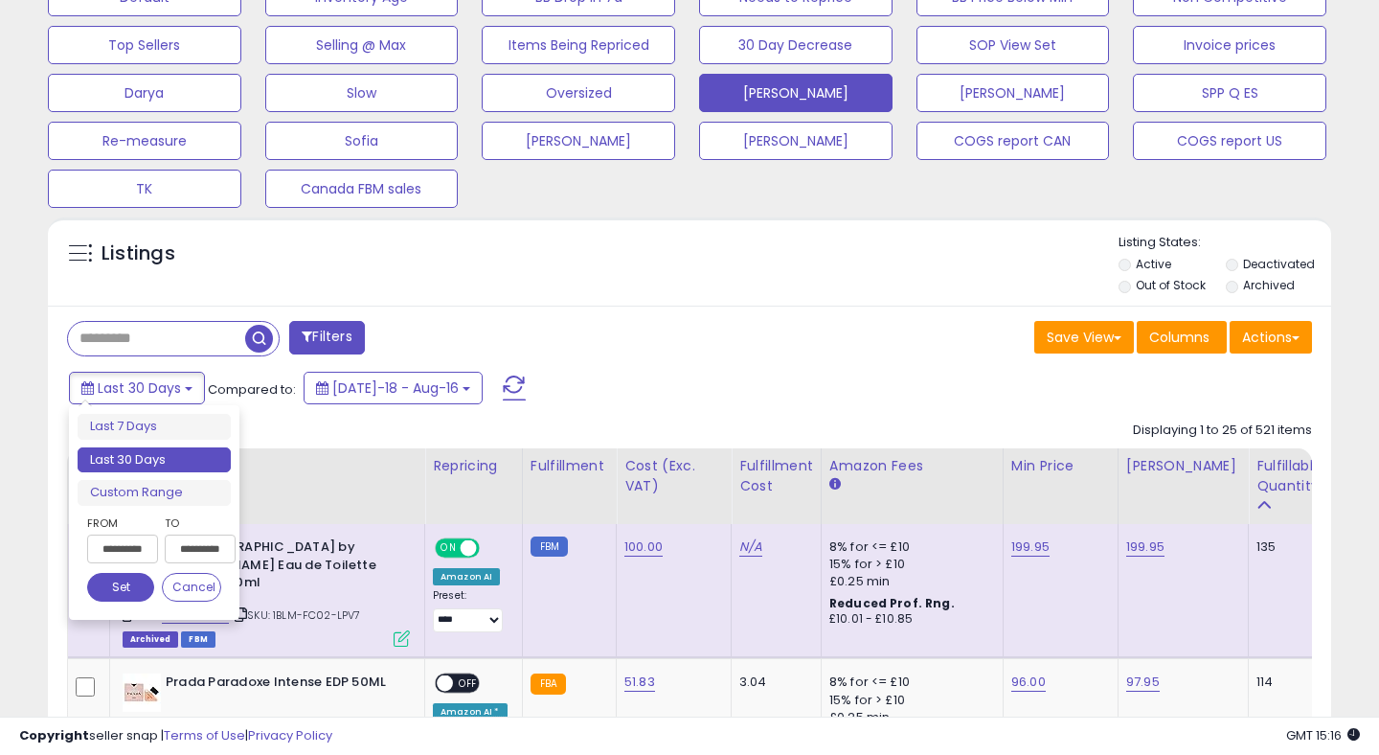
click at [137, 552] on input "**********" at bounding box center [122, 549] width 71 height 29
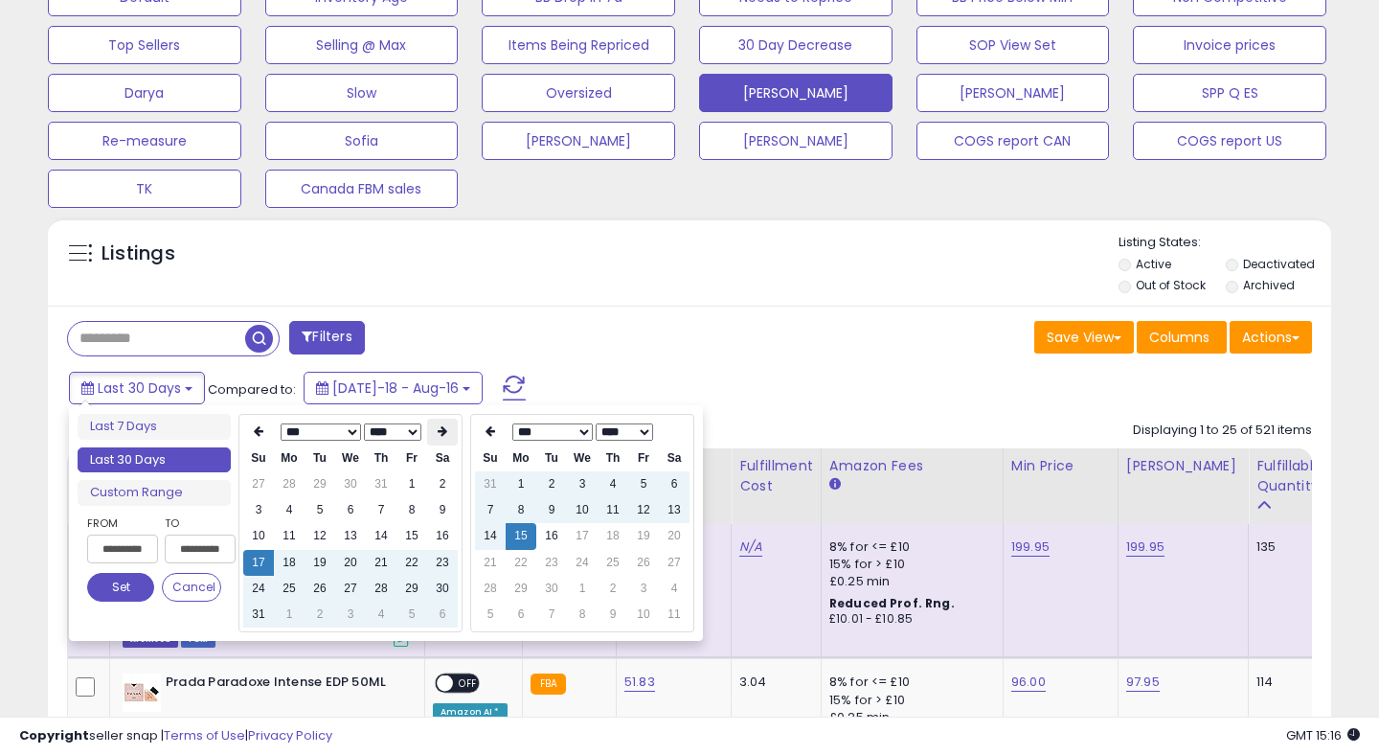
click at [441, 435] on icon at bounding box center [443, 430] width 10 height 11
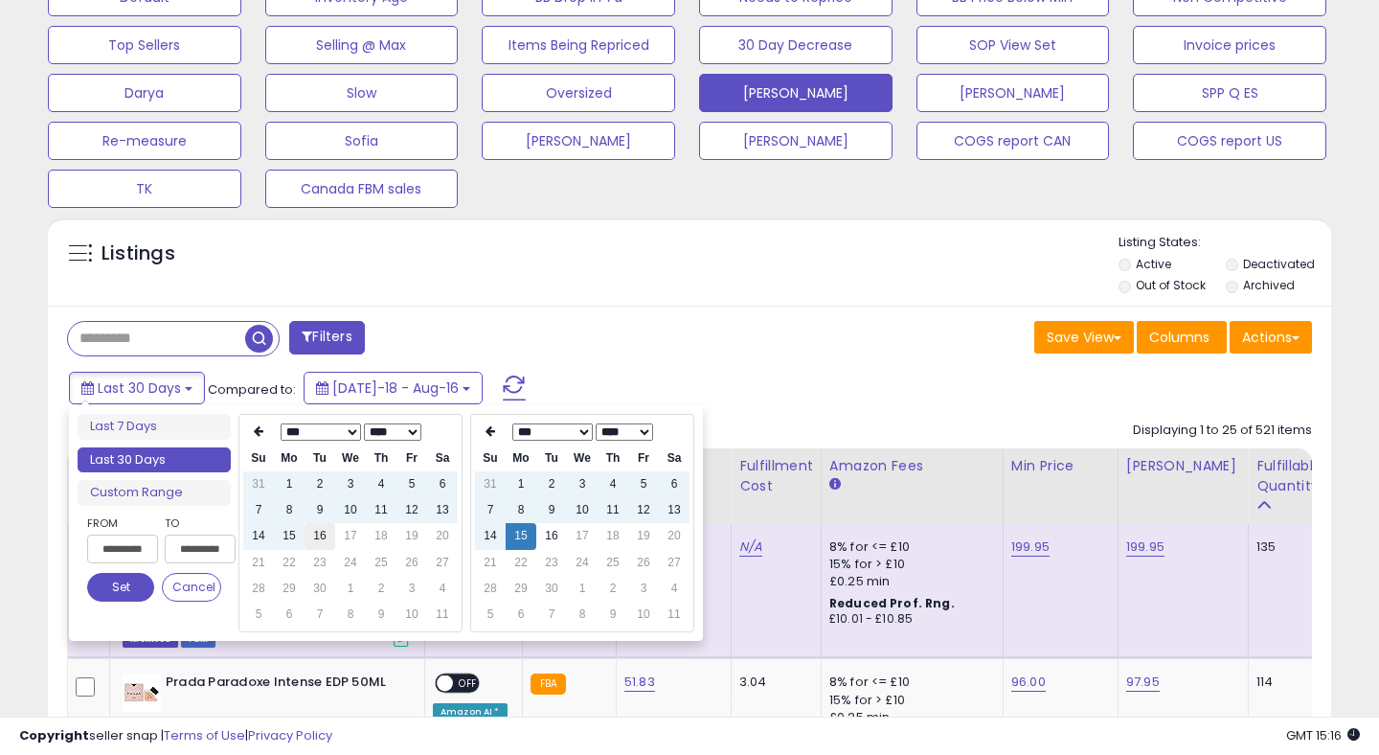
type input "**********"
click at [318, 533] on td "16" at bounding box center [320, 536] width 31 height 26
type input "**********"
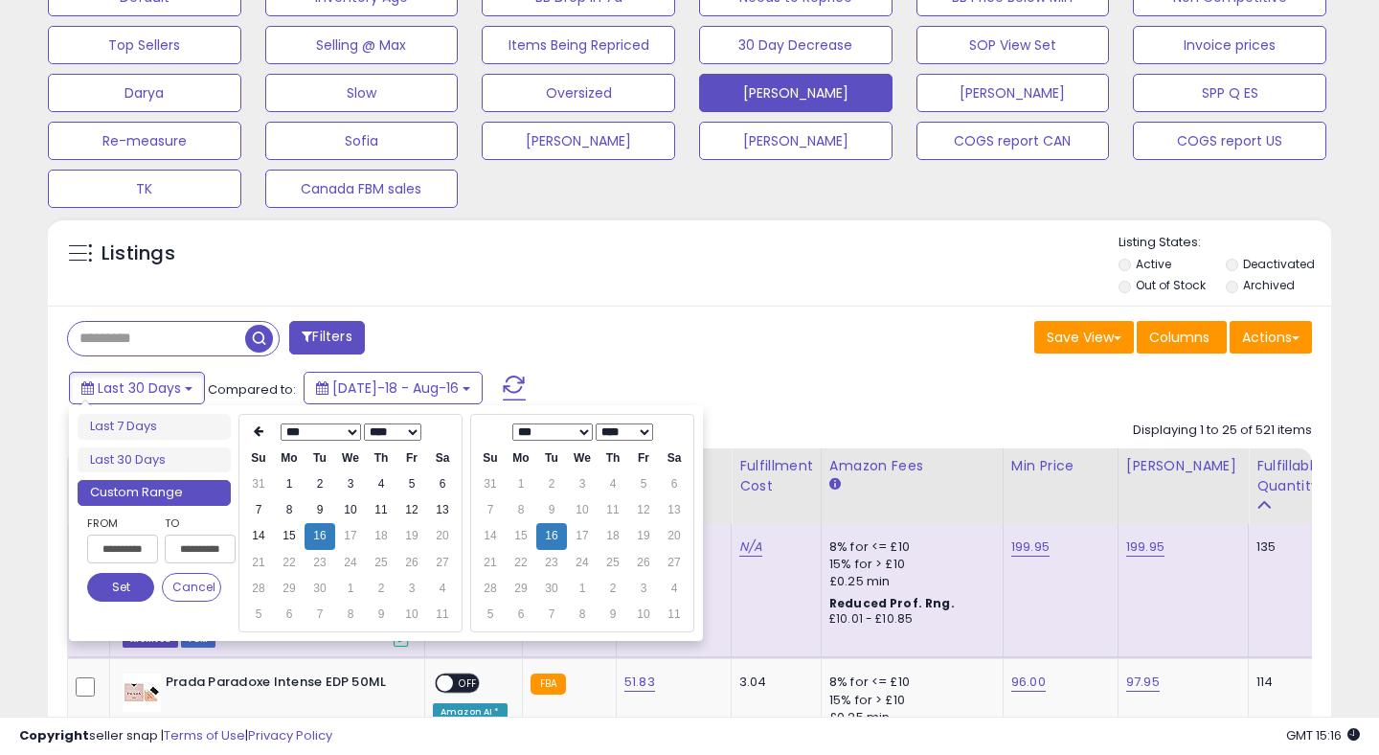
type input "**********"
click at [140, 580] on button "Set" at bounding box center [120, 587] width 67 height 29
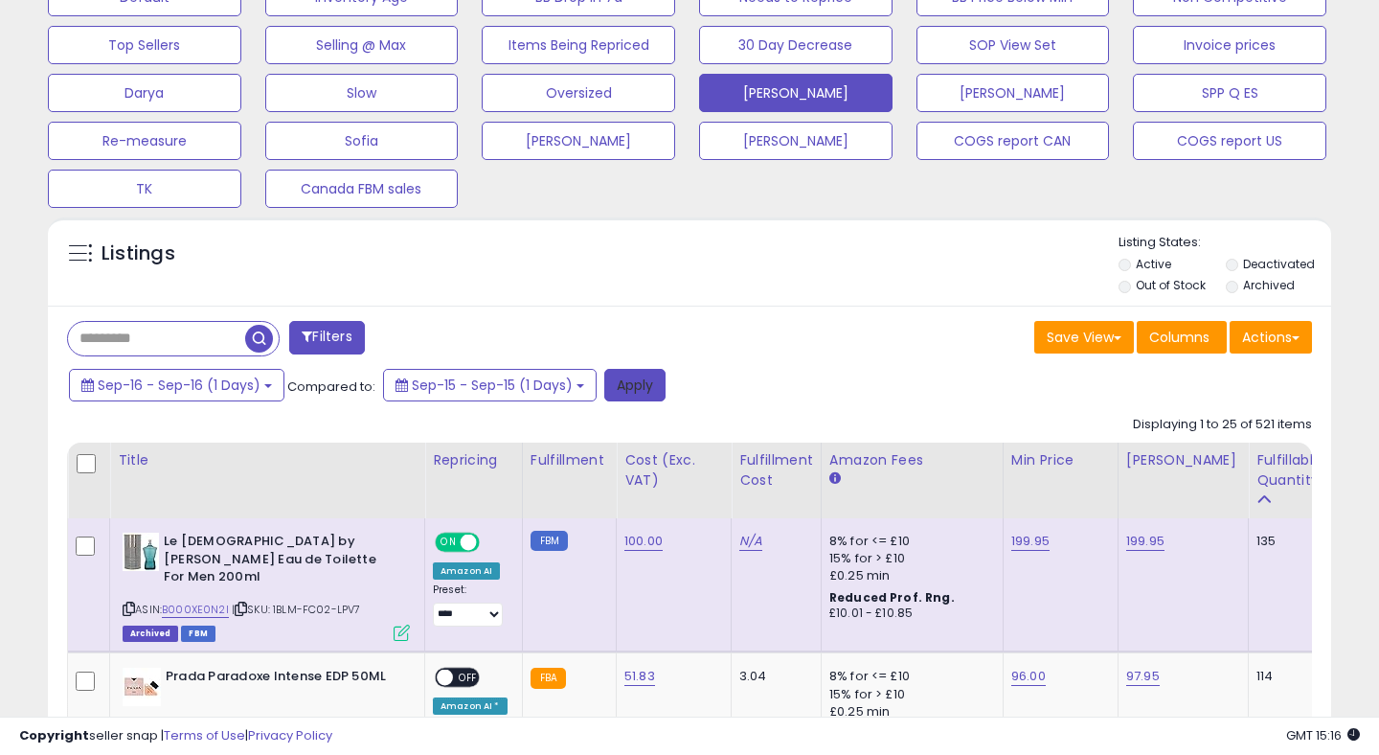
click at [639, 389] on button "Apply" at bounding box center [634, 385] width 61 height 33
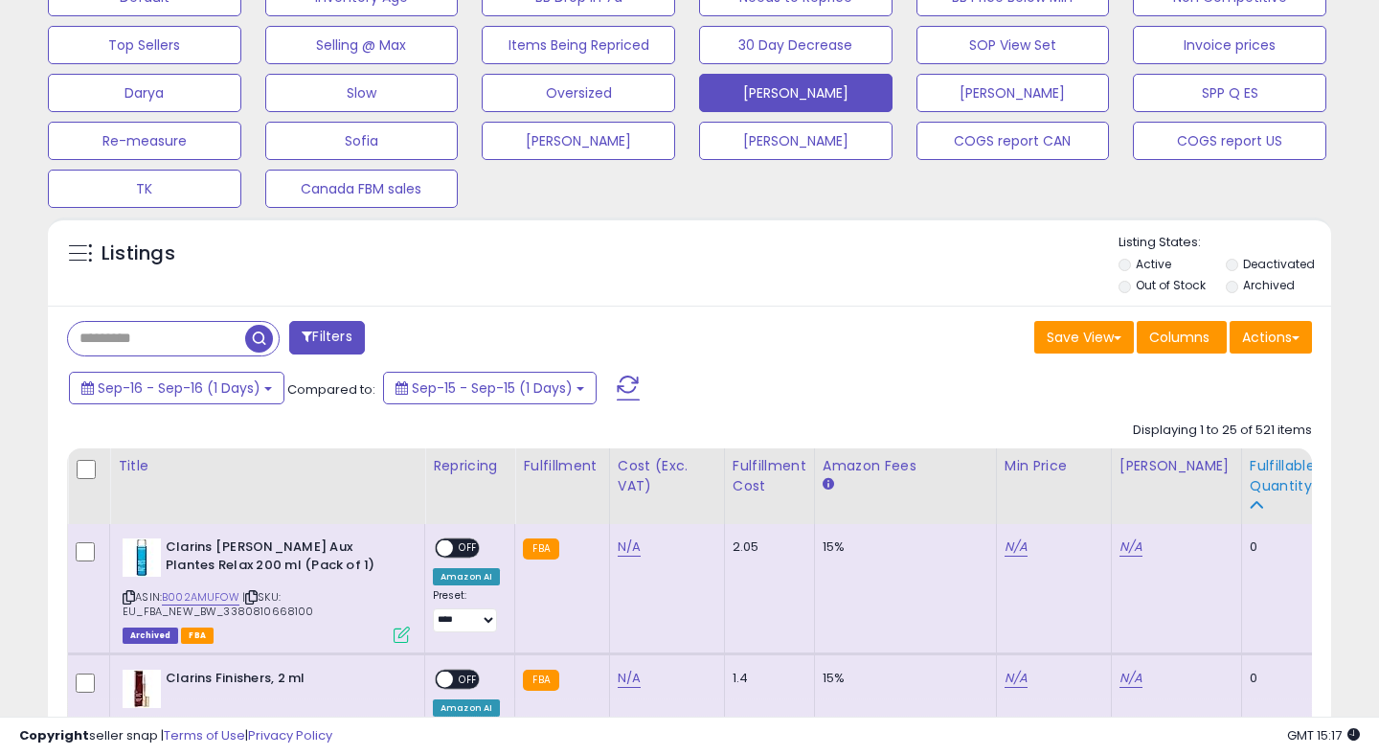
click at [1262, 460] on div "Fulfillable Quantity" at bounding box center [1283, 476] width 66 height 40
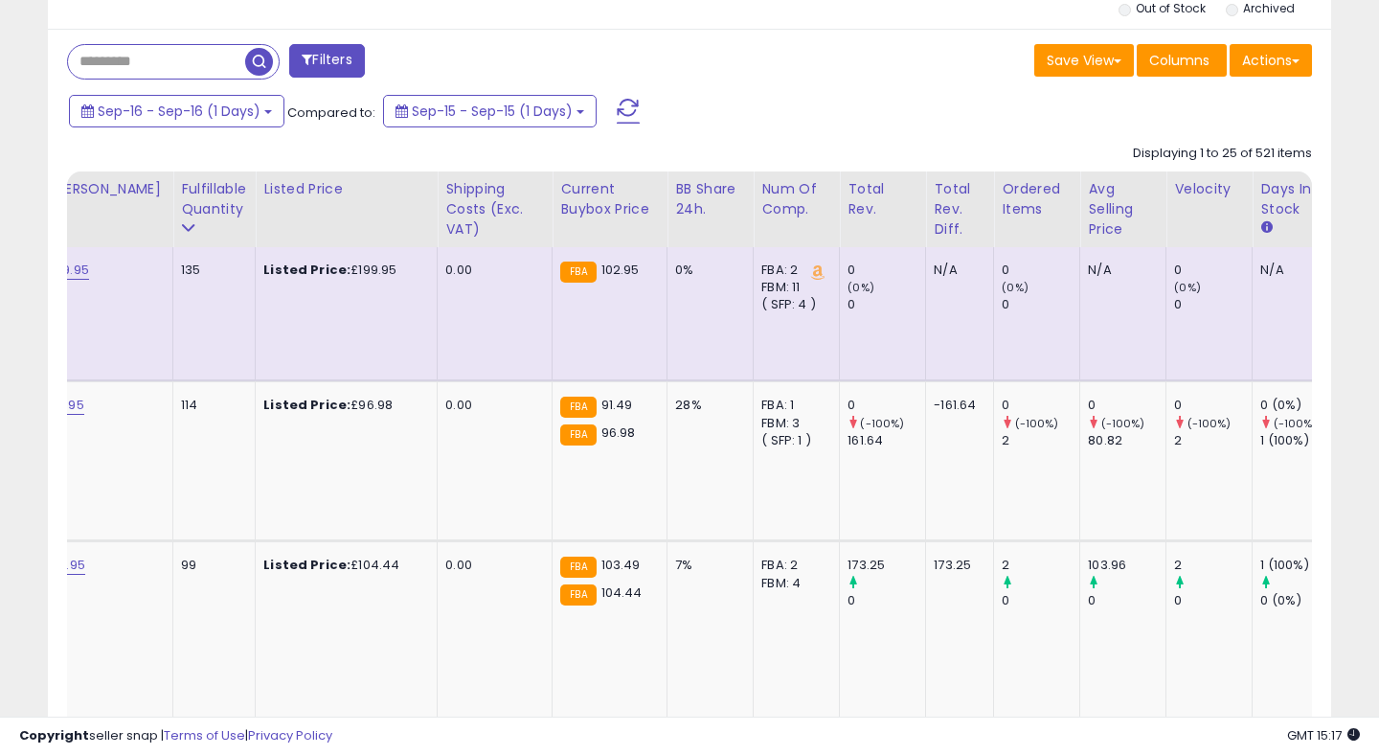
scroll to position [0, 1168]
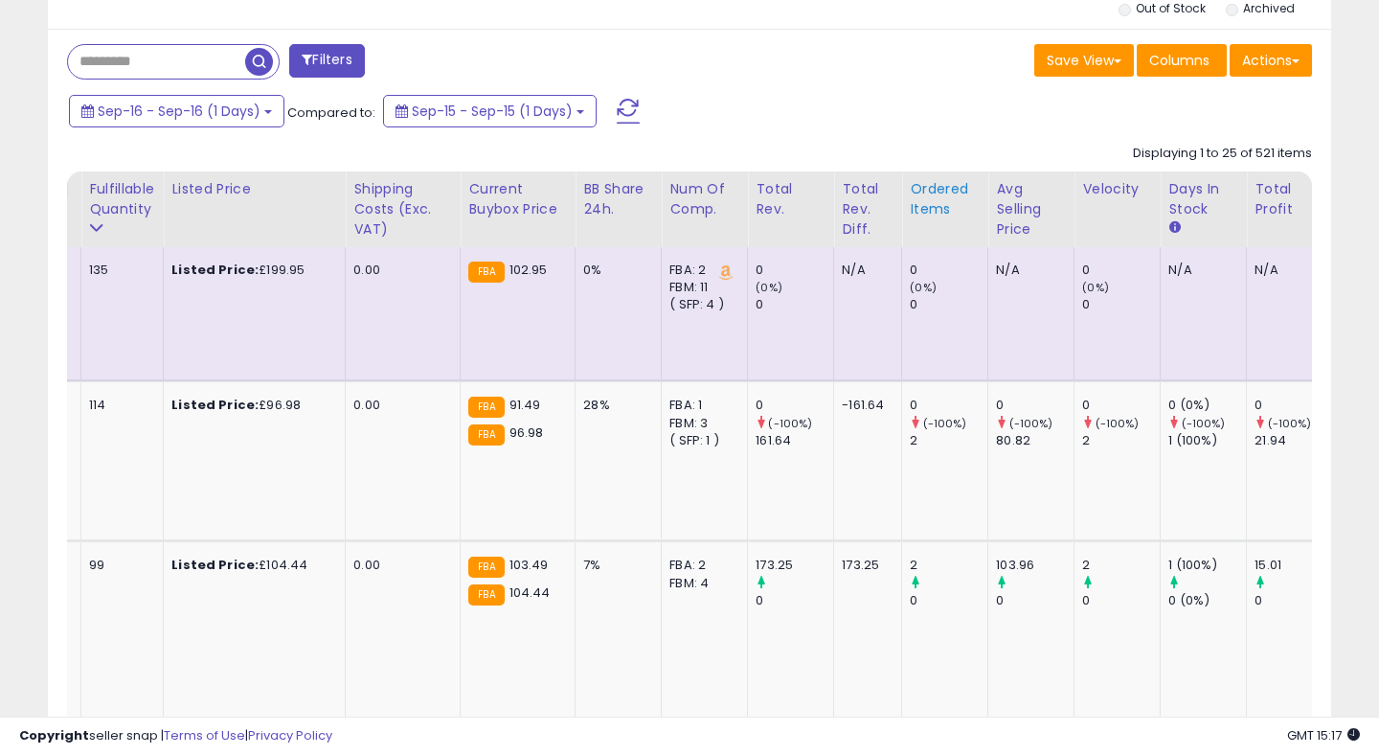
click at [918, 193] on div "Ordered Items" at bounding box center [945, 199] width 70 height 40
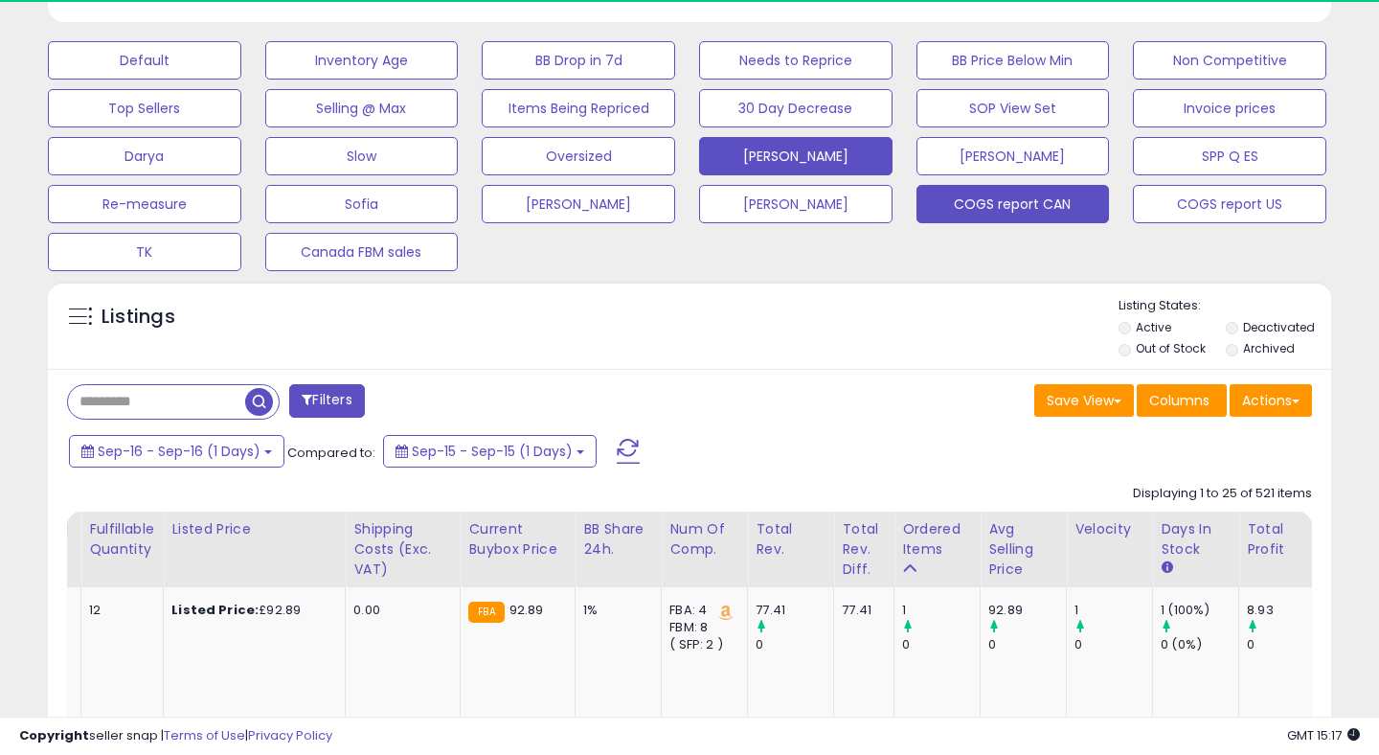
scroll to position [902, 0]
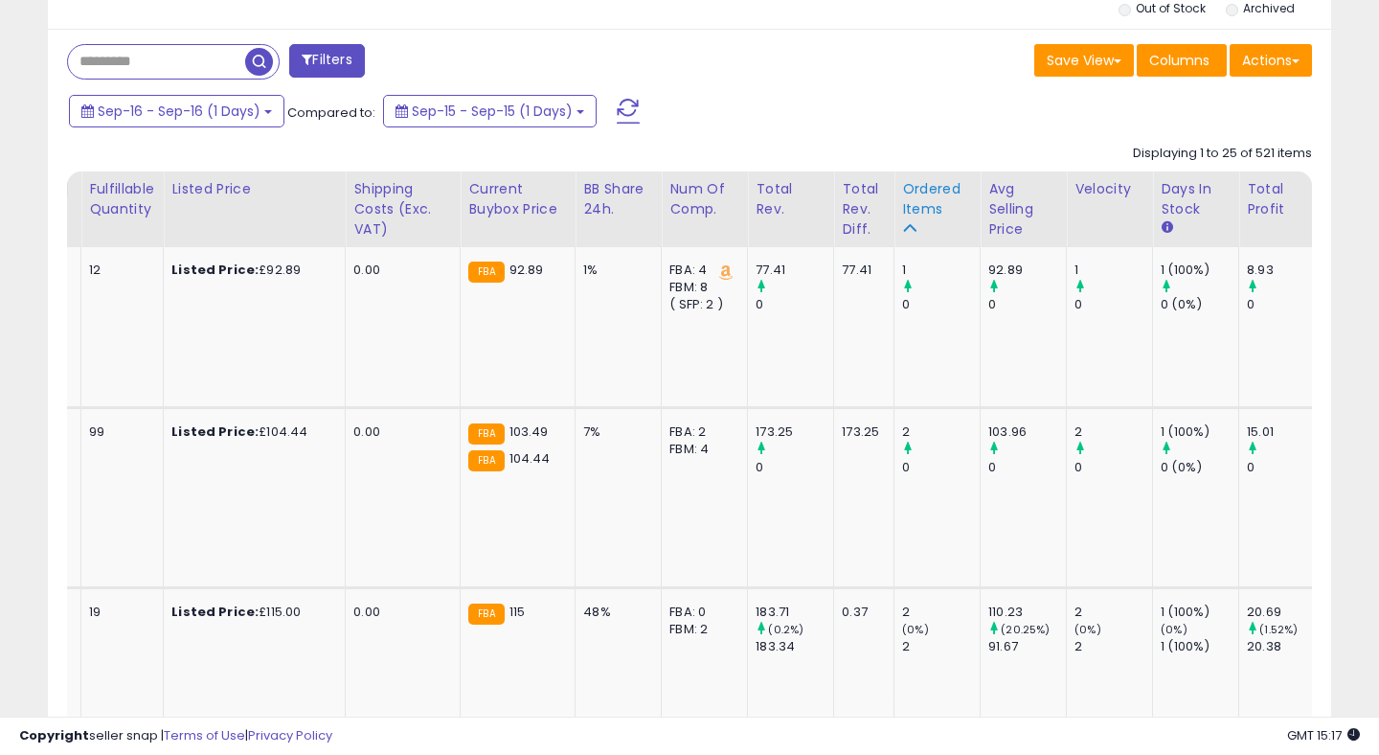
click at [903, 191] on div "Ordered Items" at bounding box center [937, 199] width 70 height 40
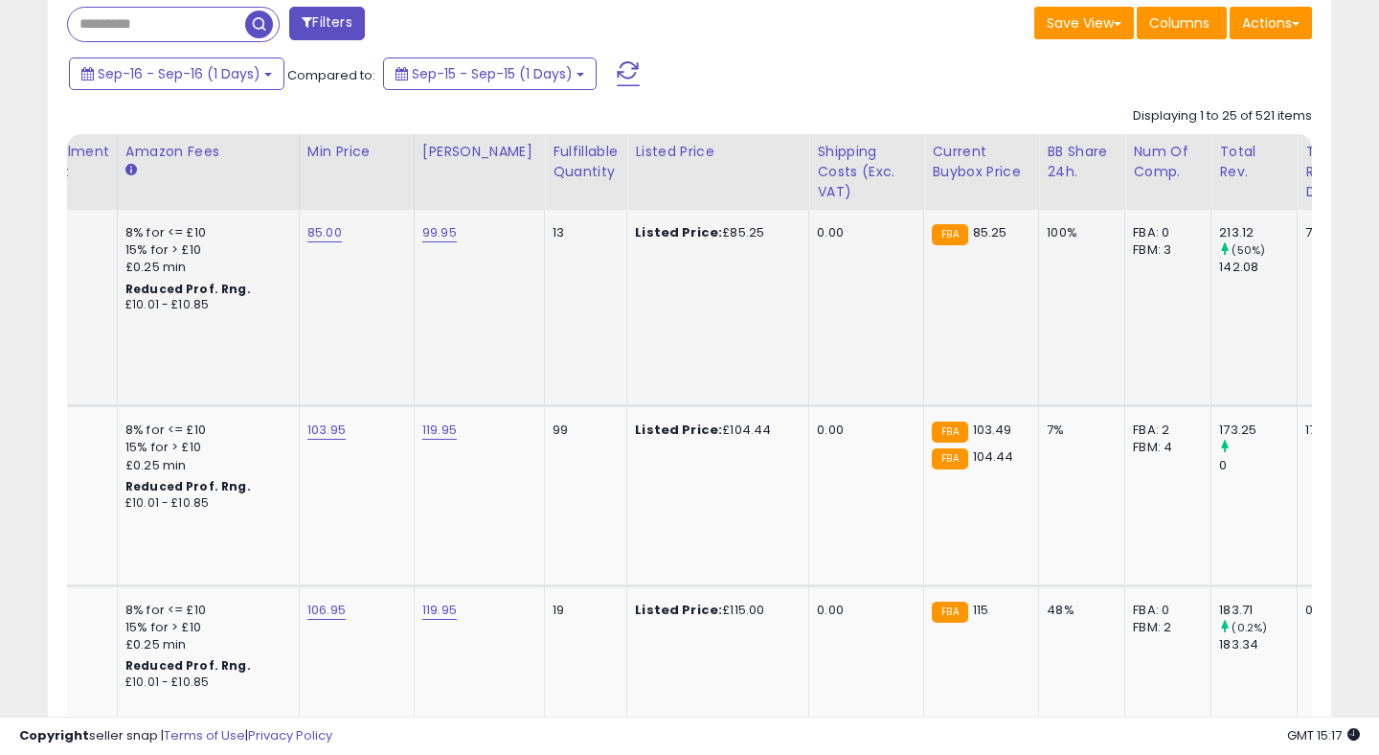
scroll to position [0, 794]
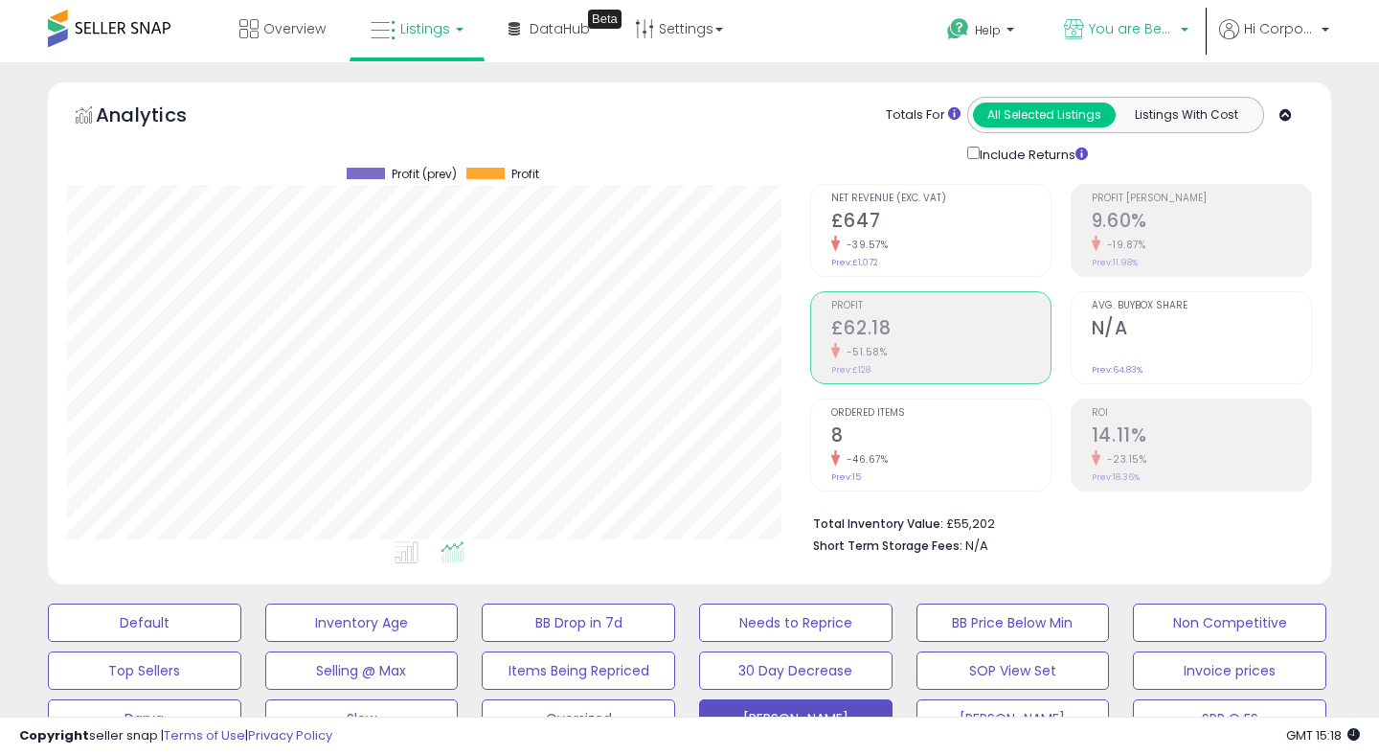
click at [1106, 29] on span "You are Beautiful ([GEOGRAPHIC_DATA])" at bounding box center [1132, 28] width 86 height 19
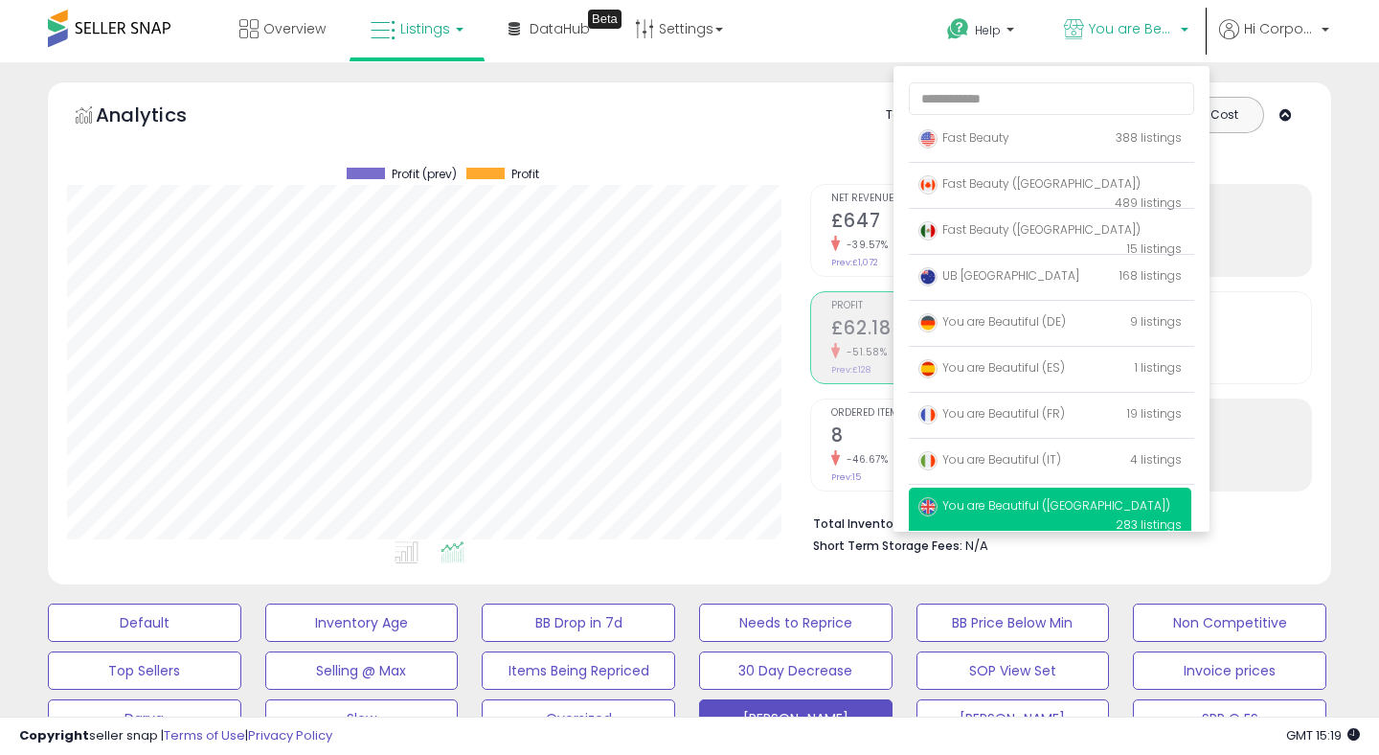
click at [822, 144] on div "Totals For All Selected Listings Listings With Cost Include Returns" at bounding box center [1053, 131] width 489 height 68
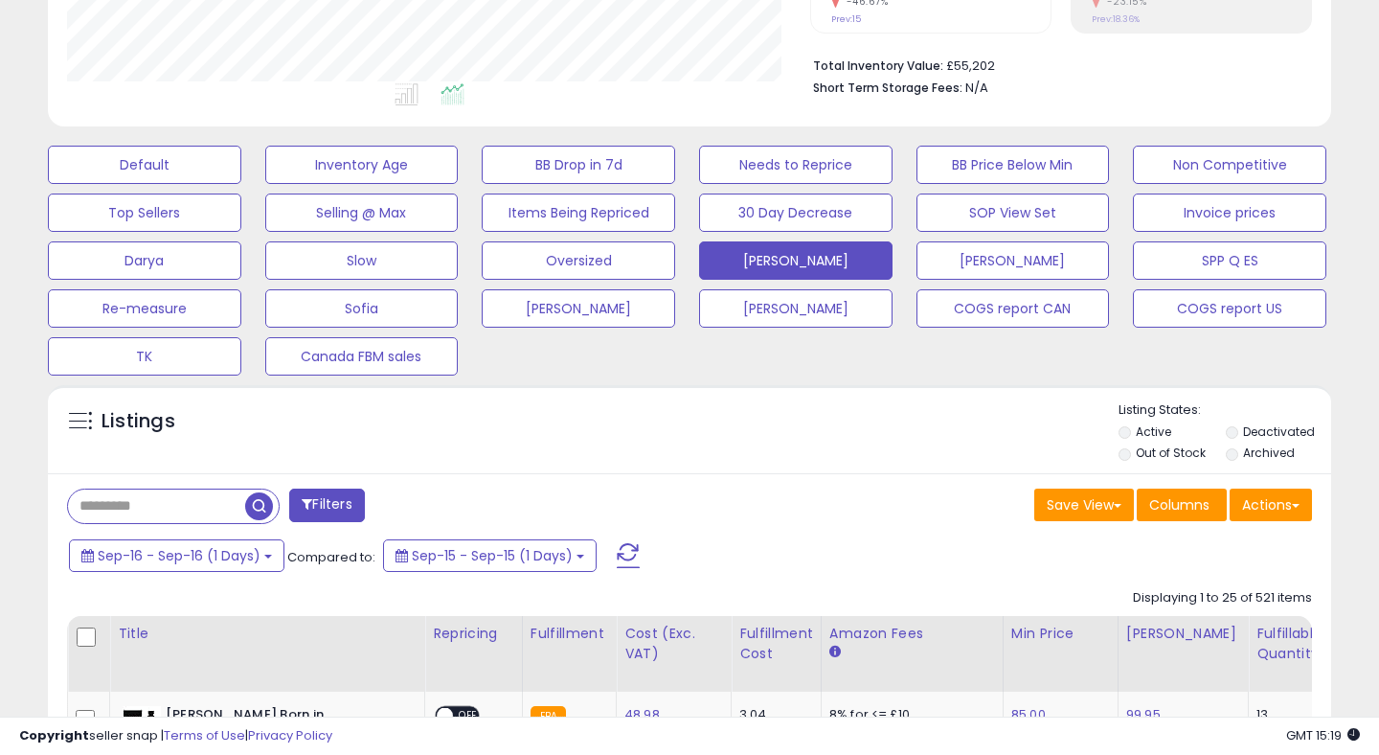
scroll to position [545, 0]
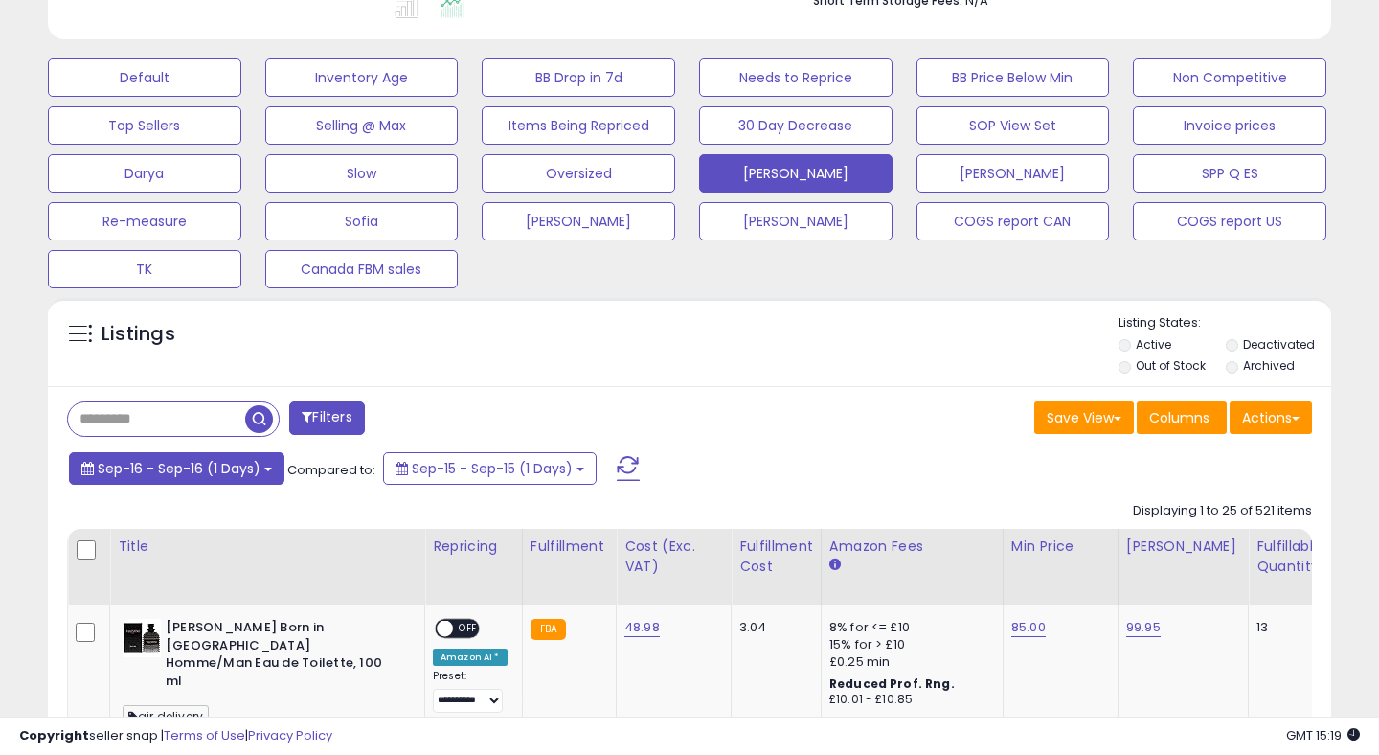
click at [252, 474] on span "Sep-16 - Sep-16 (1 Days)" at bounding box center [179, 468] width 163 height 19
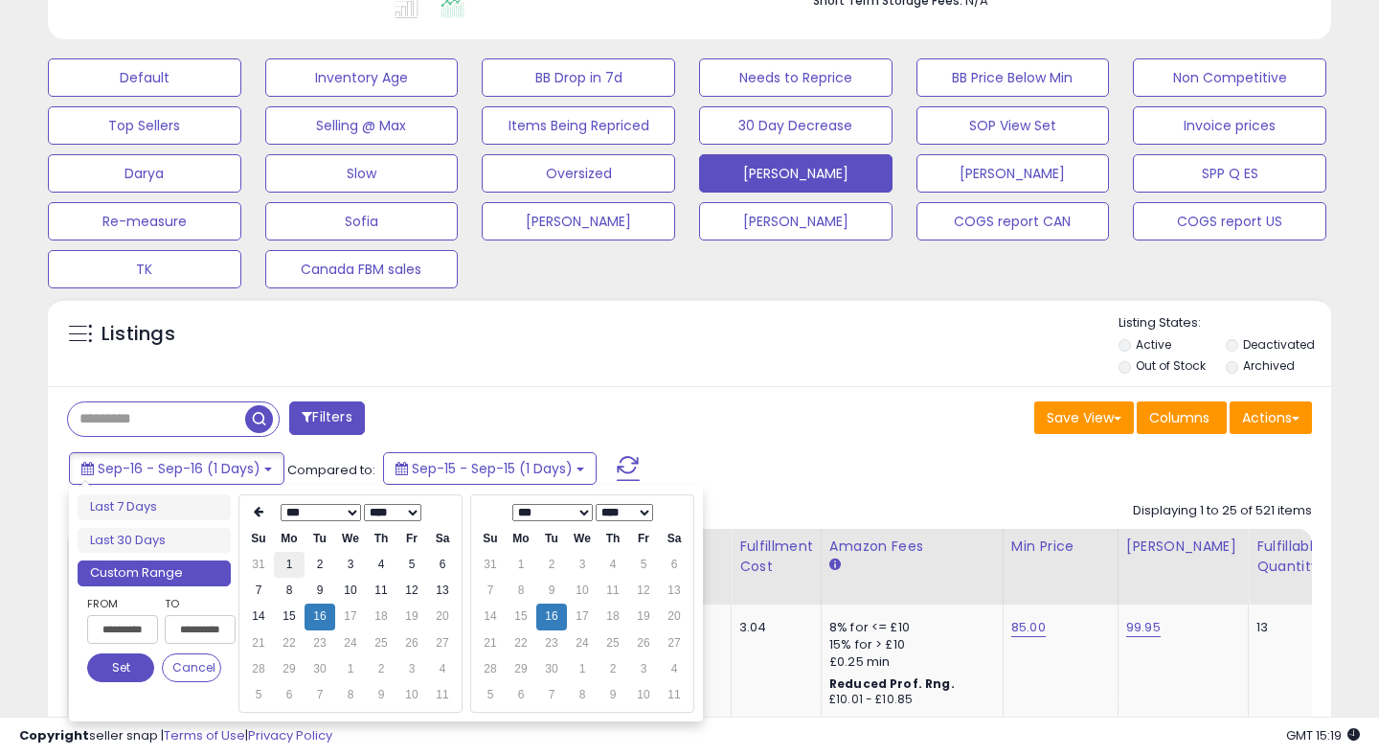
click at [292, 568] on td "1" at bounding box center [289, 565] width 31 height 26
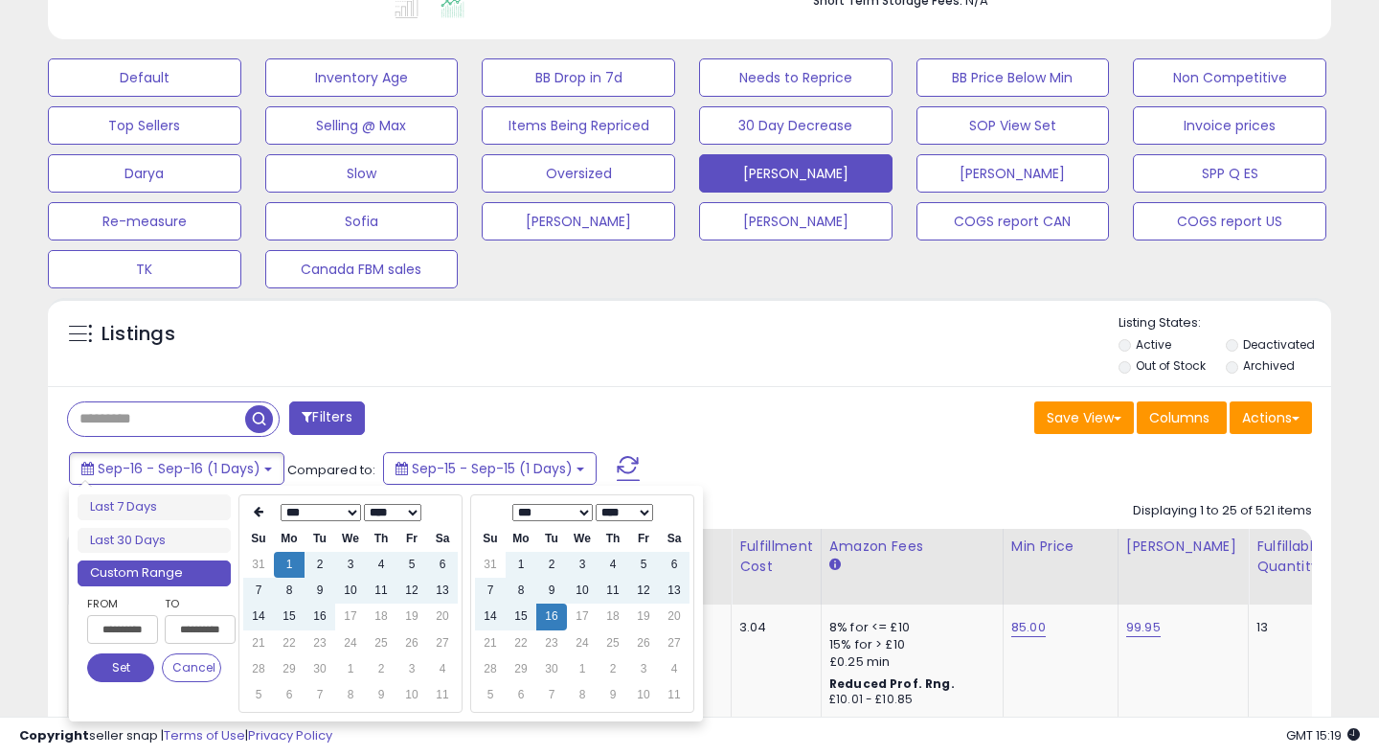
type input "**********"
click at [123, 666] on button "Set" at bounding box center [120, 667] width 67 height 29
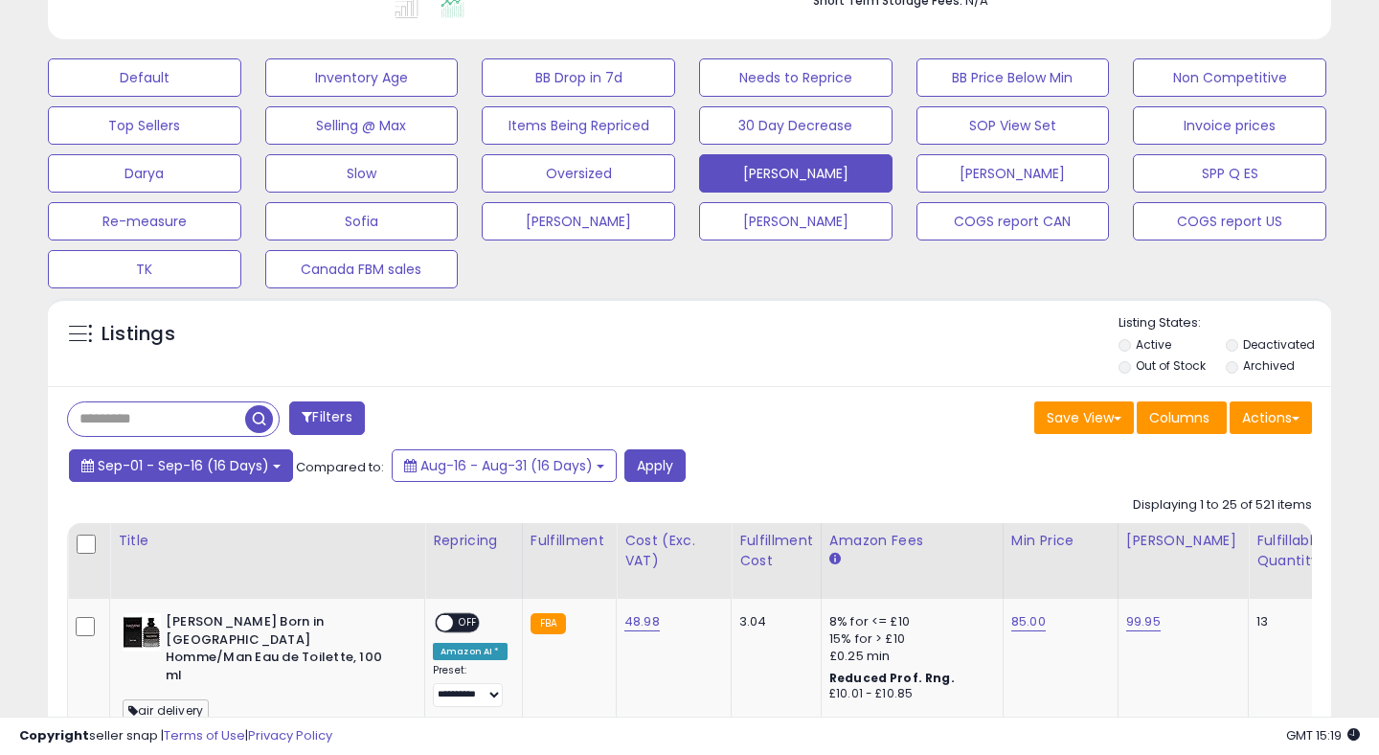
click at [237, 465] on span "Sep-01 - Sep-16 (16 Days)" at bounding box center [183, 465] width 171 height 19
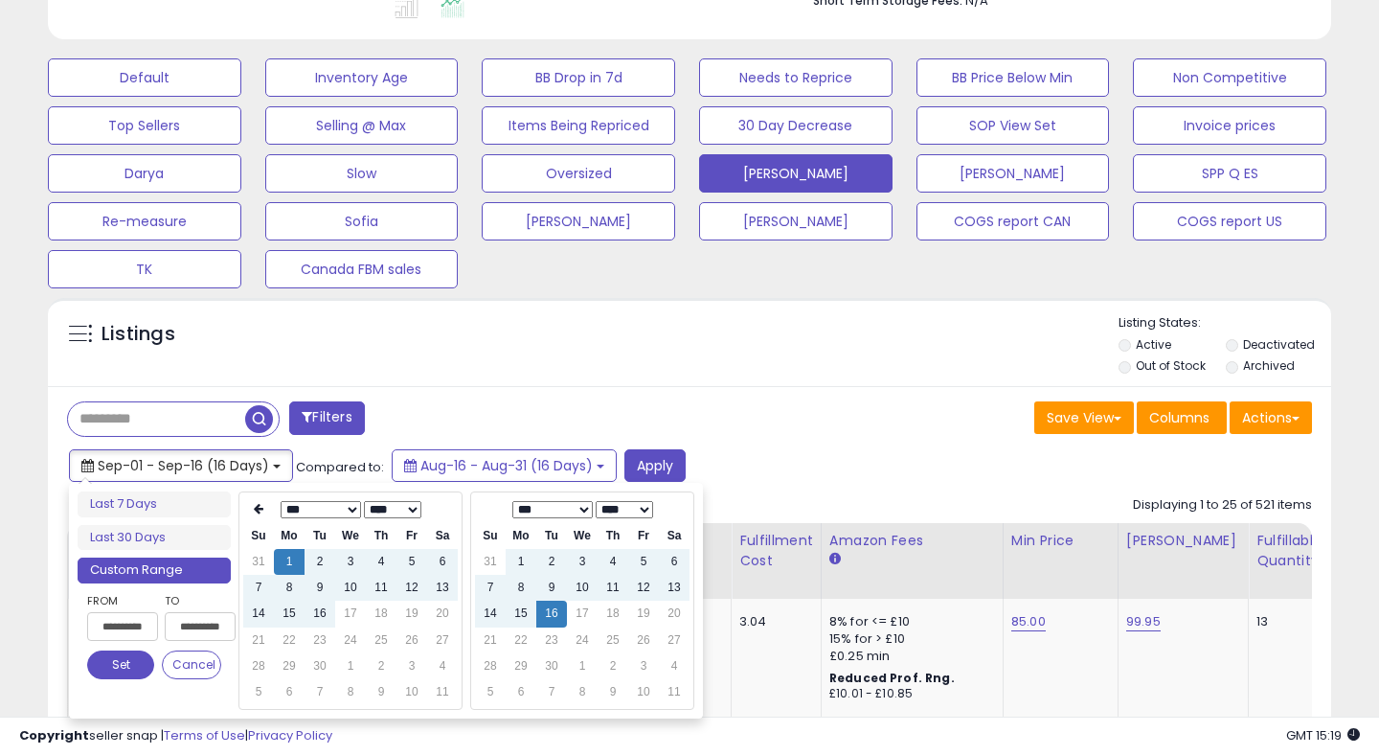
type input "**********"
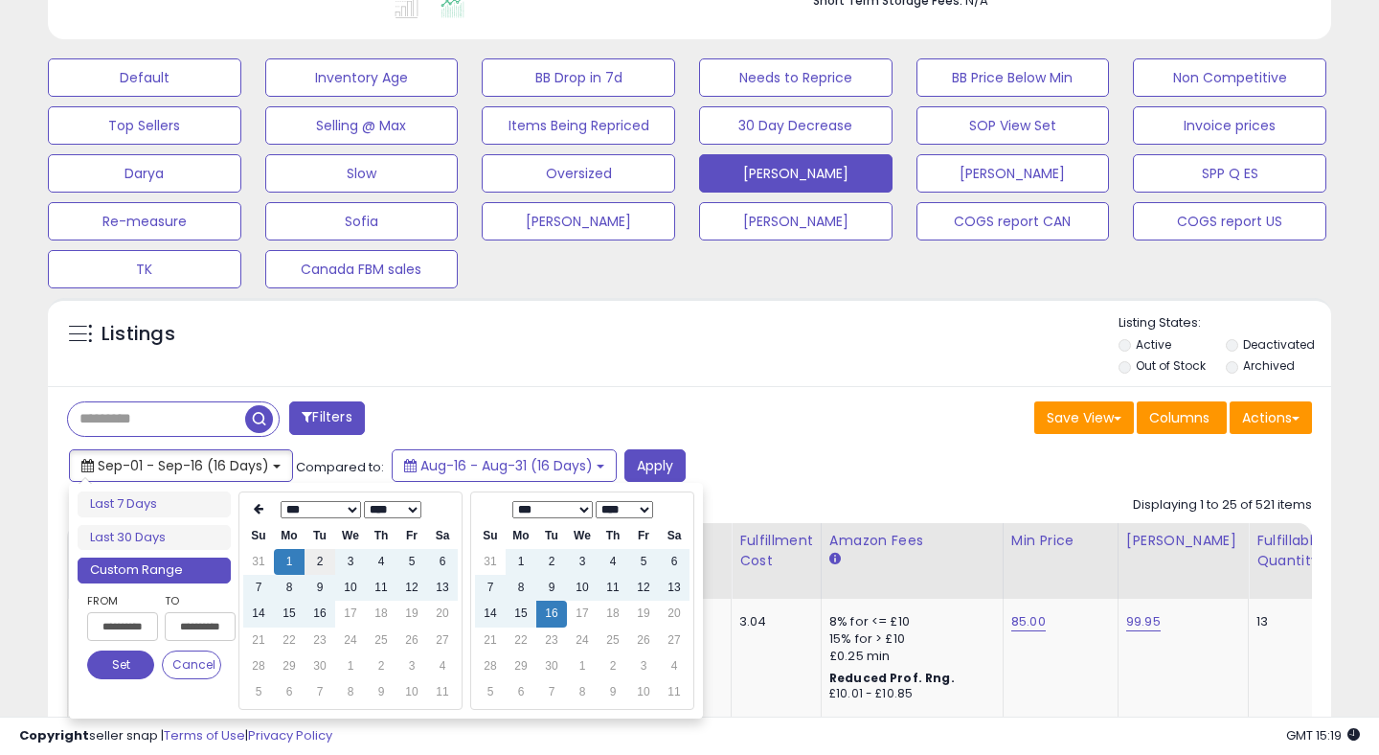
type input "**********"
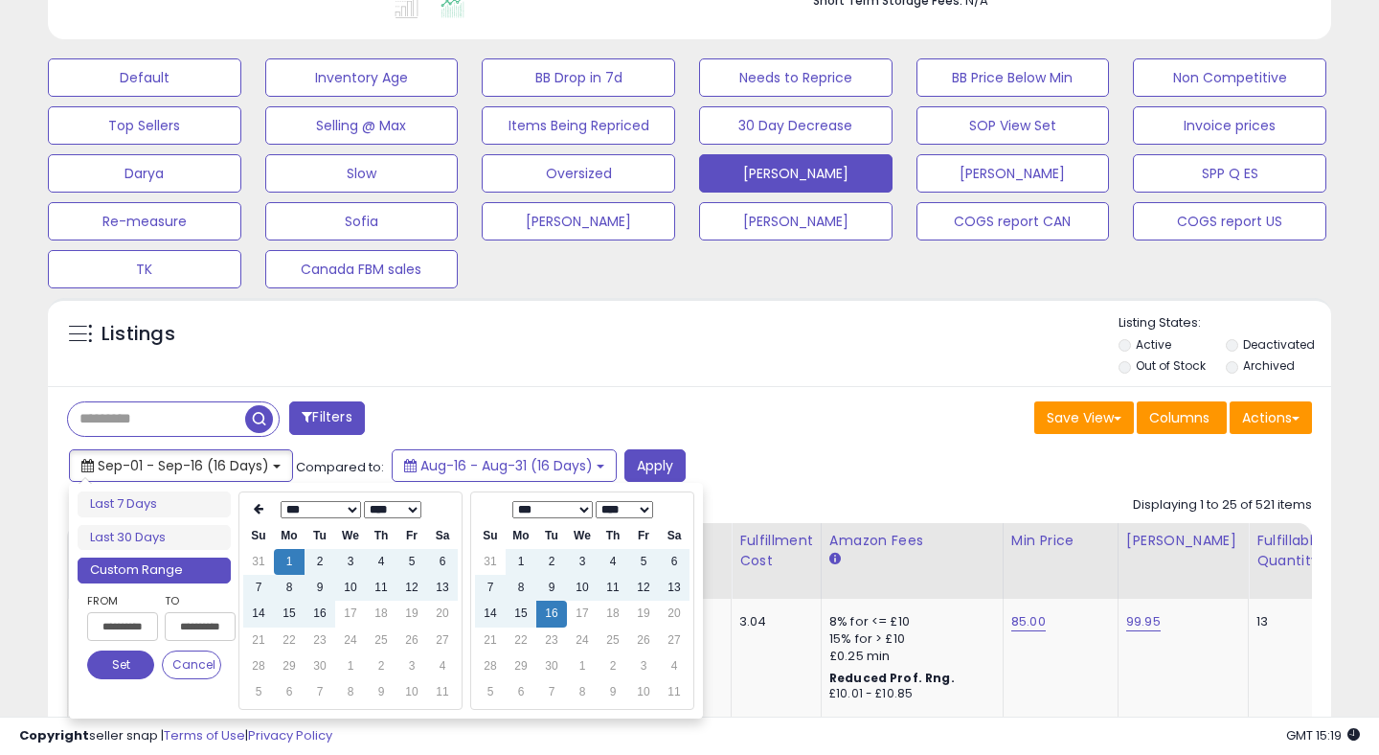
type input "**********"
click at [160, 526] on li "Last 30 Days" at bounding box center [154, 538] width 153 height 26
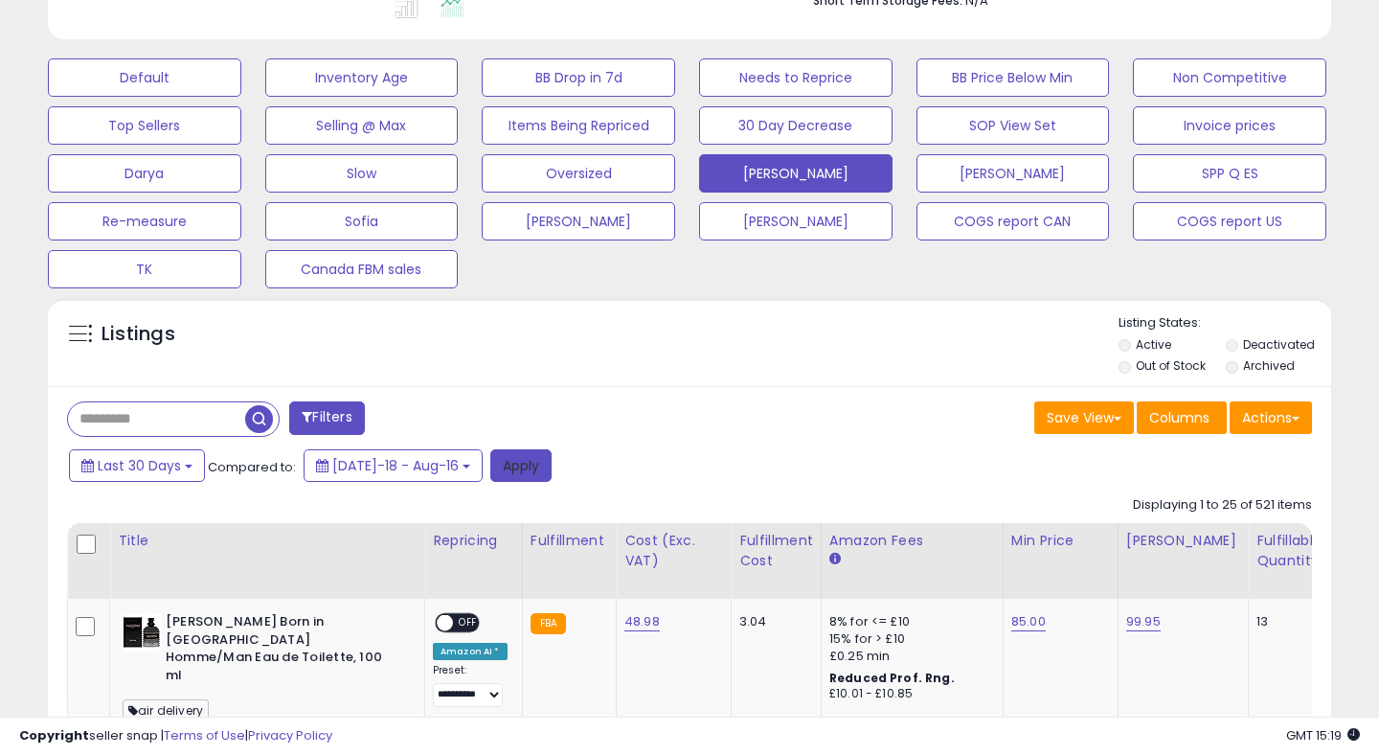
click at [505, 466] on button "Apply" at bounding box center [520, 465] width 61 height 33
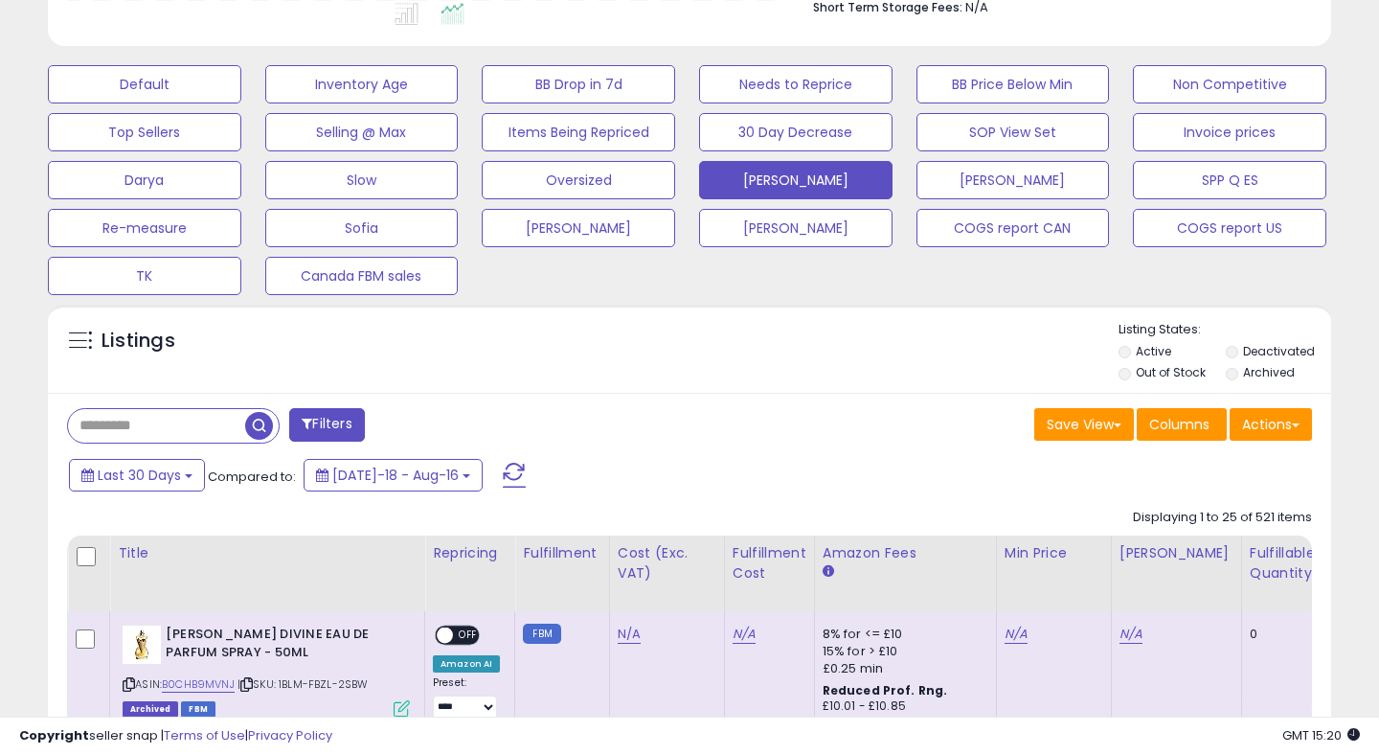
scroll to position [596, 0]
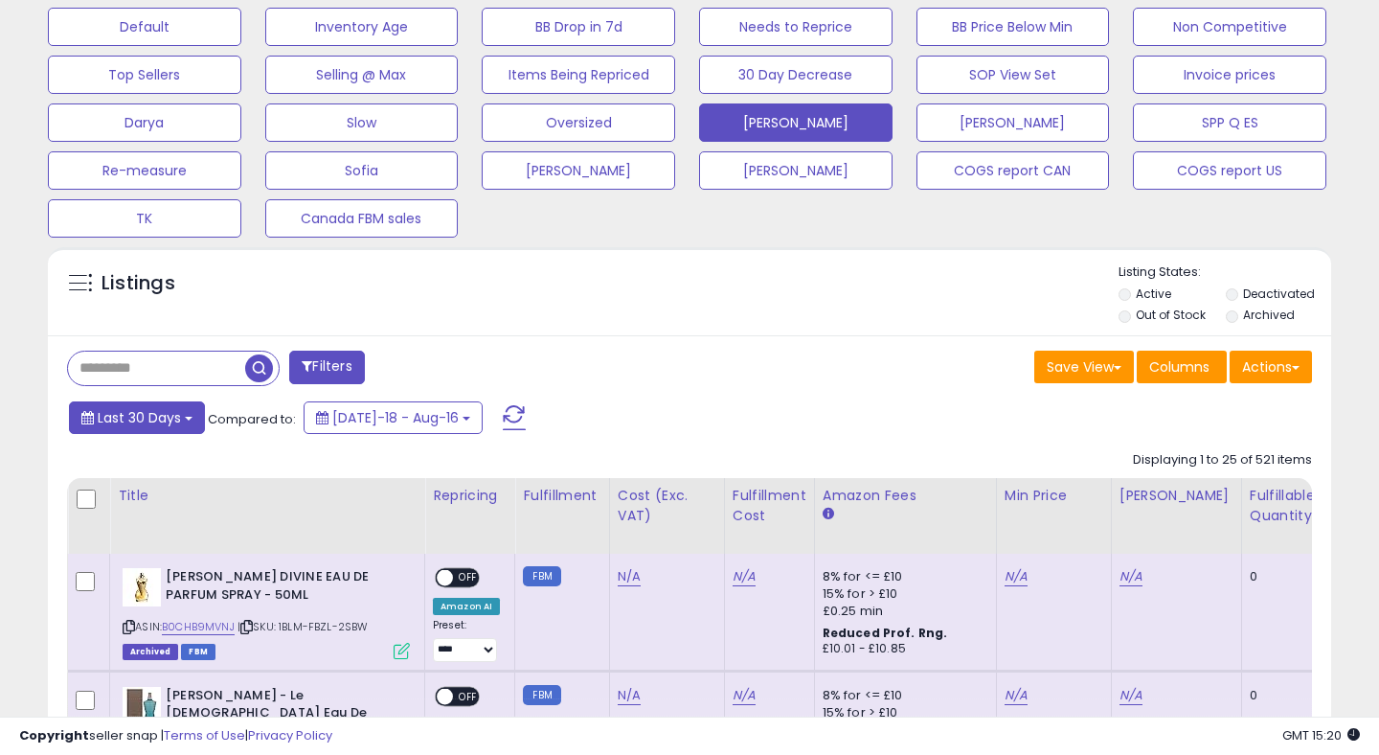
click at [158, 423] on span "Last 30 Days" at bounding box center [139, 417] width 83 height 19
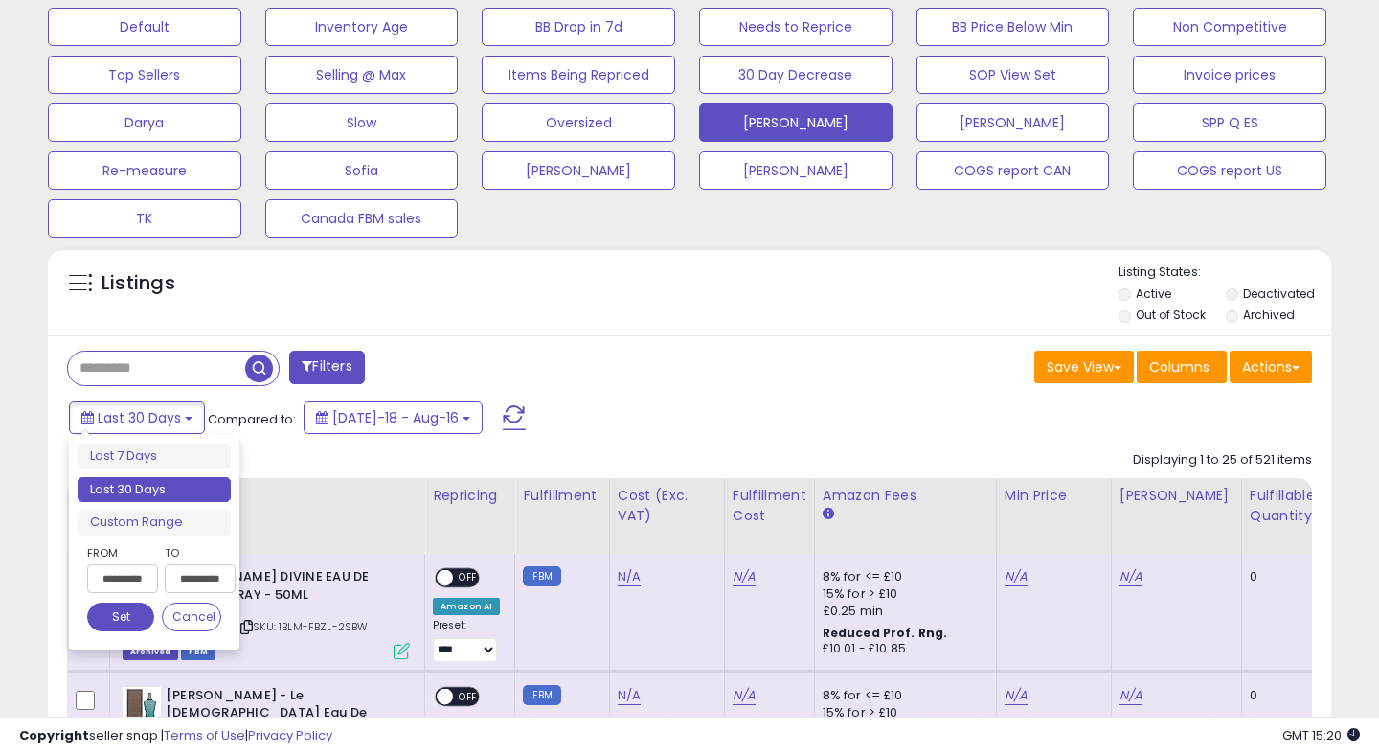
click at [129, 583] on input "**********" at bounding box center [122, 578] width 71 height 29
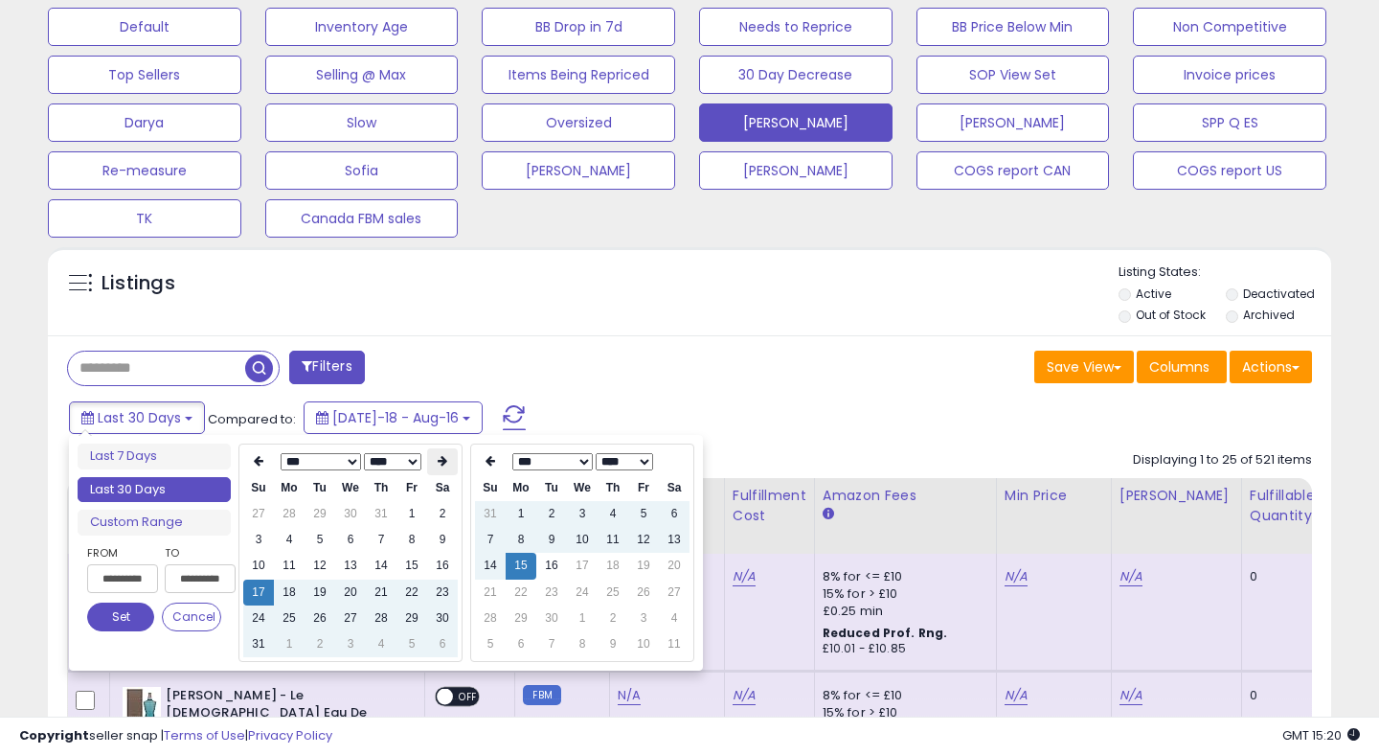
click at [441, 455] on th at bounding box center [442, 461] width 31 height 27
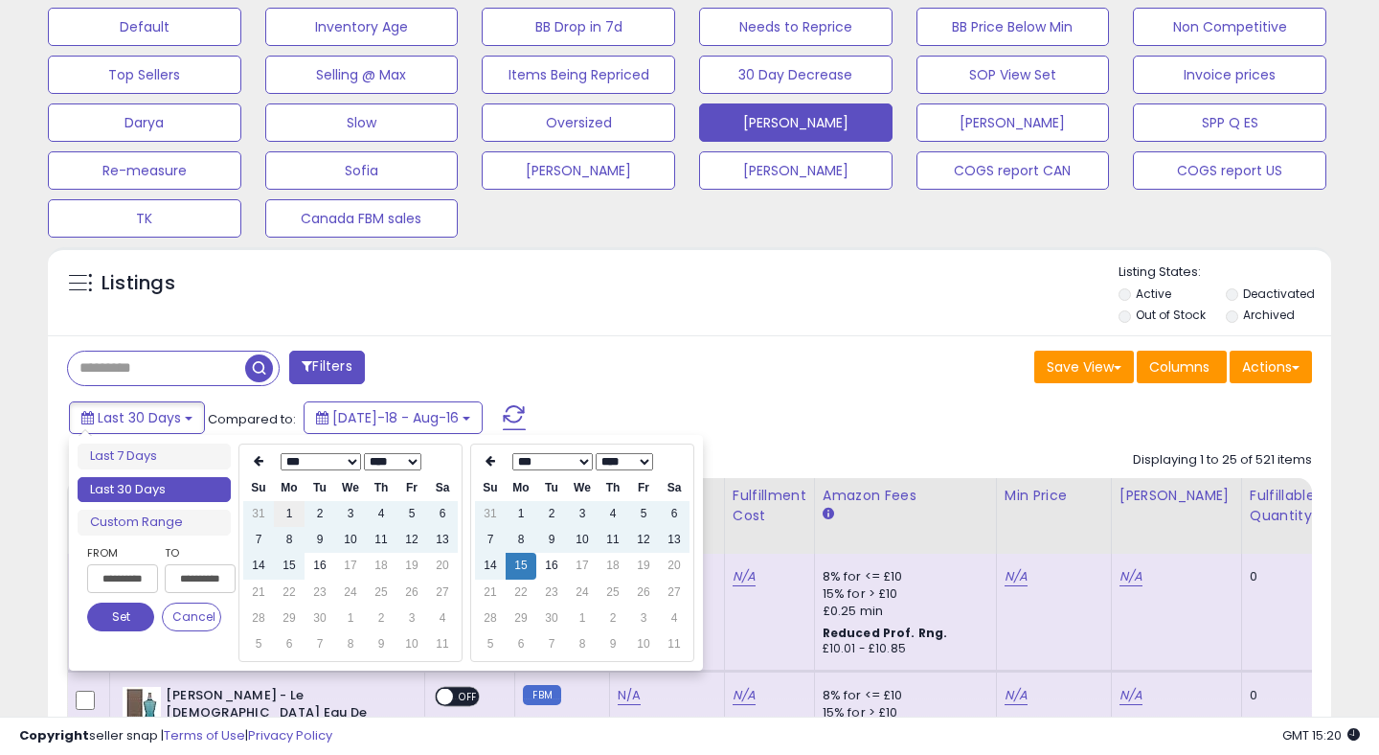
click at [292, 512] on td "1" at bounding box center [289, 514] width 31 height 26
type input "**********"
click at [129, 621] on button "Set" at bounding box center [120, 617] width 67 height 29
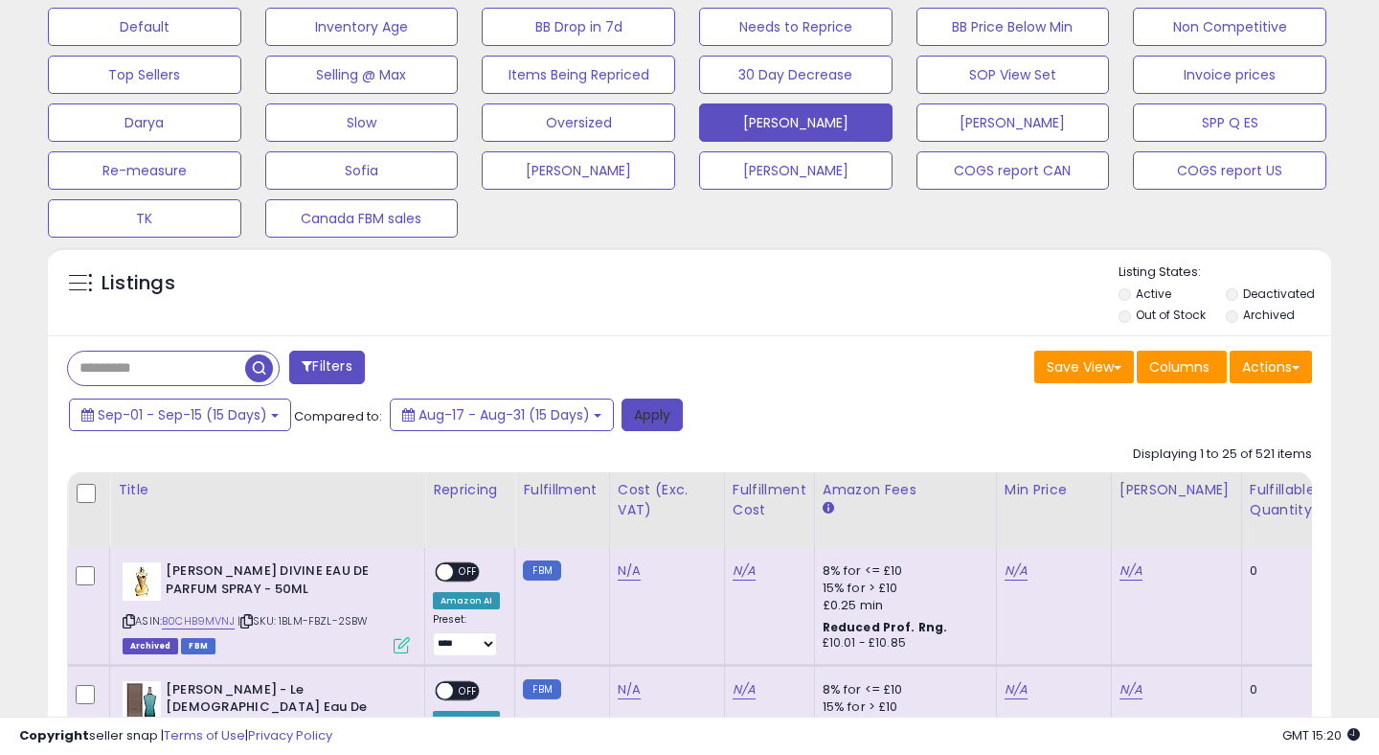
click at [668, 411] on button "Apply" at bounding box center [652, 414] width 61 height 33
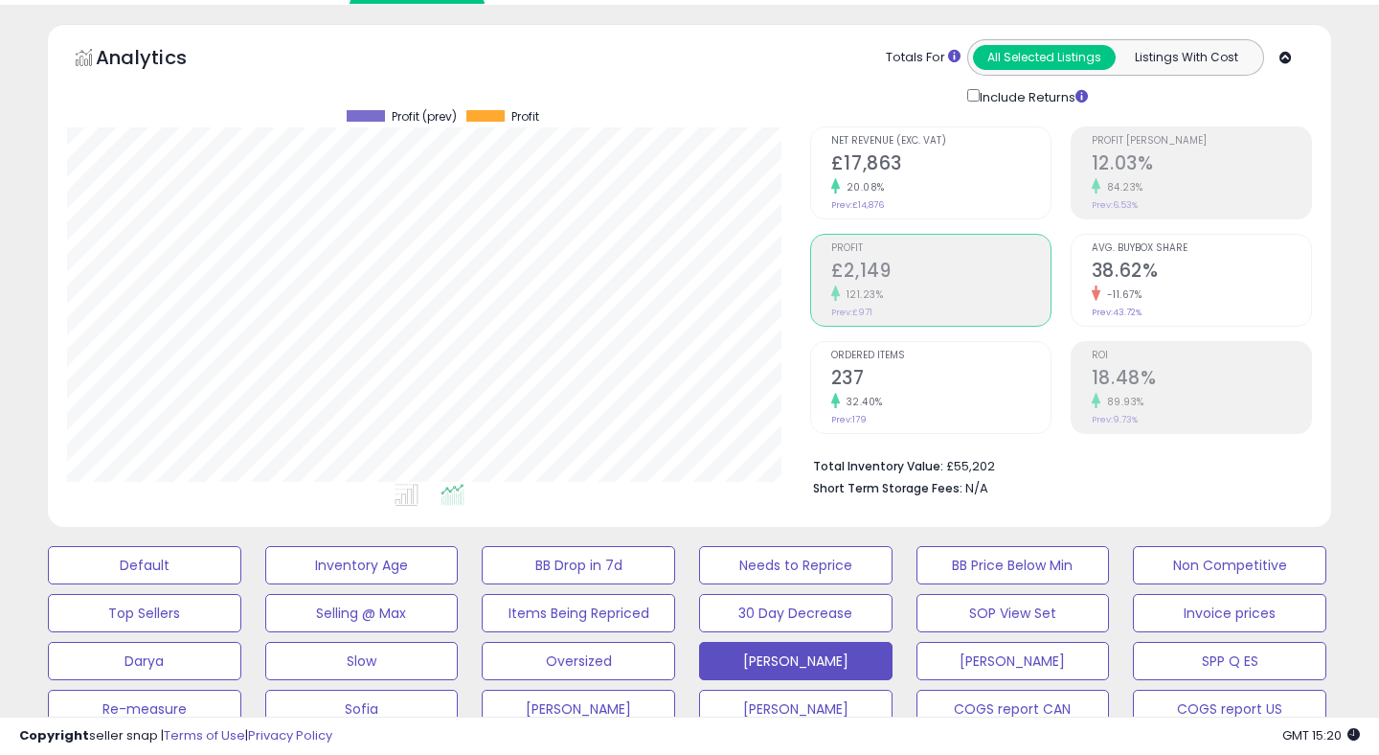
scroll to position [0, 0]
